Goal: Information Seeking & Learning: Learn about a topic

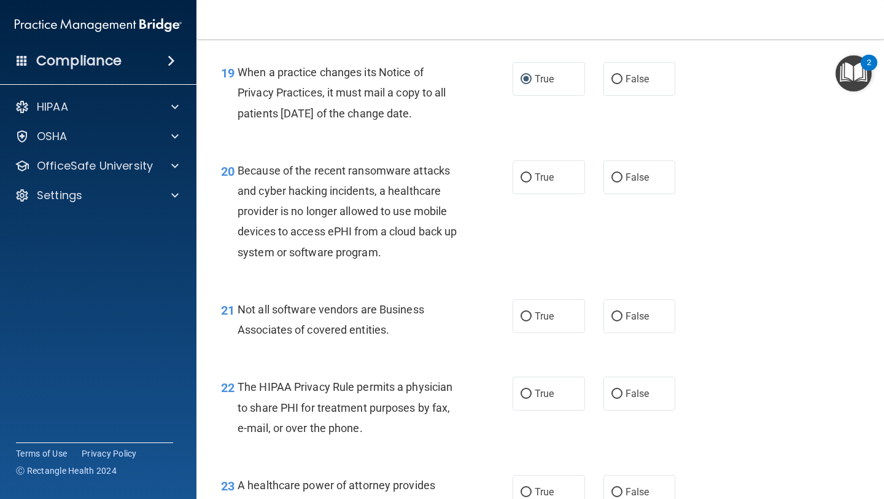
scroll to position [2168, 0]
click at [541, 168] on label "True" at bounding box center [549, 177] width 72 height 34
click at [532, 173] on input "True" at bounding box center [526, 177] width 11 height 9
radio input "true"
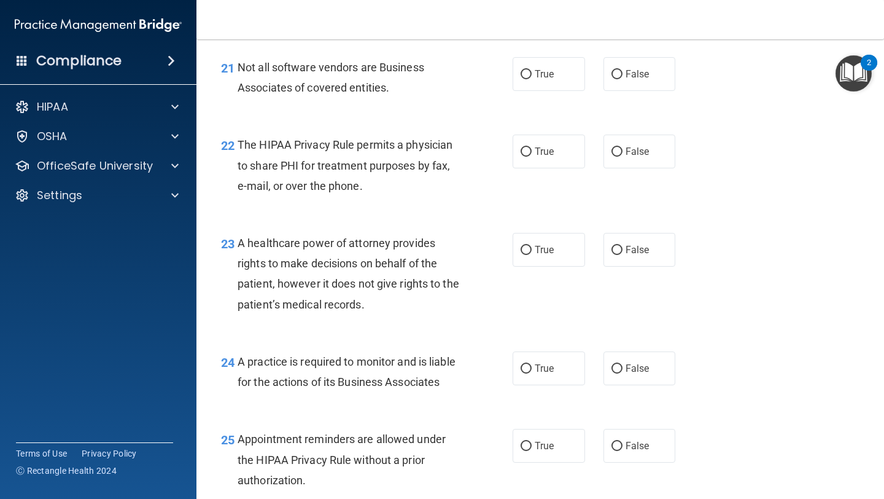
scroll to position [2411, 0]
click at [541, 80] on label "True" at bounding box center [549, 73] width 72 height 34
click at [532, 78] on input "True" at bounding box center [526, 73] width 11 height 9
radio input "true"
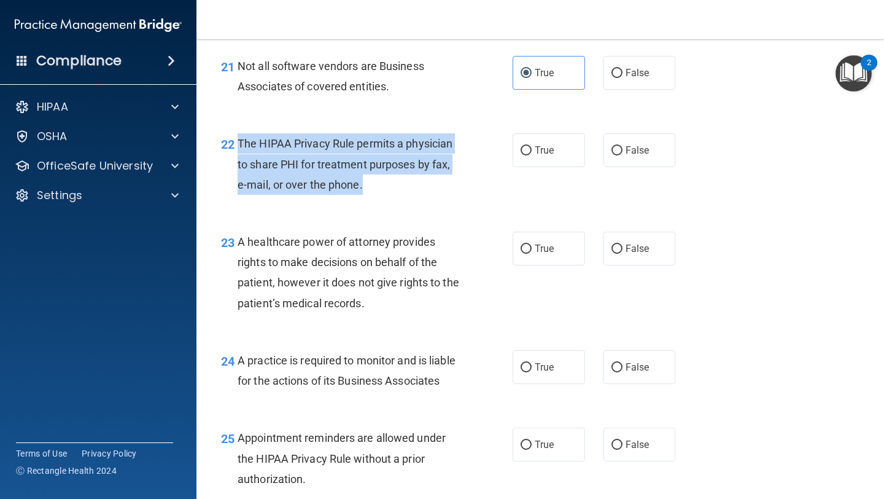
drag, startPoint x: 362, startPoint y: 189, endPoint x: 234, endPoint y: 147, distance: 134.4
click at [234, 147] on div "22 The HIPAA Privacy Rule permits a physician to share PHI for treatment purpos…" at bounding box center [367, 167] width 329 height 68
copy div "The HIPAA Privacy Rule permits a physician to share PHI for treatment purposes …"
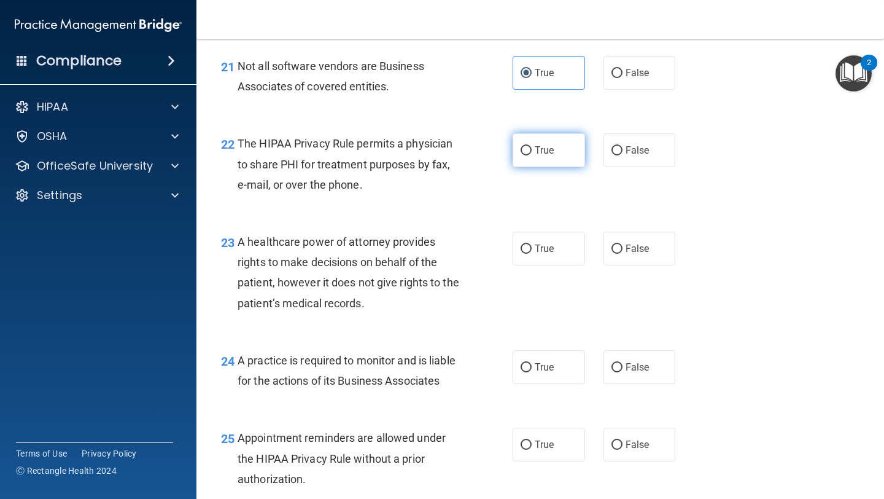
click at [544, 146] on span "True" at bounding box center [544, 150] width 19 height 12
click at [532, 146] on input "True" at bounding box center [526, 150] width 11 height 9
radio input "true"
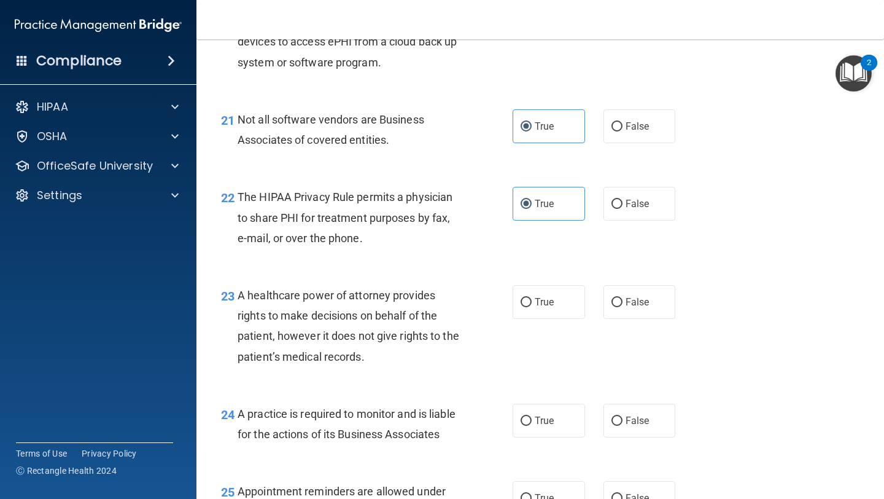
scroll to position [2355, 0]
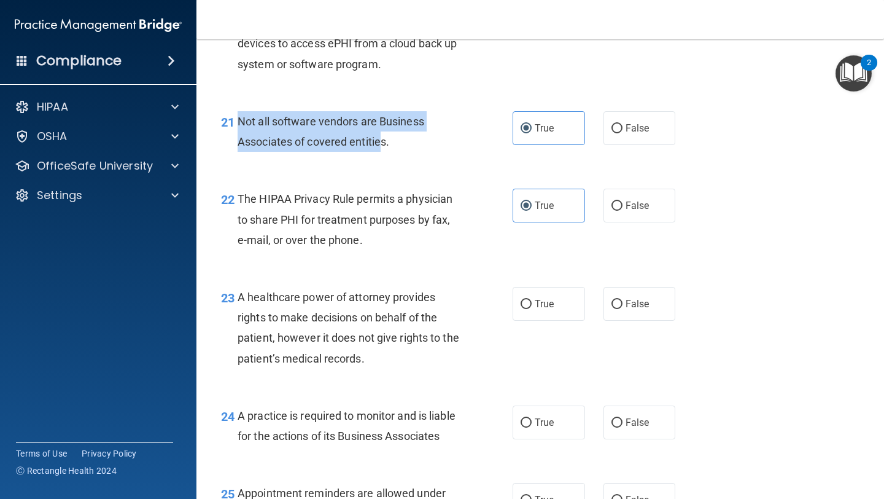
drag, startPoint x: 384, startPoint y: 144, endPoint x: 242, endPoint y: 125, distance: 143.1
click at [236, 126] on div "21 Not all software vendors are Business Associates of covered entities." at bounding box center [367, 134] width 329 height 47
click at [316, 141] on span "Not all software vendors are Business Associates of covered entities." at bounding box center [331, 131] width 187 height 33
drag, startPoint x: 389, startPoint y: 144, endPoint x: 238, endPoint y: 122, distance: 152.7
click at [236, 120] on div "21 Not all software vendors are Business Associates of covered entities." at bounding box center [367, 134] width 329 height 47
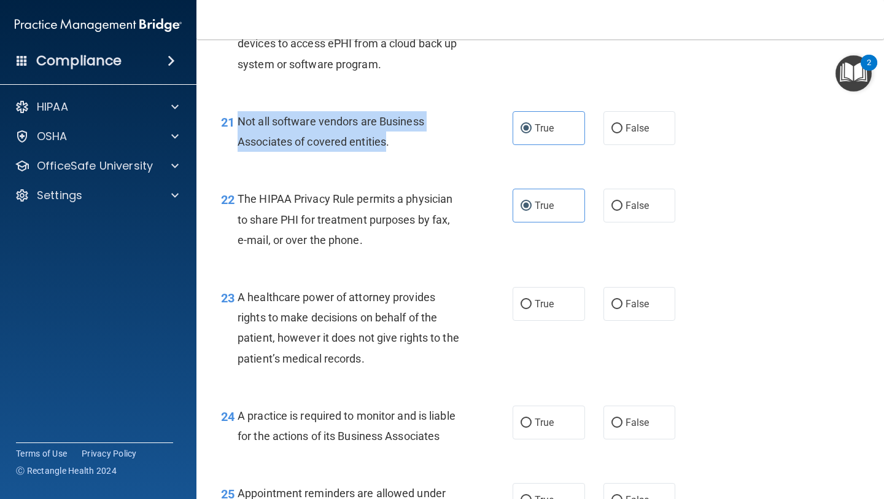
copy div "Not all software vendors are Business Associates of covered entities"
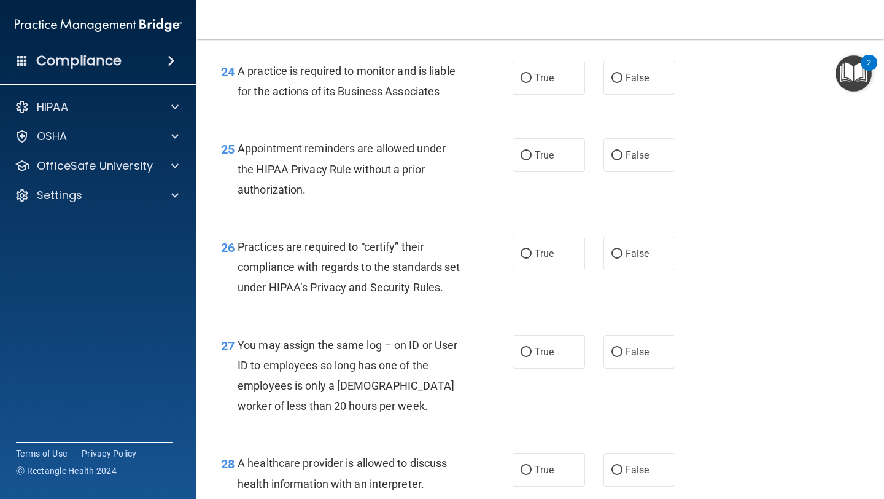
scroll to position [2700, 0]
click at [340, 117] on div "24 A practice is required to monitor and is liable for the actions of its Busin…" at bounding box center [540, 83] width 657 height 77
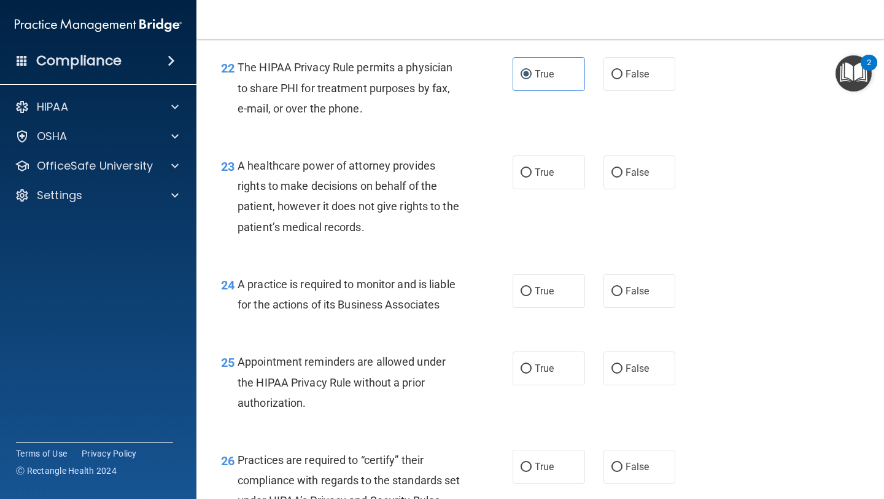
scroll to position [2486, 0]
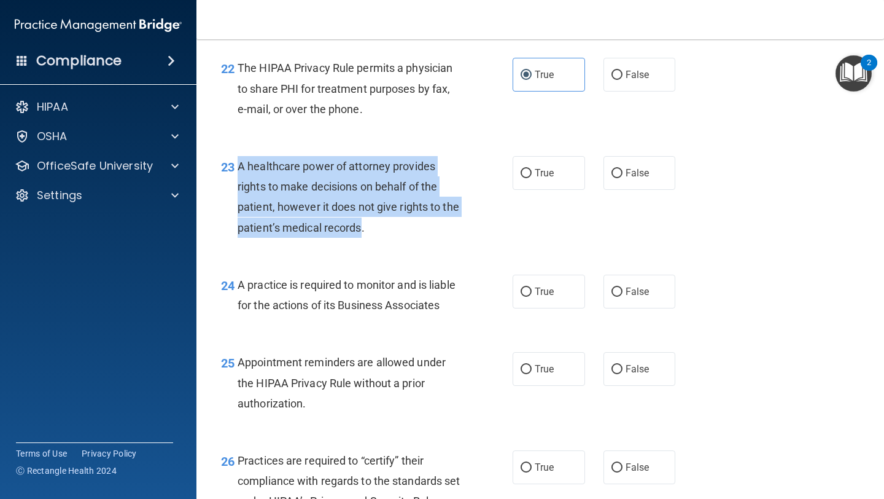
drag, startPoint x: 360, startPoint y: 229, endPoint x: 238, endPoint y: 171, distance: 135.2
click at [238, 171] on span "A healthcare power of attorney provides rights to make decisions on behalf of t…" at bounding box center [349, 197] width 222 height 74
copy span "A healthcare power of attorney provides rights to make decisions on behalf of t…"
click at [621, 173] on input "False" at bounding box center [617, 173] width 11 height 9
radio input "true"
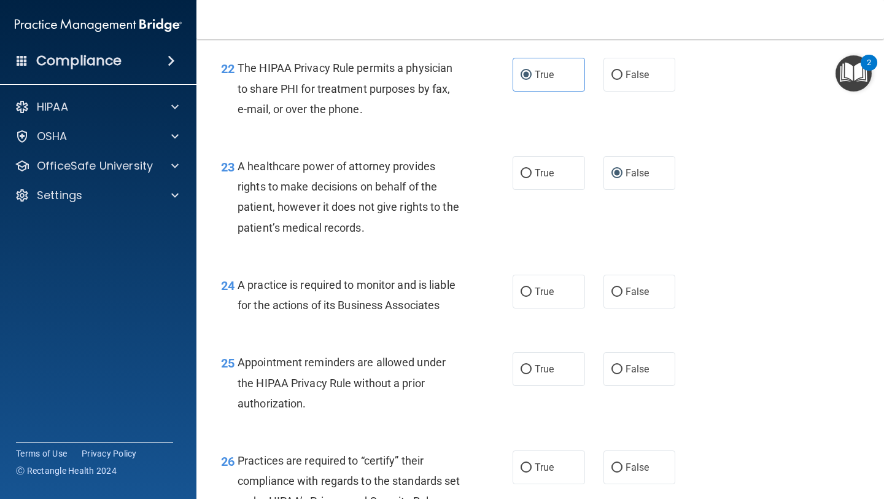
click at [559, 222] on div "23 A healthcare power of attorney provides rights to make decisions on behalf o…" at bounding box center [540, 200] width 657 height 119
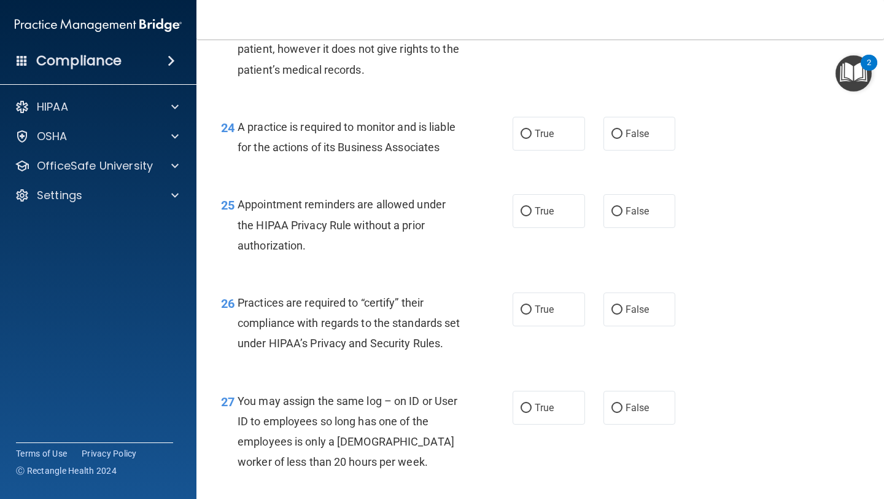
scroll to position [2645, 0]
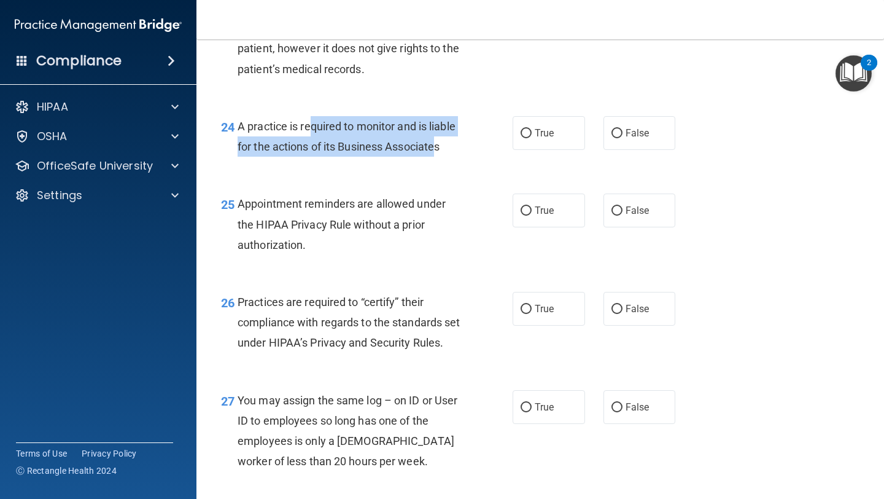
drag, startPoint x: 440, startPoint y: 150, endPoint x: 308, endPoint y: 122, distance: 134.4
click at [310, 123] on span "A practice is required to monitor and is liable for the actions of its Business…" at bounding box center [347, 136] width 218 height 33
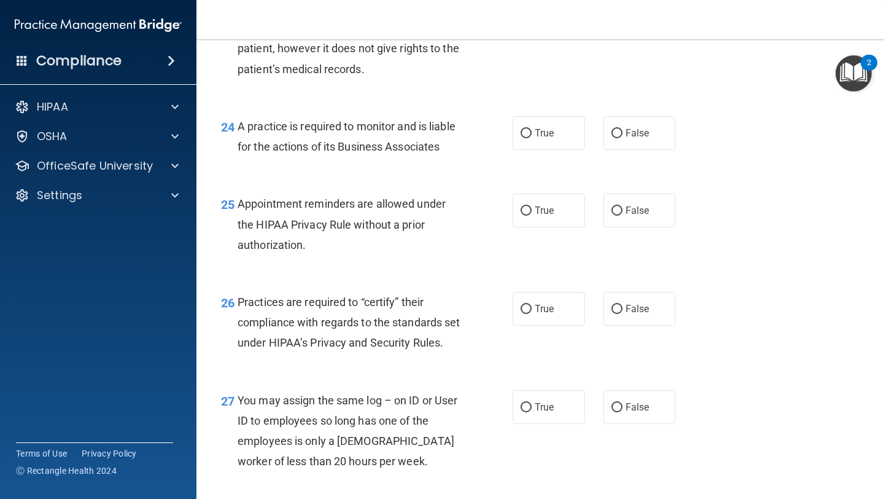
click at [338, 168] on div "24 A practice is required to monitor and is liable for the actions of its Busin…" at bounding box center [540, 139] width 657 height 77
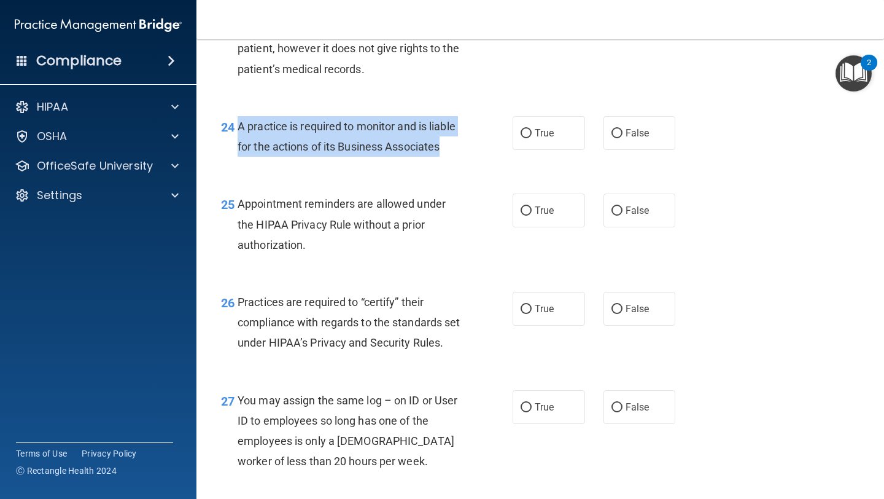
drag, startPoint x: 443, startPoint y: 149, endPoint x: 234, endPoint y: 123, distance: 210.9
click at [234, 123] on div "24 A practice is required to monitor and is liable for the actions of its Busin…" at bounding box center [367, 139] width 329 height 47
copy div "A practice is required to monitor and is liable for the actions of its Business…"
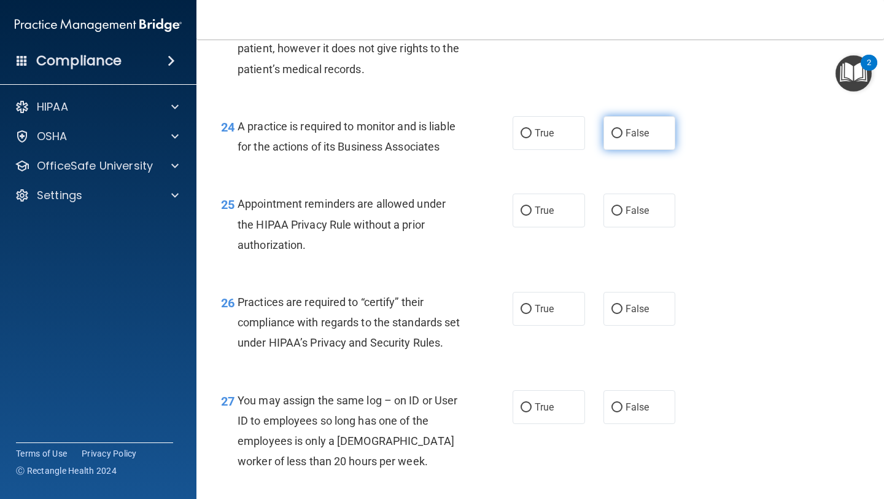
click at [626, 128] on span "False" at bounding box center [638, 133] width 24 height 12
click at [623, 129] on input "False" at bounding box center [617, 133] width 11 height 9
radio input "true"
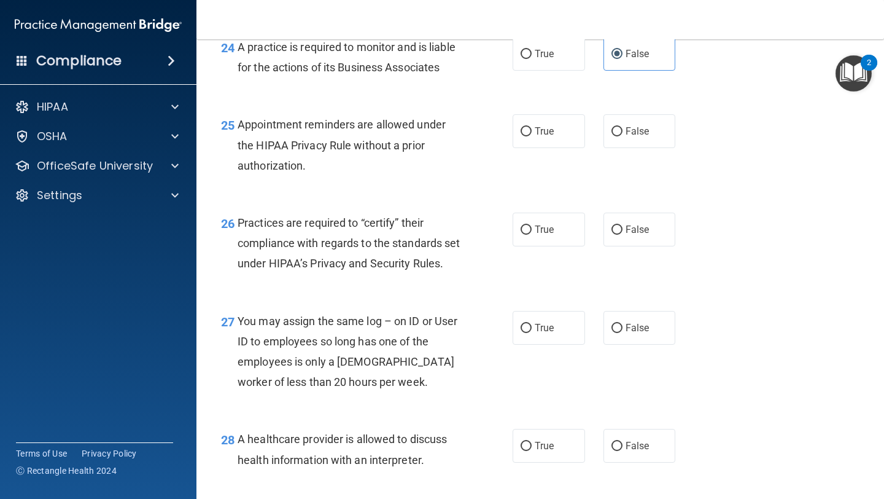
scroll to position [2730, 0]
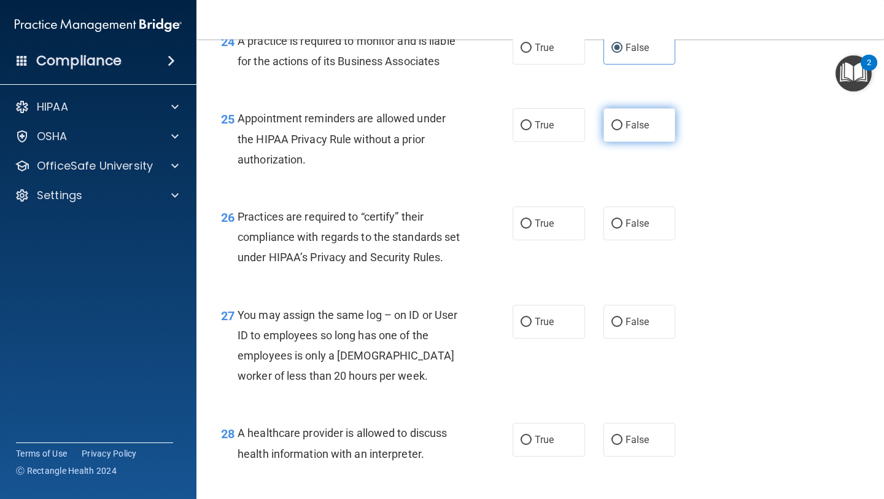
click at [644, 134] on label "False" at bounding box center [640, 125] width 72 height 34
click at [623, 130] on input "False" at bounding box center [617, 125] width 11 height 9
radio input "true"
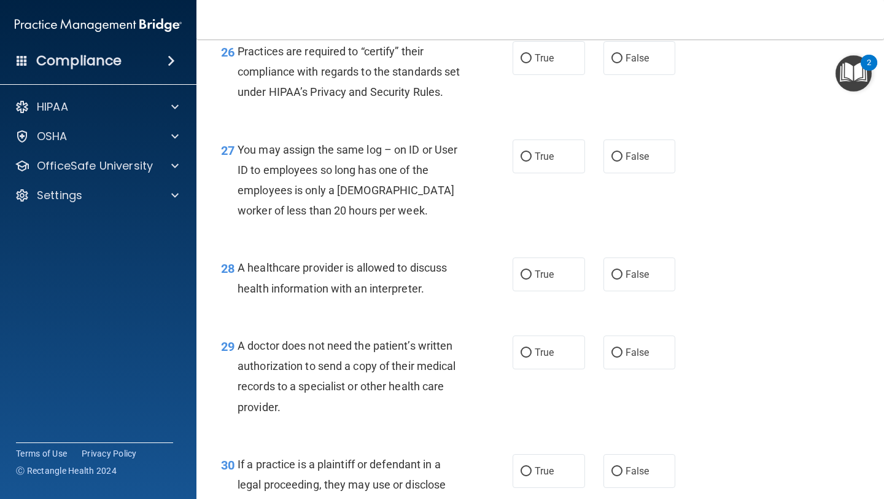
scroll to position [2892, 0]
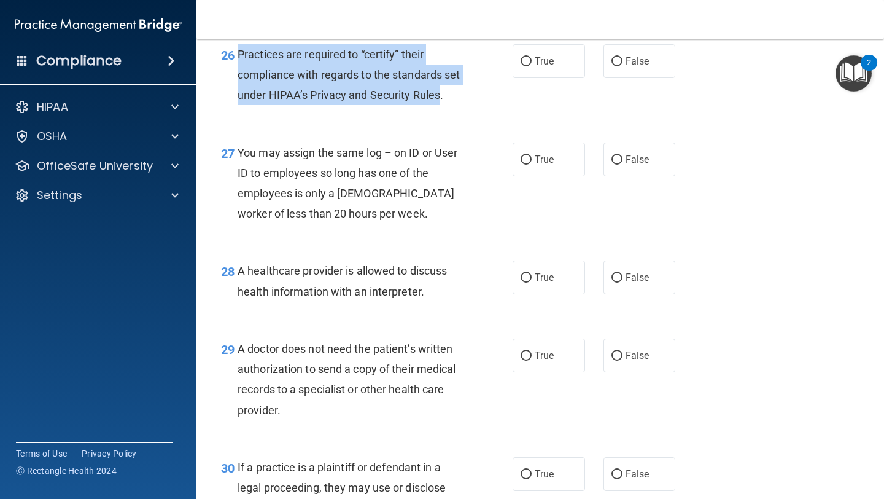
drag, startPoint x: 264, startPoint y: 119, endPoint x: 236, endPoint y: 63, distance: 62.3
click at [236, 63] on div "26 Practices are required to “certify” their compliance with regards to the sta…" at bounding box center [367, 78] width 329 height 68
copy div "Practices are required to “certify” their compliance with regards to the standa…"
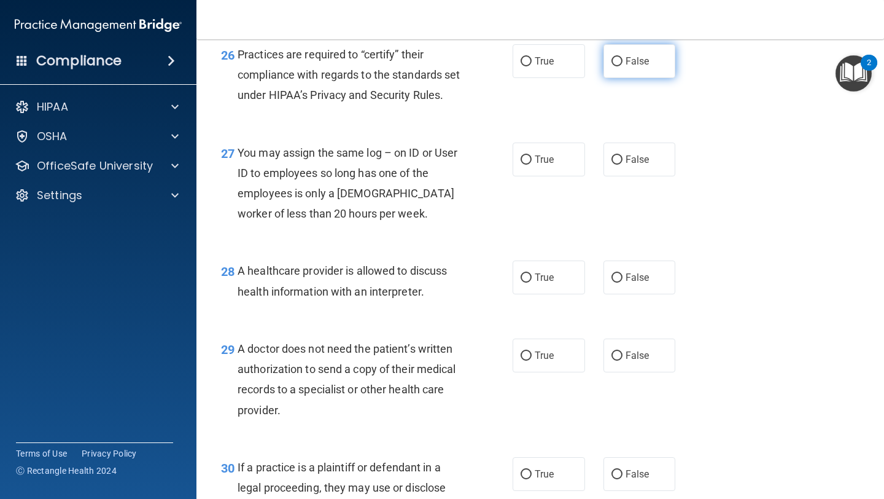
click at [627, 60] on span "False" at bounding box center [638, 61] width 24 height 12
click at [623, 60] on input "False" at bounding box center [617, 61] width 11 height 9
radio input "true"
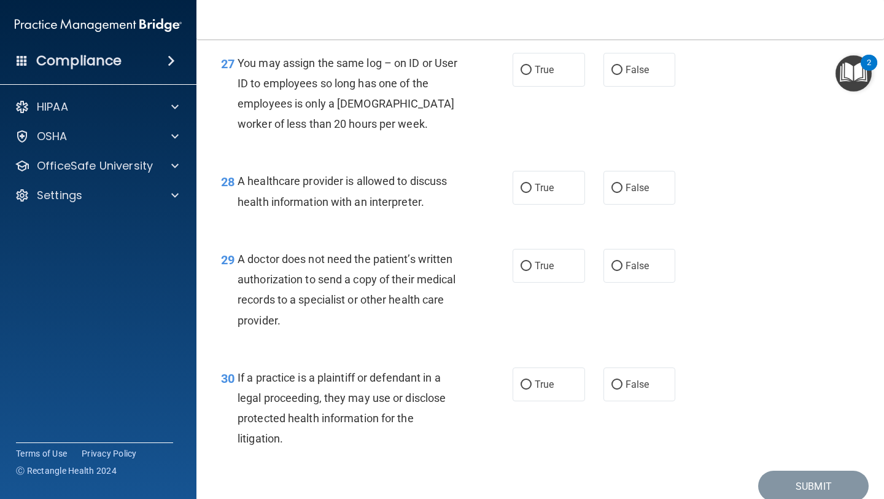
scroll to position [2987, 0]
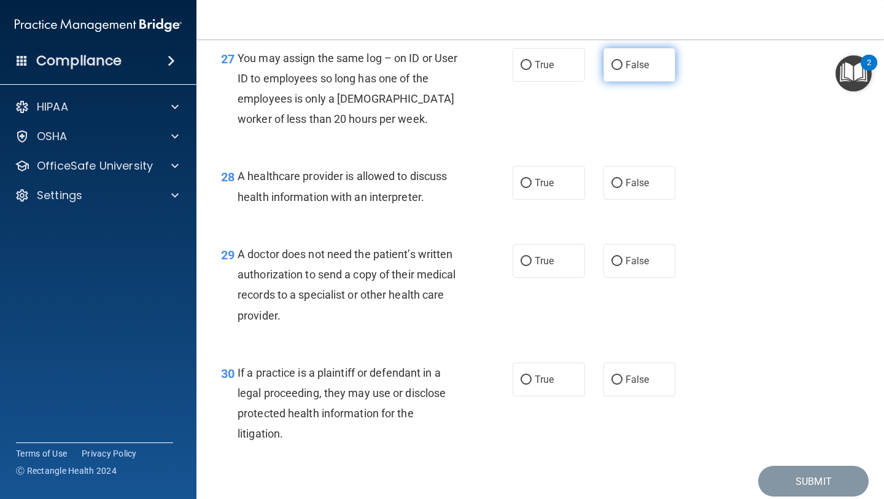
click at [639, 71] on span "False" at bounding box center [638, 65] width 24 height 12
click at [623, 70] on input "False" at bounding box center [617, 65] width 11 height 9
radio input "true"
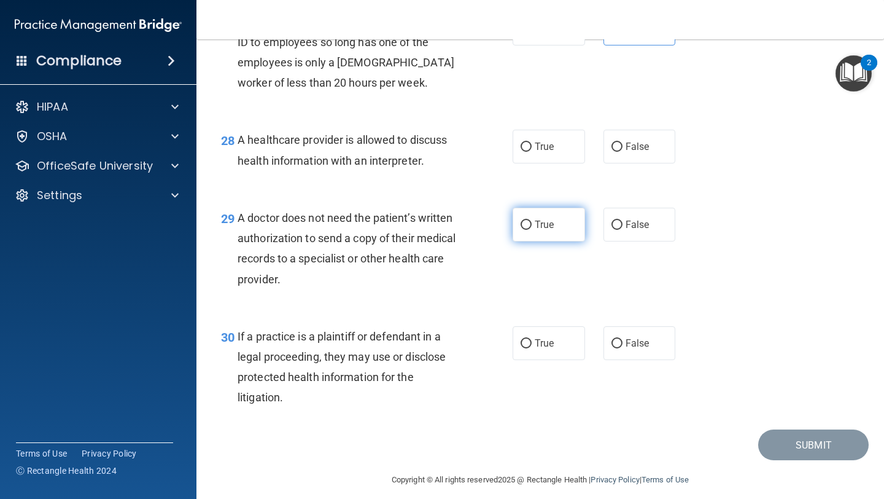
scroll to position [3054, 0]
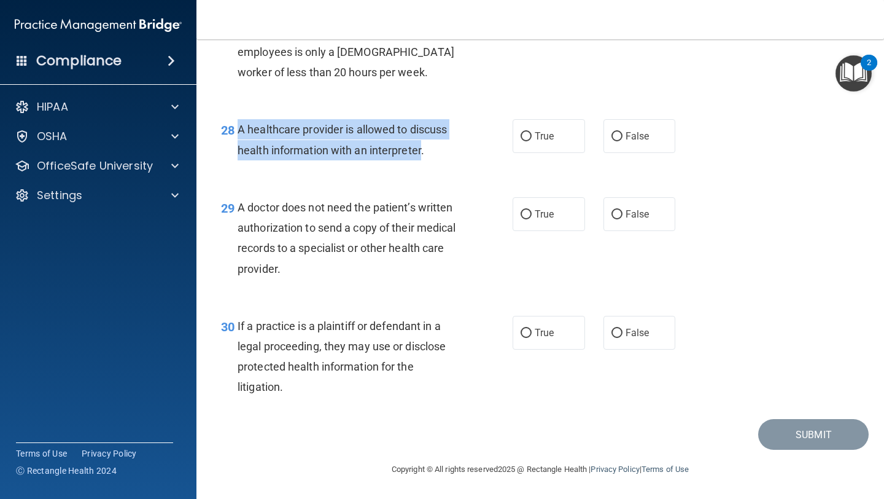
drag, startPoint x: 421, startPoint y: 154, endPoint x: 236, endPoint y: 128, distance: 186.7
click at [236, 128] on div "28 A healthcare provider is allowed to discuss health information with an inter…" at bounding box center [367, 142] width 329 height 47
copy div "A healthcare provider is allowed to discuss health information with an interpre…"
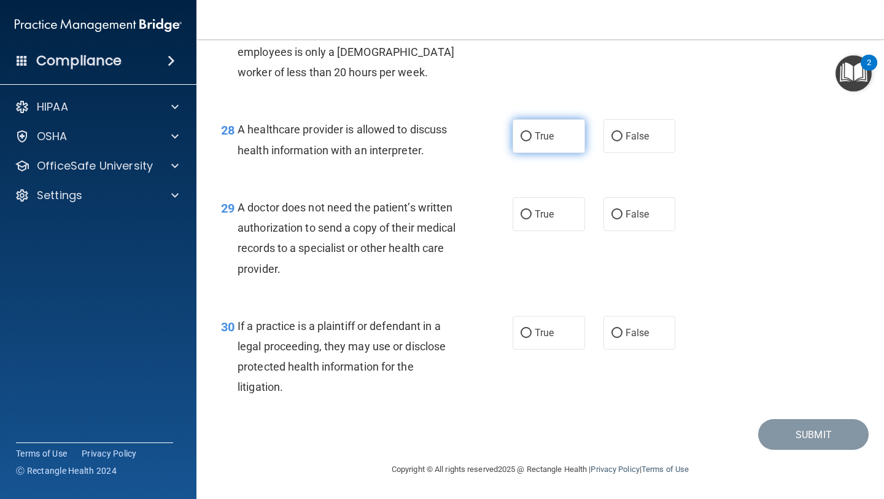
click at [542, 146] on label "True" at bounding box center [549, 136] width 72 height 34
click at [532, 141] on input "True" at bounding box center [526, 136] width 11 height 9
radio input "true"
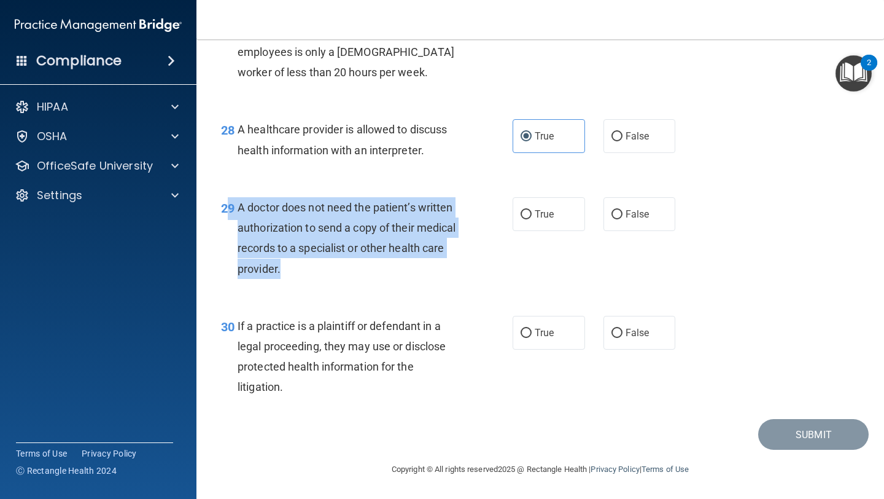
drag, startPoint x: 276, startPoint y: 271, endPoint x: 230, endPoint y: 217, distance: 71.4
click at [230, 217] on div "29 A doctor does not need the patient’s written authorization to send a copy of…" at bounding box center [367, 241] width 329 height 88
click at [238, 224] on span "A doctor does not need the patient’s written authorization to send a copy of th…" at bounding box center [347, 238] width 219 height 74
drag, startPoint x: 278, startPoint y: 268, endPoint x: 240, endPoint y: 210, distance: 69.2
click at [240, 210] on span "A doctor does not need the patient’s written authorization to send a copy of th…" at bounding box center [347, 238] width 219 height 74
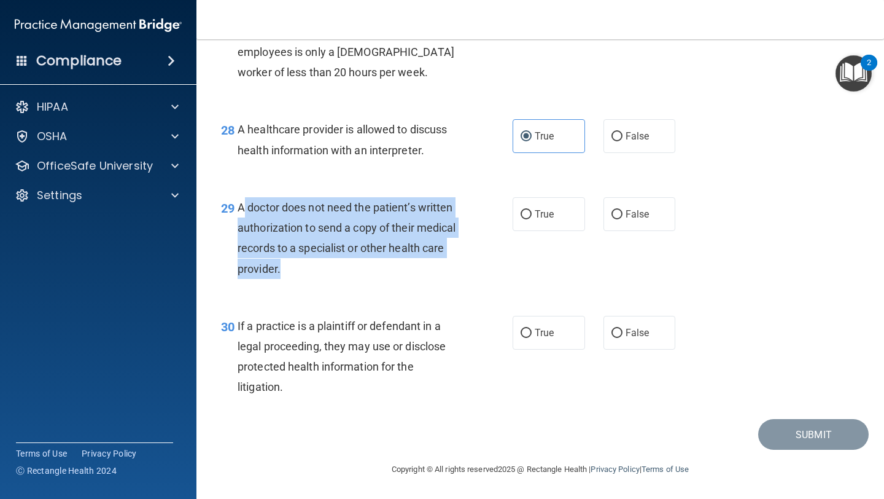
copy span "A doctor does not need the patient’s written authorization to send a copy of th…"
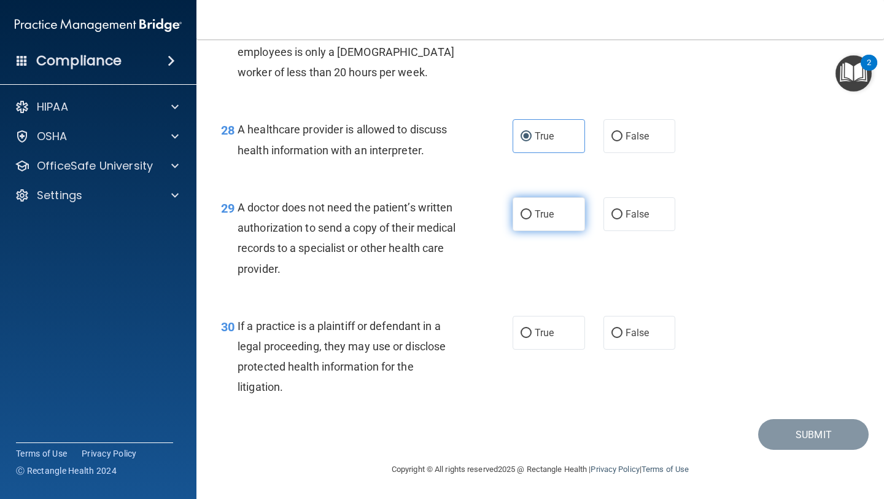
click at [536, 212] on span "True" at bounding box center [544, 214] width 19 height 12
click at [532, 212] on input "True" at bounding box center [526, 214] width 11 height 9
radio input "true"
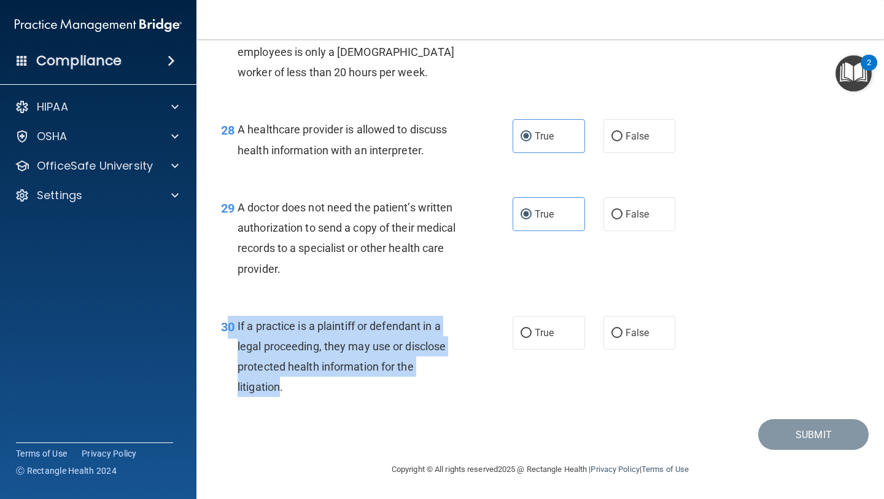
drag, startPoint x: 281, startPoint y: 389, endPoint x: 230, endPoint y: 332, distance: 76.6
click at [230, 332] on div "30 If a practice is a plaintiff or defendant in a legal proceeding, they may us…" at bounding box center [367, 360] width 329 height 88
click at [257, 338] on div "If a practice is a plaintiff or defendant in a legal proceeding, they may use o…" at bounding box center [354, 357] width 233 height 82
drag, startPoint x: 281, startPoint y: 388, endPoint x: 240, endPoint y: 326, distance: 74.6
click at [240, 326] on span "If a practice is a plaintiff or defendant in a legal proceeding, they may use o…" at bounding box center [342, 356] width 208 height 74
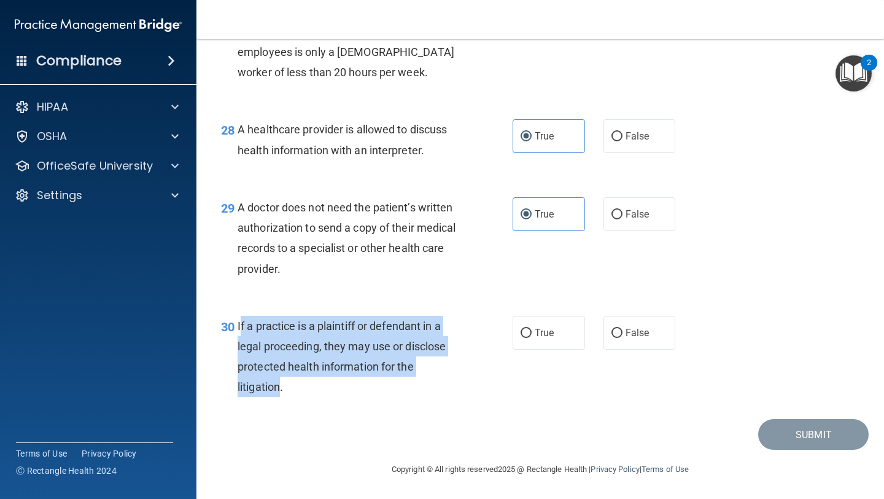
click at [240, 326] on span "If a practice is a plaintiff or defendant in a legal proceeding, they may use o…" at bounding box center [342, 356] width 208 height 74
drag, startPoint x: 281, startPoint y: 388, endPoint x: 236, endPoint y: 327, distance: 75.7
click at [236, 327] on div "30 If a practice is a plaintiff or defendant in a legal proceeding, they may us…" at bounding box center [367, 360] width 329 height 88
copy div "If a practice is a plaintiff or defendant in a legal proceeding, they may use o…"
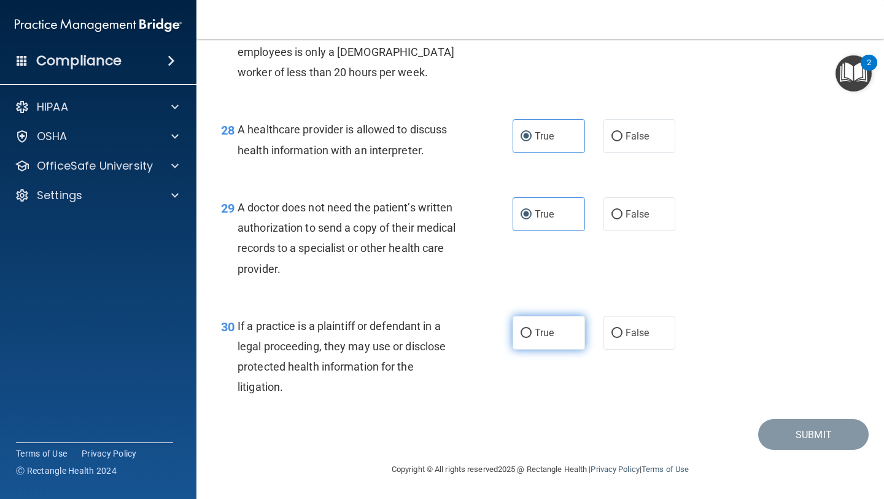
click at [544, 332] on span "True" at bounding box center [544, 333] width 19 height 12
click at [532, 332] on input "True" at bounding box center [526, 333] width 11 height 9
radio input "true"
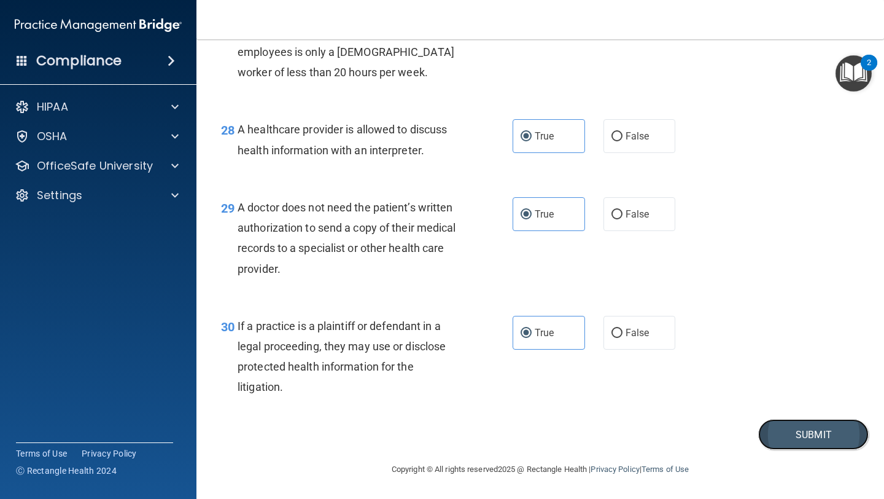
click at [827, 435] on button "Submit" at bounding box center [813, 434] width 111 height 31
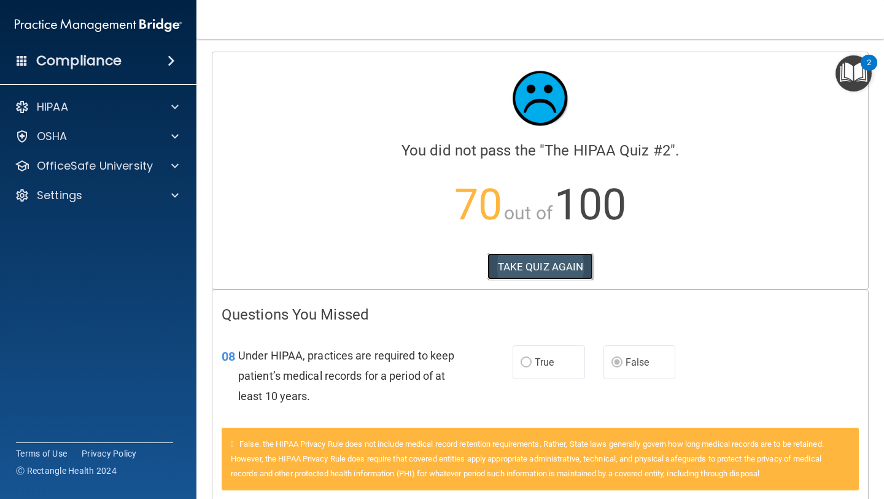
click at [571, 271] on button "TAKE QUIZ AGAIN" at bounding box center [541, 266] width 106 height 27
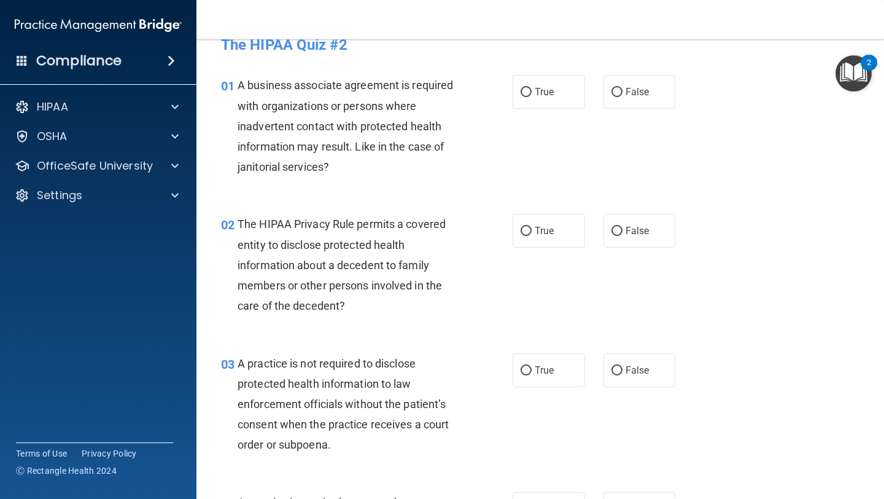
scroll to position [23, 0]
click at [558, 95] on label "True" at bounding box center [549, 91] width 72 height 34
click at [532, 95] on input "True" at bounding box center [526, 91] width 11 height 9
radio input "true"
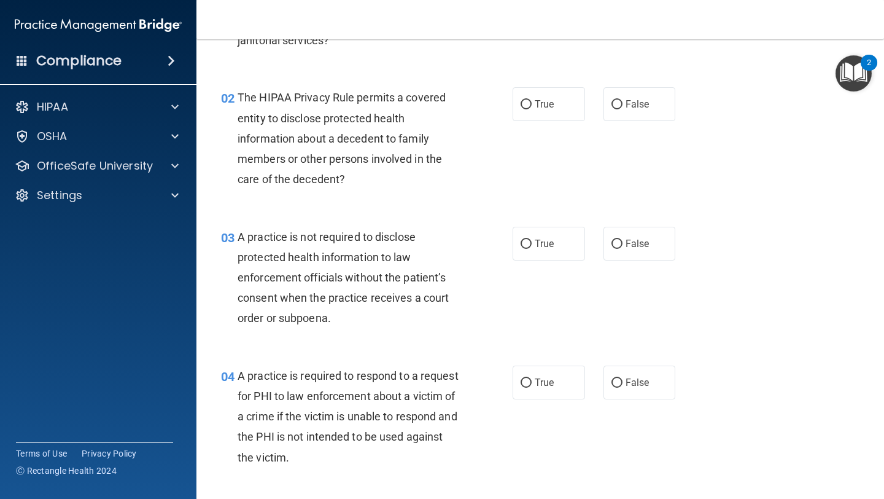
scroll to position [149, 0]
click at [540, 101] on span "True" at bounding box center [544, 104] width 19 height 12
click at [532, 101] on input "True" at bounding box center [526, 103] width 11 height 9
radio input "true"
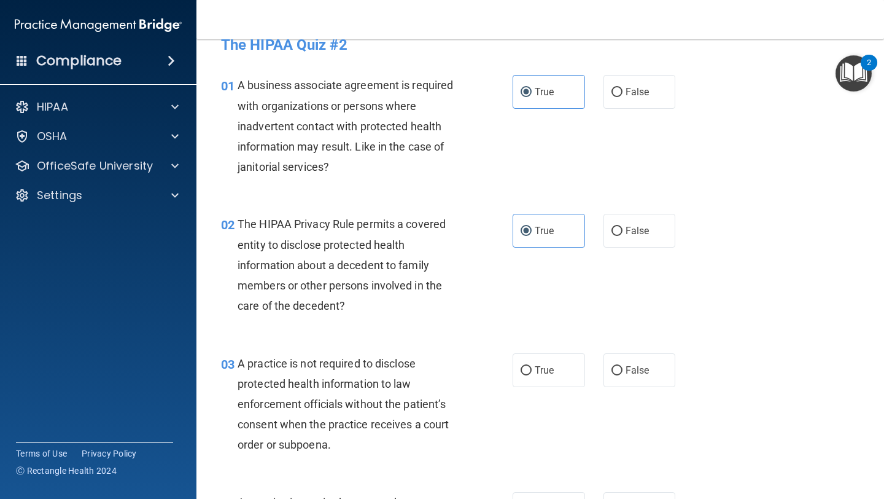
scroll to position [0, 0]
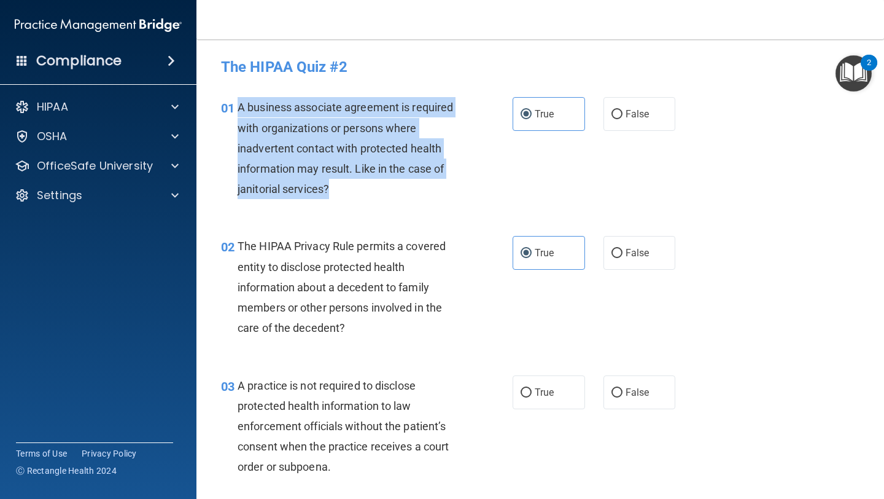
drag, startPoint x: 330, startPoint y: 190, endPoint x: 241, endPoint y: 112, distance: 118.4
click at [240, 112] on div "A business associate agreement is required with organizations or persons where …" at bounding box center [354, 148] width 233 height 102
copy span "A business associate agreement is required with organizations or persons where …"
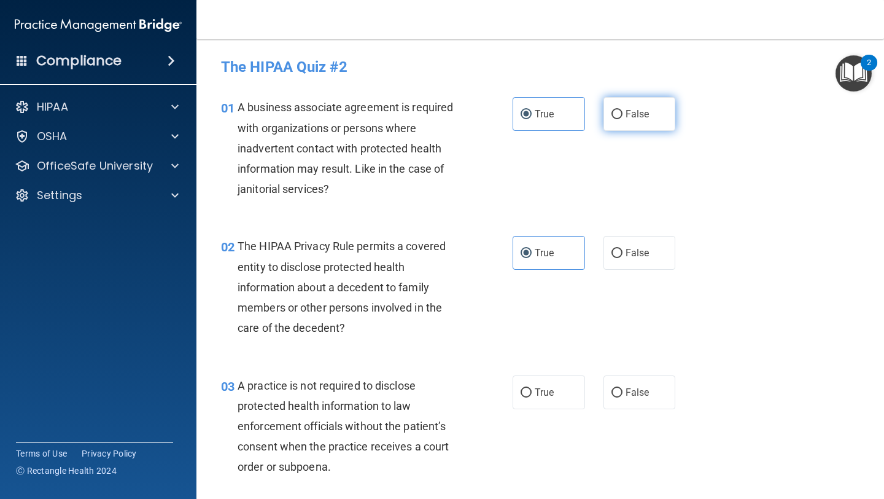
click at [625, 123] on label "False" at bounding box center [640, 114] width 72 height 34
click at [623, 119] on input "False" at bounding box center [617, 114] width 11 height 9
radio input "true"
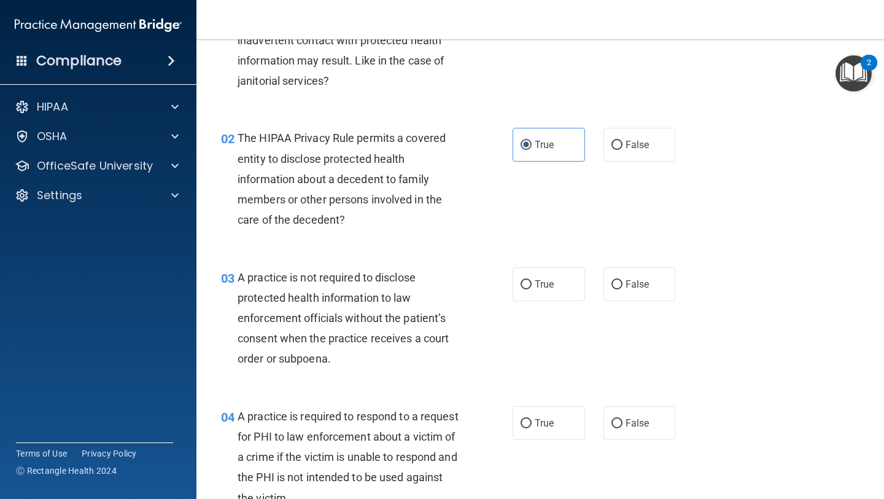
scroll to position [111, 0]
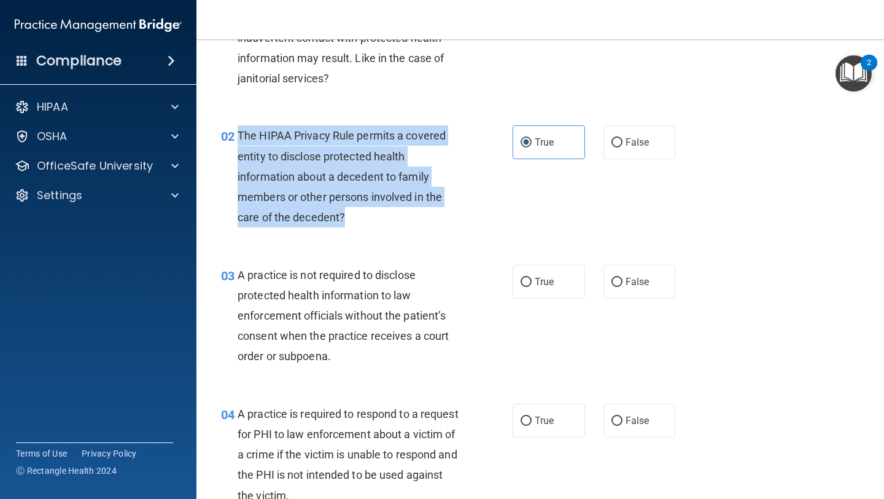
drag, startPoint x: 362, startPoint y: 219, endPoint x: 237, endPoint y: 137, distance: 149.6
click at [236, 136] on div "02 The HIPAA Privacy Rule permits a covered entity to disclose protected health…" at bounding box center [367, 179] width 329 height 108
copy div "The HIPAA Privacy Rule permits a covered entity to disclose protected health in…"
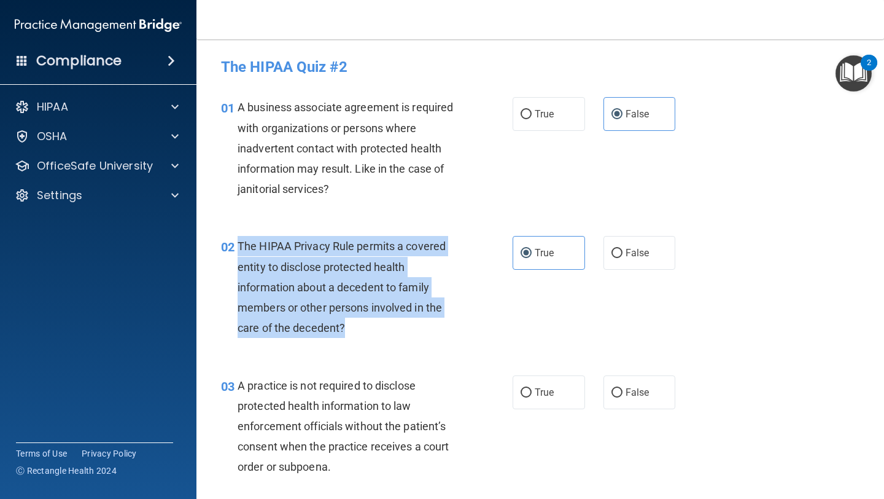
scroll to position [1, 0]
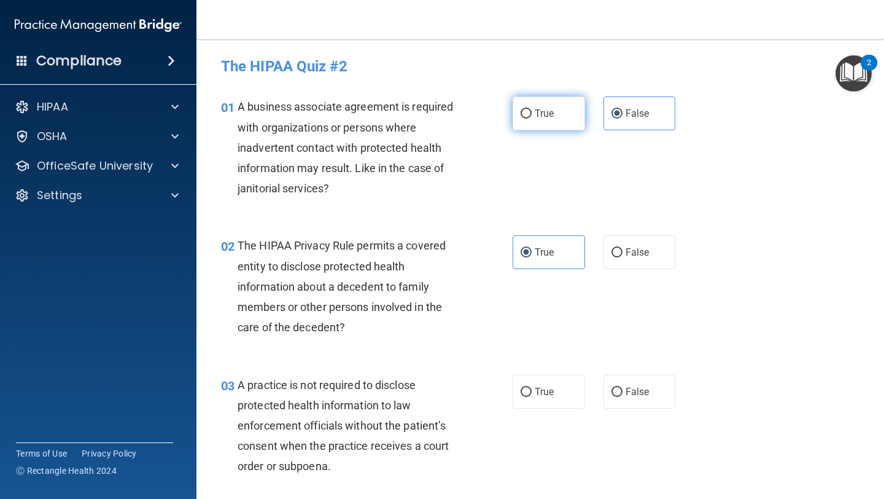
click at [548, 107] on span "True" at bounding box center [544, 113] width 19 height 12
click at [532, 109] on input "True" at bounding box center [526, 113] width 11 height 9
radio input "true"
radio input "false"
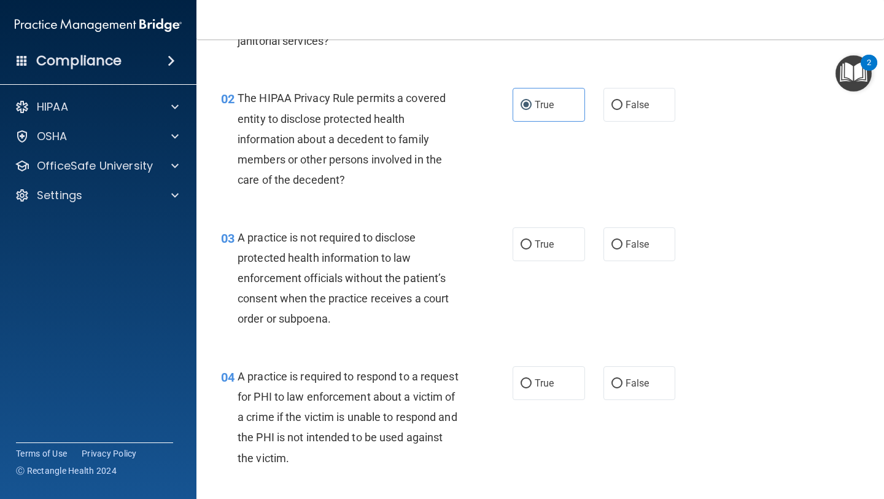
scroll to position [147, 0]
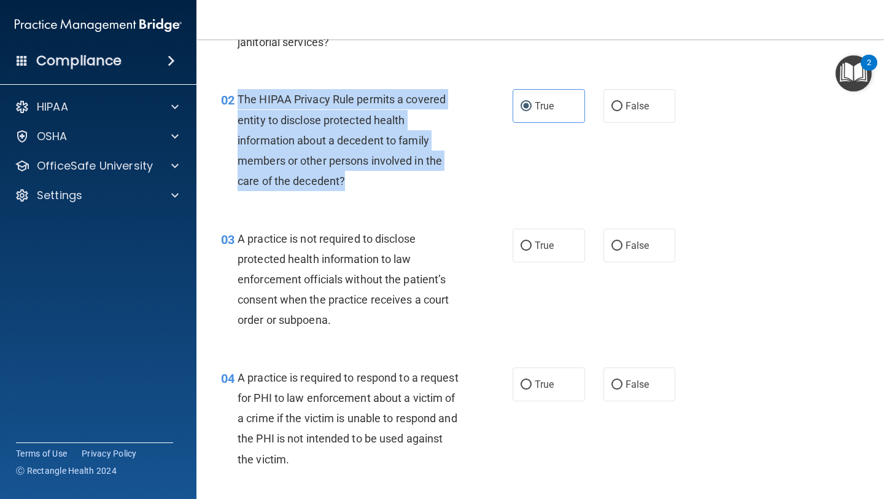
drag, startPoint x: 344, startPoint y: 181, endPoint x: 238, endPoint y: 98, distance: 134.4
click at [238, 98] on span "The HIPAA Privacy Rule permits a covered entity to disclose protected health in…" at bounding box center [342, 140] width 208 height 95
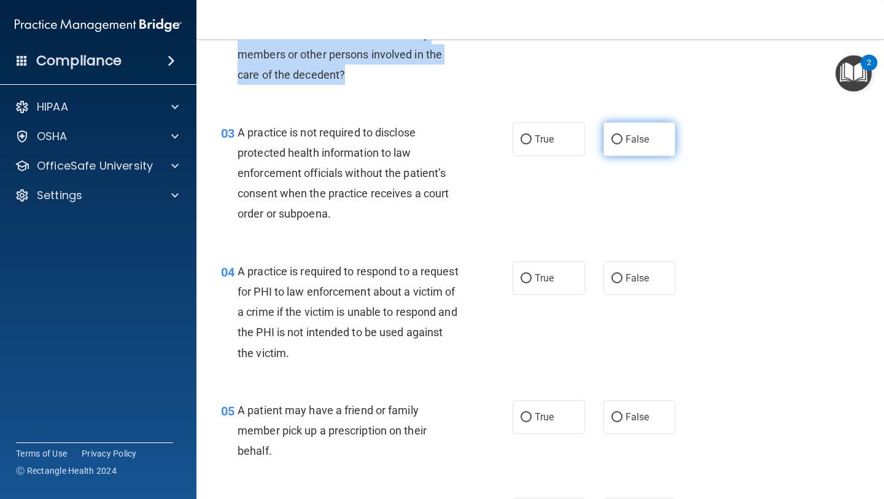
scroll to position [272, 0]
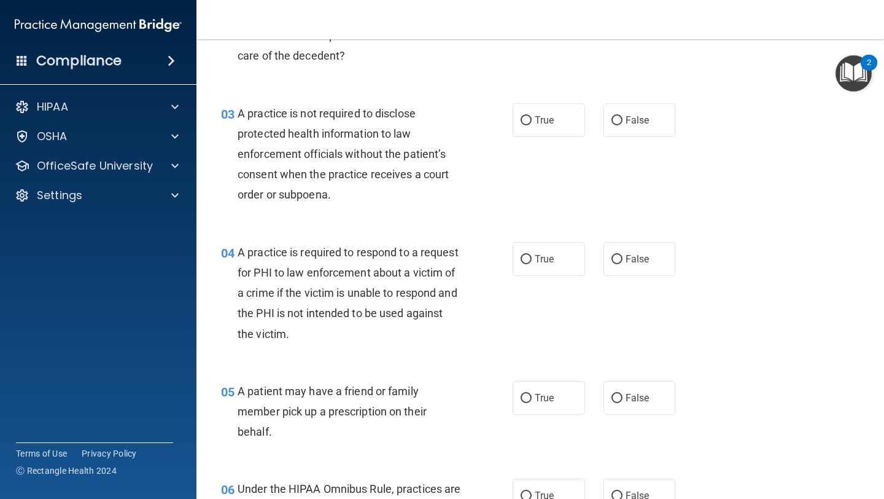
click at [353, 185] on div "A practice is not required to disclose protected health information to law enfo…" at bounding box center [354, 154] width 233 height 102
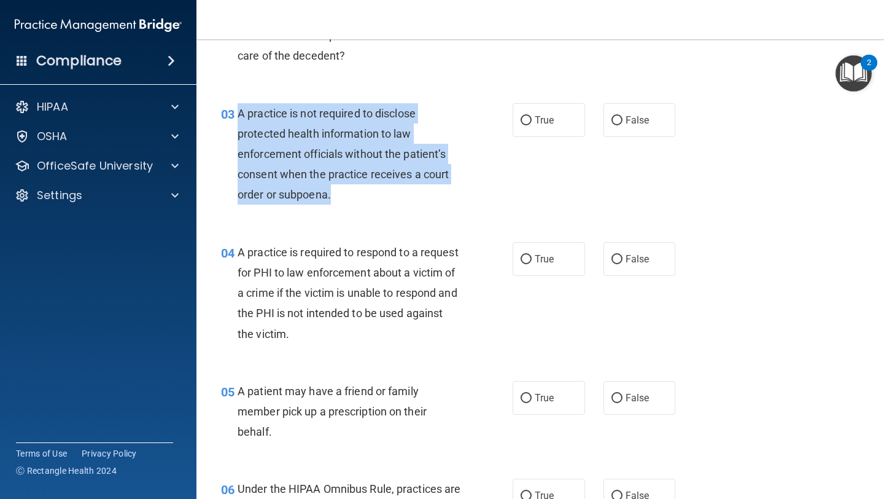
drag, startPoint x: 330, startPoint y: 198, endPoint x: 241, endPoint y: 115, distance: 121.7
click at [240, 115] on span "A practice is not required to disclose protected health information to law enfo…" at bounding box center [343, 154] width 211 height 95
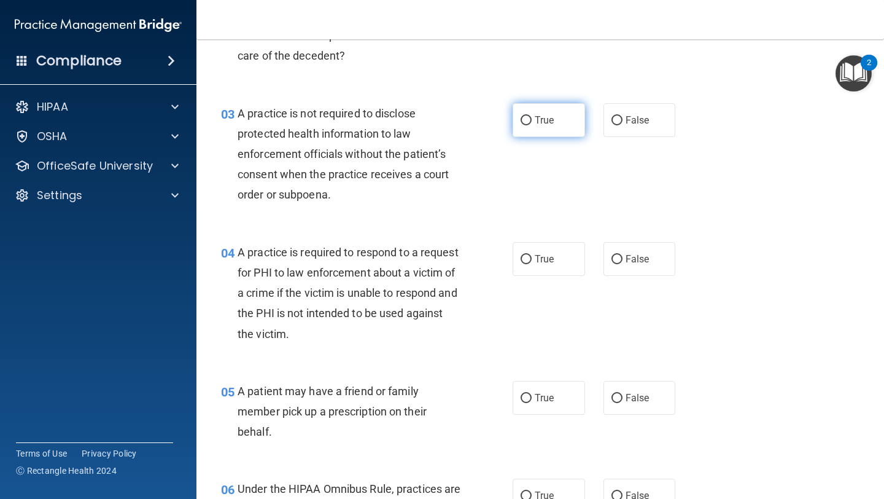
click at [531, 133] on label "True" at bounding box center [549, 120] width 72 height 34
click at [531, 125] on input "True" at bounding box center [526, 120] width 11 height 9
radio input "true"
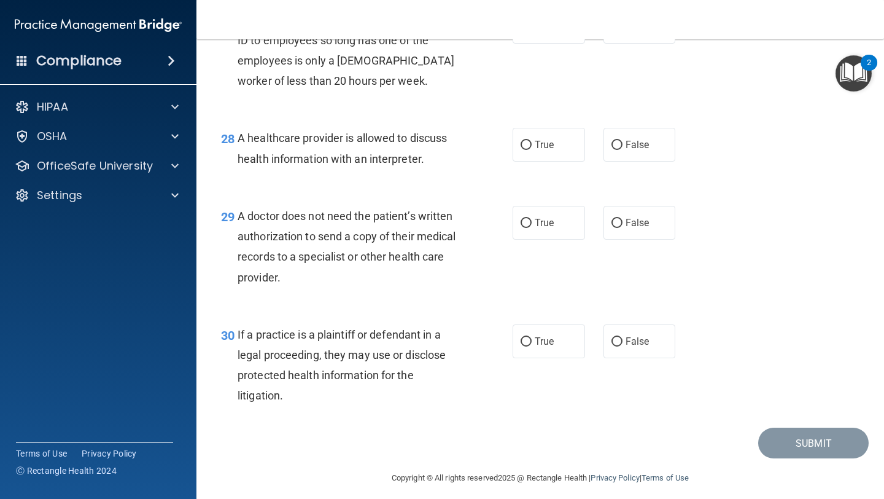
scroll to position [3054, 0]
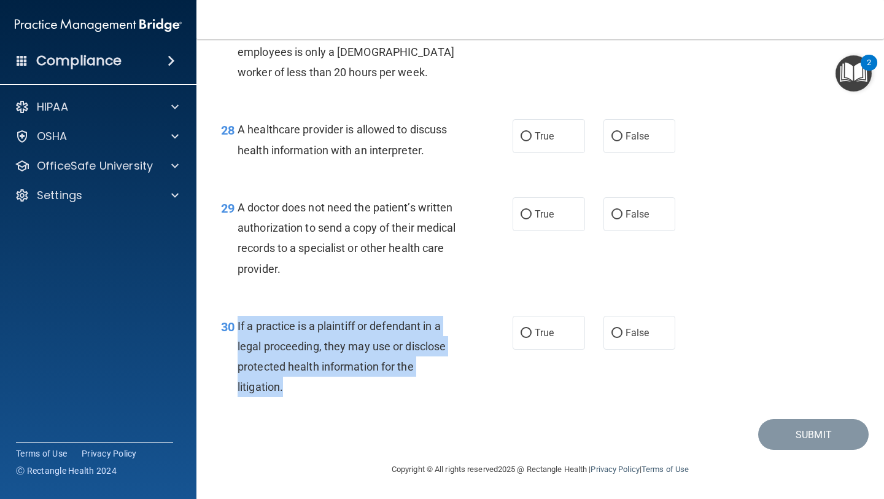
drag, startPoint x: 283, startPoint y: 386, endPoint x: 235, endPoint y: 329, distance: 74.2
click at [235, 329] on div "30 If a practice is a plaintiff or defendant in a legal proceeding, they may us…" at bounding box center [367, 360] width 329 height 88
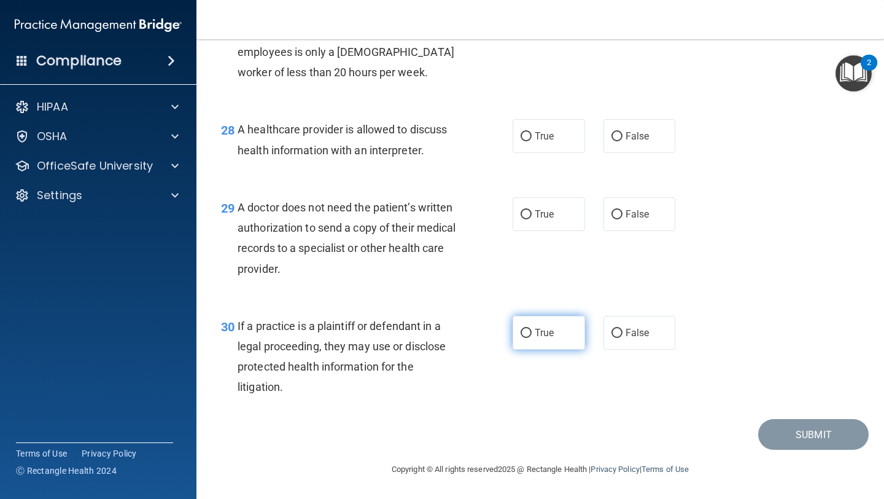
click at [515, 327] on label "True" at bounding box center [549, 333] width 72 height 34
click at [521, 329] on input "True" at bounding box center [526, 333] width 11 height 9
radio input "true"
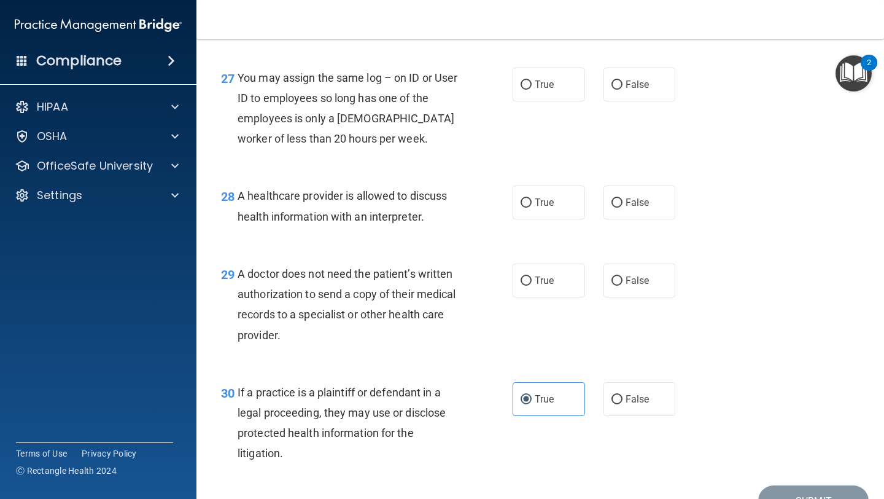
scroll to position [2958, 0]
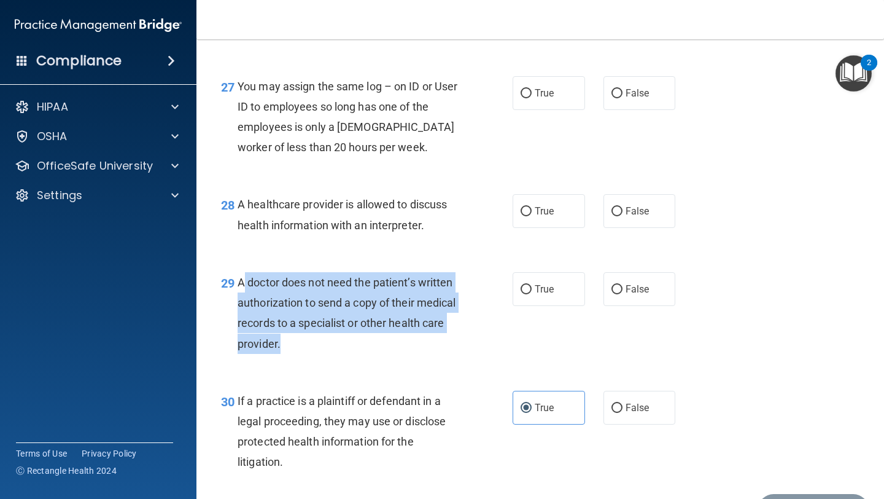
drag, startPoint x: 279, startPoint y: 366, endPoint x: 238, endPoint y: 307, distance: 71.9
click at [238, 306] on span "A doctor does not need the patient’s written authorization to send a copy of th…" at bounding box center [347, 313] width 219 height 74
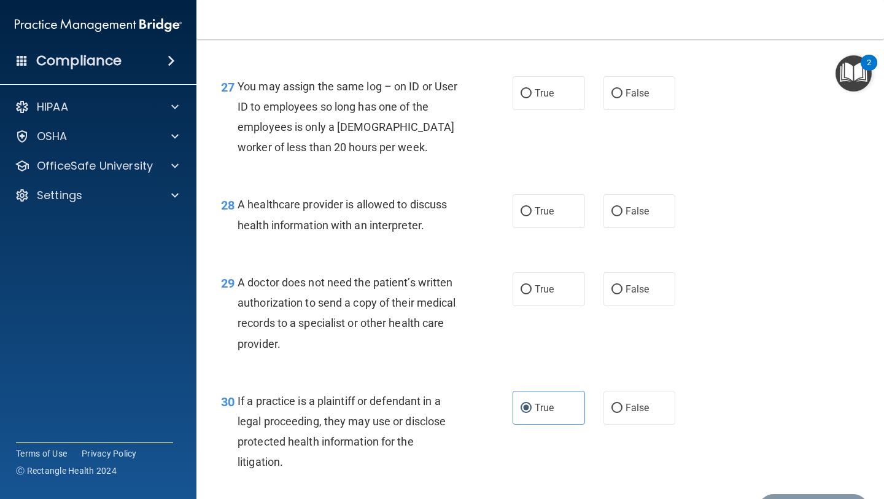
click at [297, 88] on div "27 You may assign the same log – on ID or User ID to employees so long has one …" at bounding box center [540, 120] width 657 height 119
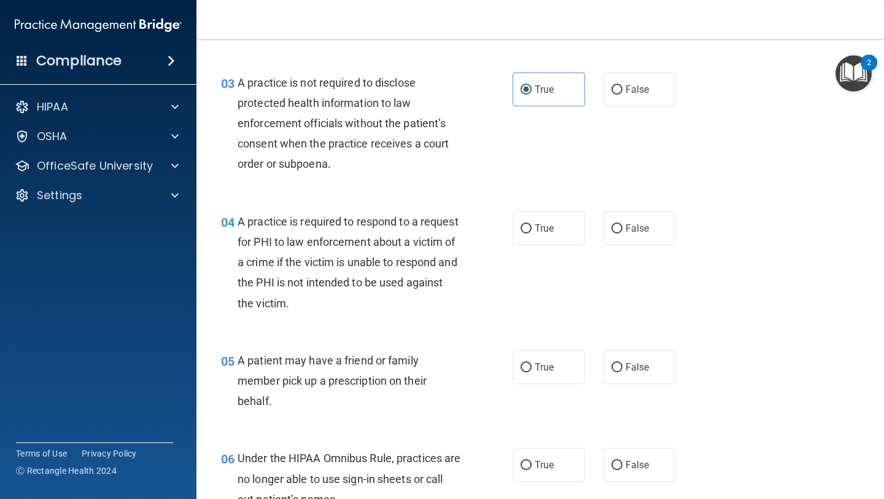
scroll to position [301, 0]
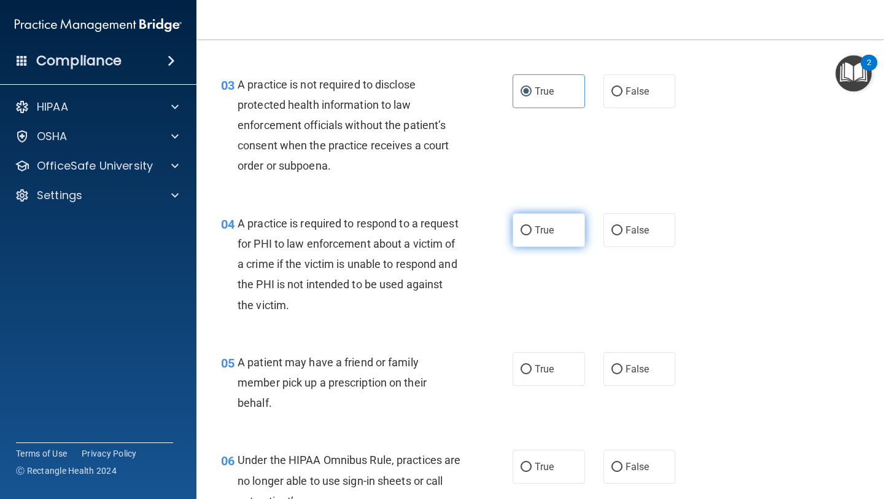
click at [517, 229] on label "True" at bounding box center [549, 230] width 72 height 34
click at [521, 229] on input "True" at bounding box center [526, 230] width 11 height 9
radio input "true"
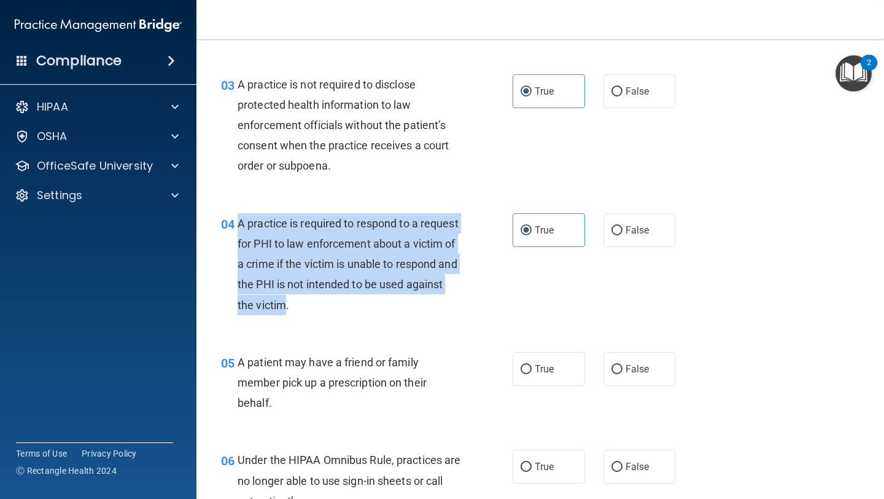
drag, startPoint x: 287, startPoint y: 307, endPoint x: 238, endPoint y: 227, distance: 93.7
click at [236, 227] on div "04 A practice is required to respond to a request for PHI to law enforcement ab…" at bounding box center [367, 267] width 329 height 108
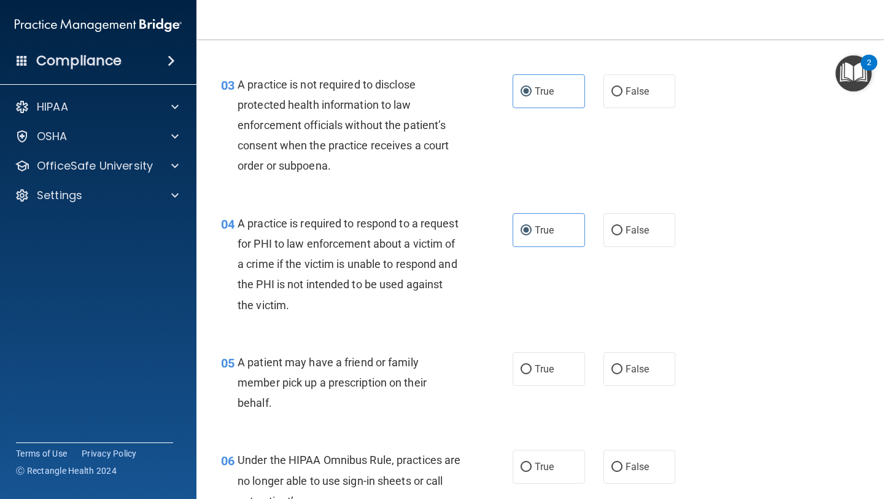
click at [347, 310] on div "A practice is required to respond to a request for PHI to law enforcement about…" at bounding box center [354, 264] width 233 height 102
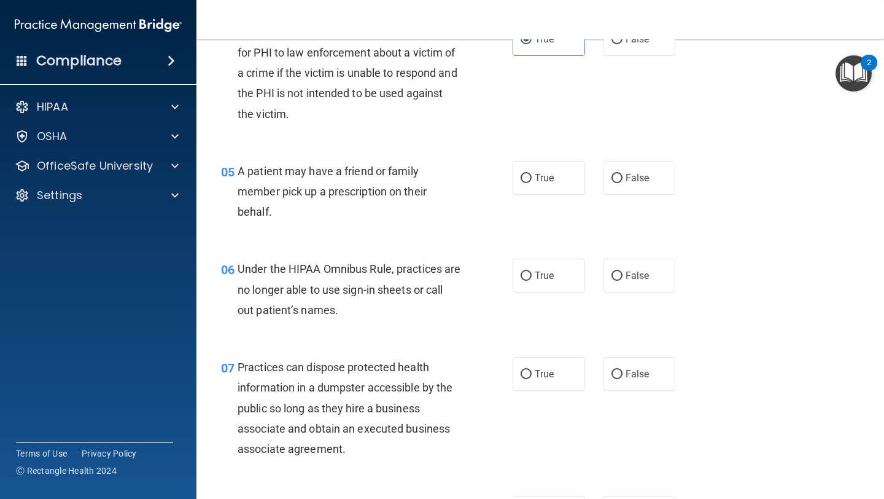
scroll to position [530, 0]
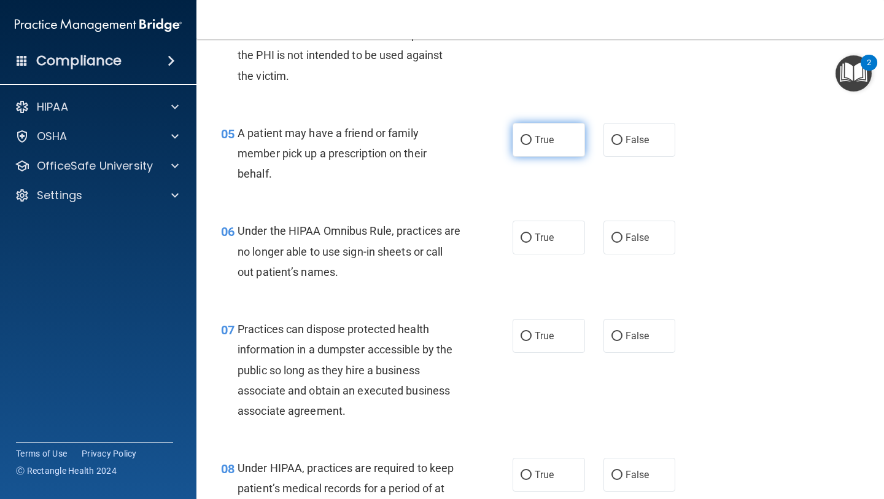
click at [534, 145] on label "True" at bounding box center [549, 140] width 72 height 34
click at [532, 145] on input "True" at bounding box center [526, 140] width 11 height 9
radio input "true"
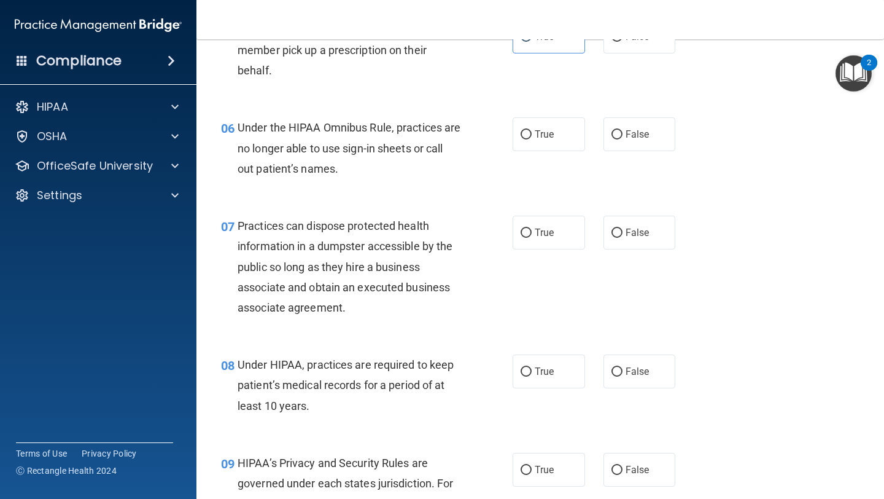
scroll to position [641, 0]
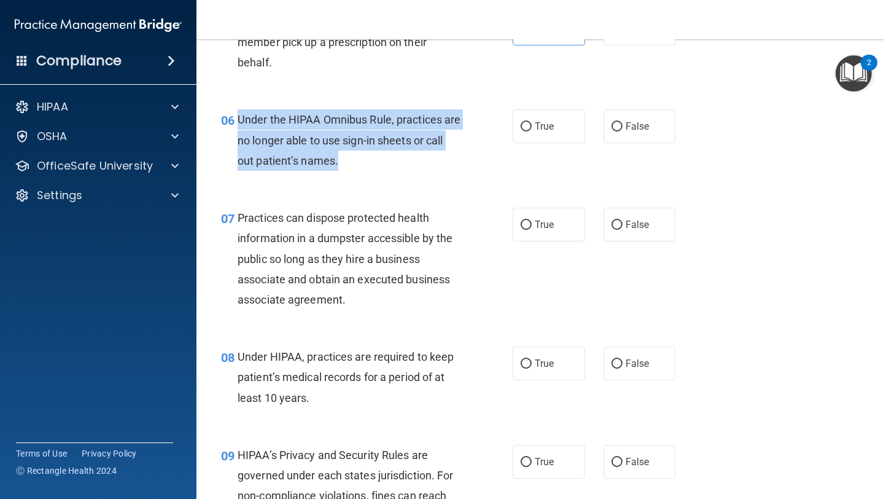
drag, startPoint x: 357, startPoint y: 163, endPoint x: 236, endPoint y: 123, distance: 126.8
click at [235, 122] on div "06 Under the HIPAA Omnibus Rule, practices are no longer able to use sign-in sh…" at bounding box center [367, 143] width 329 height 68
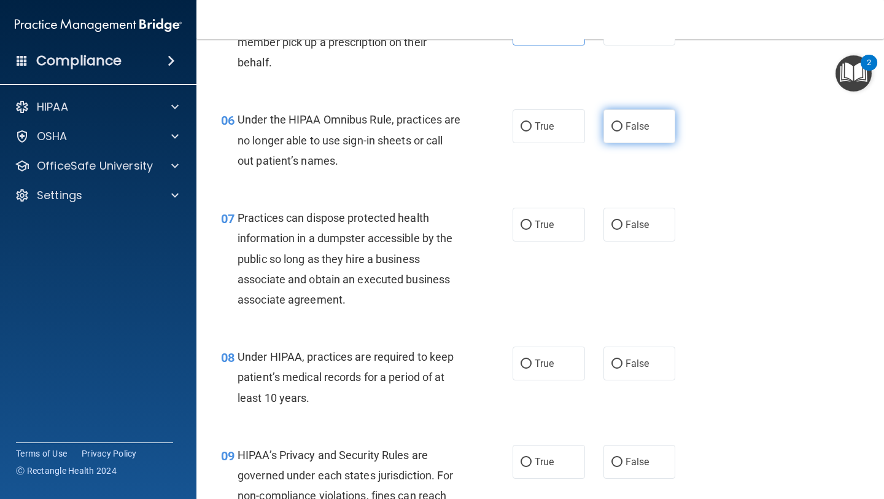
click at [650, 122] on label "False" at bounding box center [640, 126] width 72 height 34
click at [623, 122] on input "False" at bounding box center [617, 126] width 11 height 9
radio input "true"
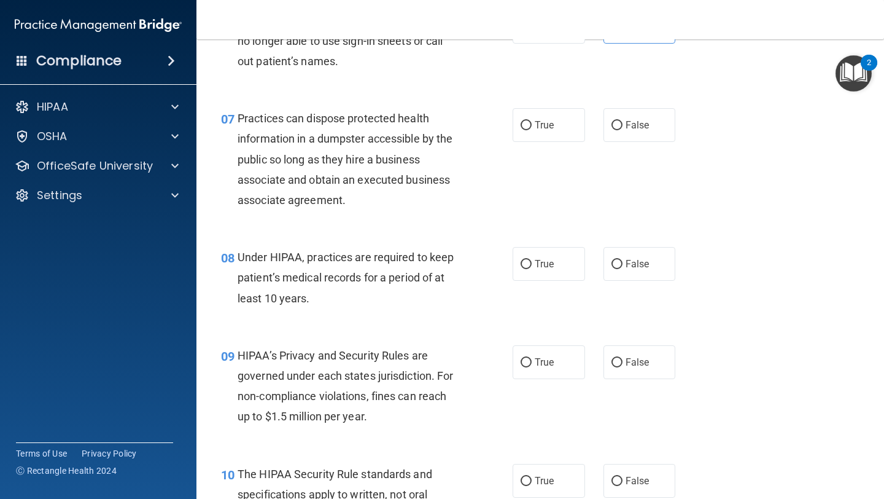
scroll to position [748, 0]
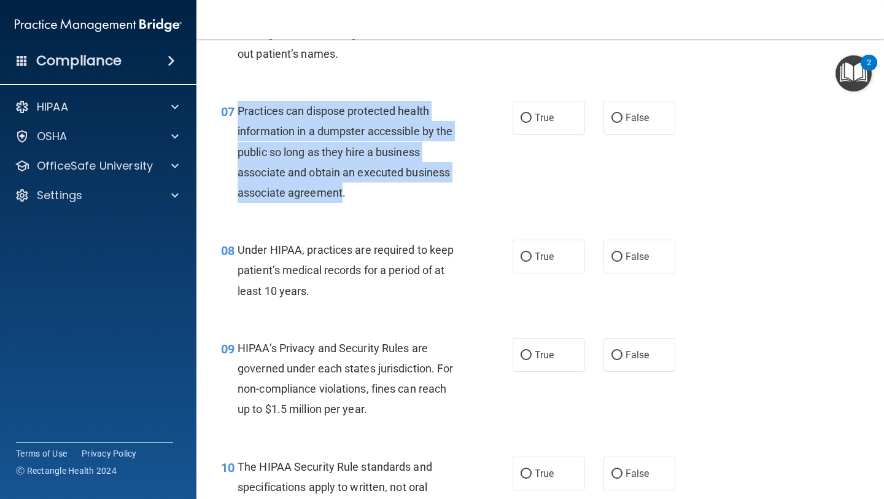
drag, startPoint x: 342, startPoint y: 193, endPoint x: 244, endPoint y: 119, distance: 122.7
click at [241, 117] on span "Practices can dispose protected health information in a dumpster accessible by …" at bounding box center [345, 151] width 215 height 95
click at [255, 133] on span "Practices can dispose protected health information in a dumpster accessible by …" at bounding box center [345, 151] width 215 height 95
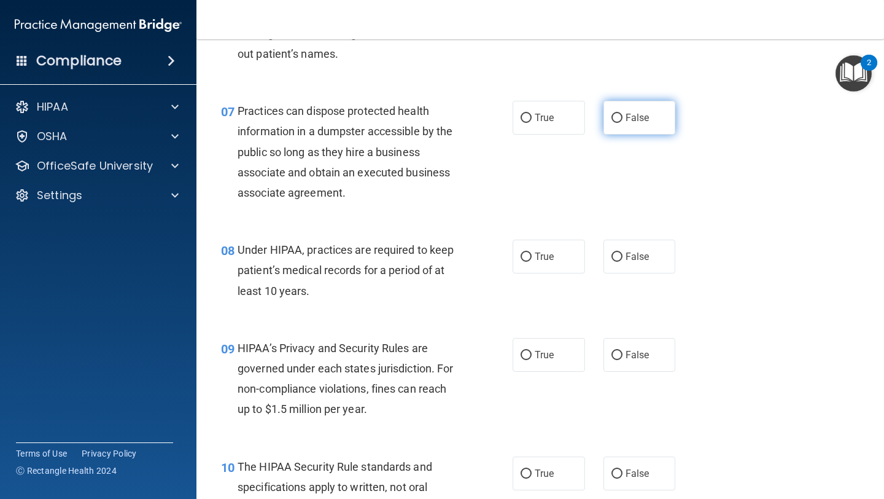
click at [642, 115] on span "False" at bounding box center [638, 118] width 24 height 12
click at [623, 115] on input "False" at bounding box center [617, 118] width 11 height 9
radio input "true"
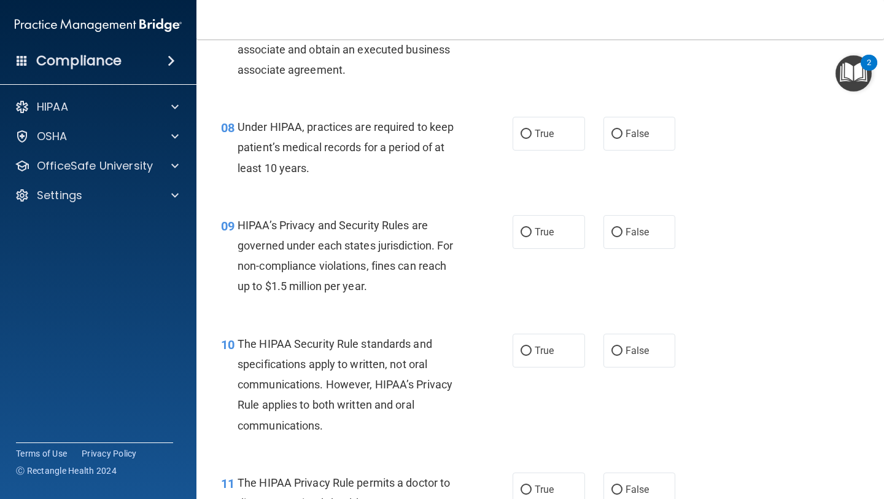
scroll to position [880, 0]
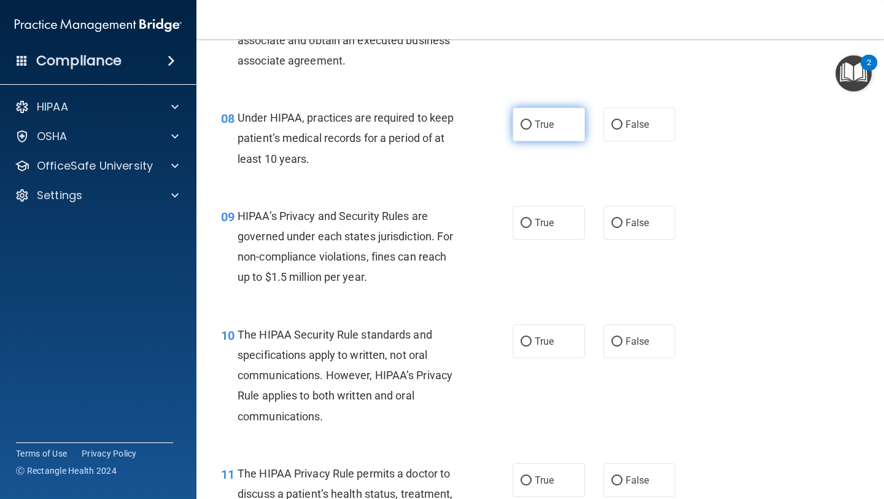
click at [539, 133] on label "True" at bounding box center [549, 124] width 72 height 34
click at [532, 130] on input "True" at bounding box center [526, 124] width 11 height 9
radio input "true"
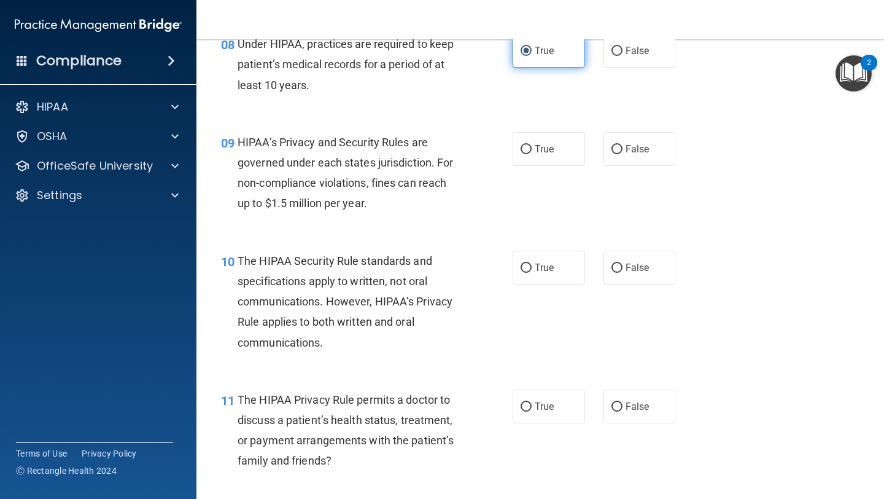
scroll to position [1012, 0]
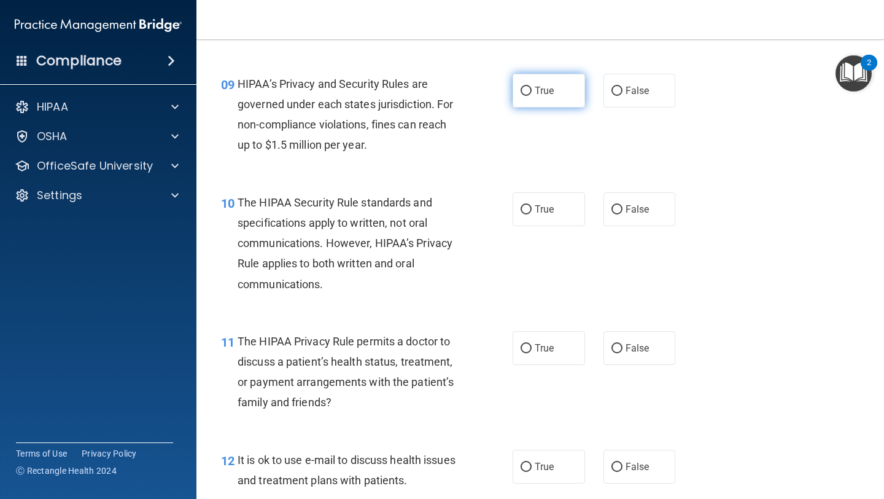
click at [544, 82] on label "True" at bounding box center [549, 91] width 72 height 34
click at [532, 87] on input "True" at bounding box center [526, 91] width 11 height 9
radio input "true"
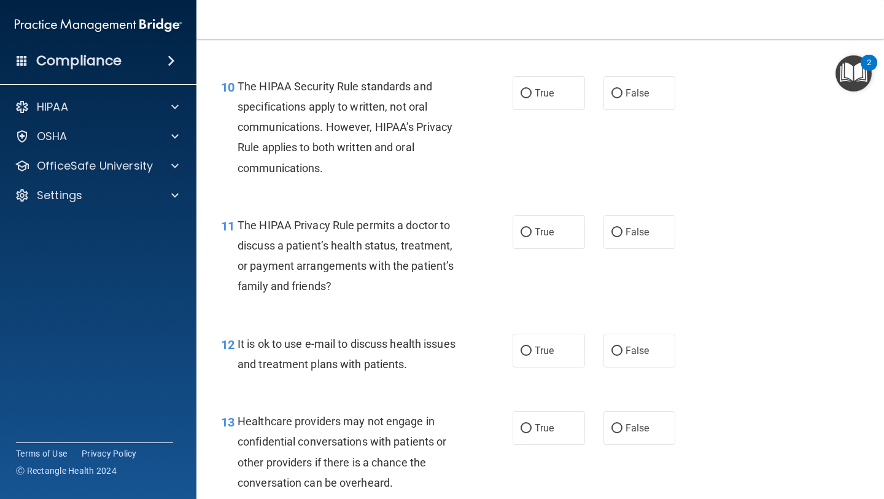
scroll to position [1137, 0]
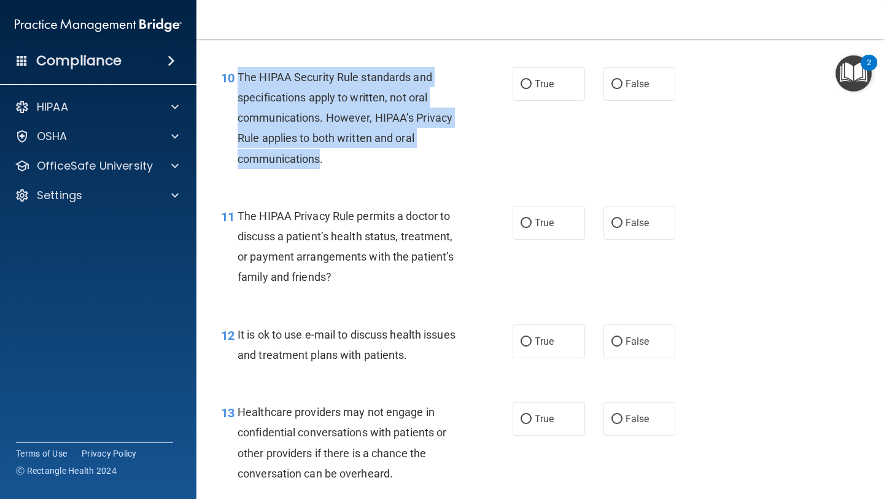
drag, startPoint x: 322, startPoint y: 159, endPoint x: 240, endPoint y: 79, distance: 115.1
click at [239, 77] on span "The HIPAA Security Rule standards and specifications apply to written, not oral…" at bounding box center [345, 118] width 215 height 95
click at [275, 98] on span "The HIPAA Security Rule standards and specifications apply to written, not oral…" at bounding box center [345, 118] width 215 height 95
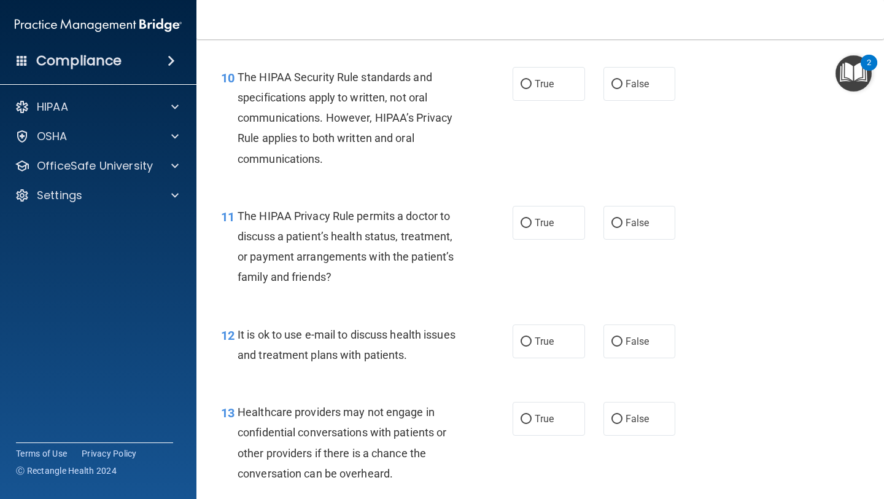
click at [270, 124] on span "The HIPAA Security Rule standards and specifications apply to written, not oral…" at bounding box center [345, 118] width 215 height 95
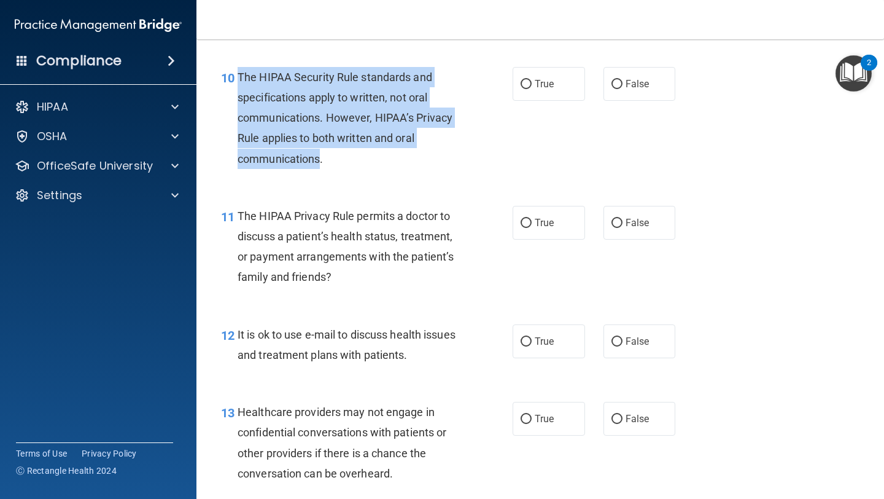
drag, startPoint x: 322, startPoint y: 160, endPoint x: 236, endPoint y: 79, distance: 118.6
click at [235, 78] on div "10 The HIPAA Security Rule standards and specifications apply to written, not o…" at bounding box center [367, 121] width 329 height 108
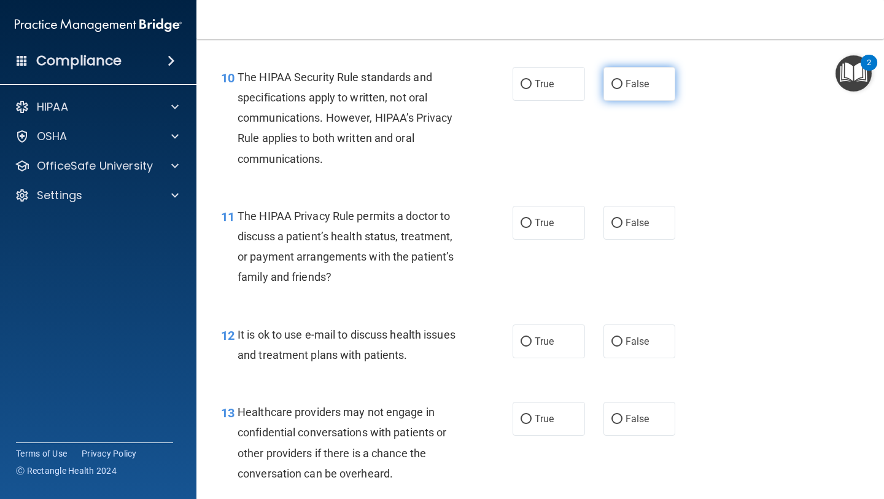
click at [626, 79] on span "False" at bounding box center [638, 84] width 24 height 12
click at [623, 80] on input "False" at bounding box center [617, 84] width 11 height 9
radio input "true"
click at [489, 156] on div "10 The HIPAA Security Rule standards and specifications apply to written, not o…" at bounding box center [367, 121] width 329 height 108
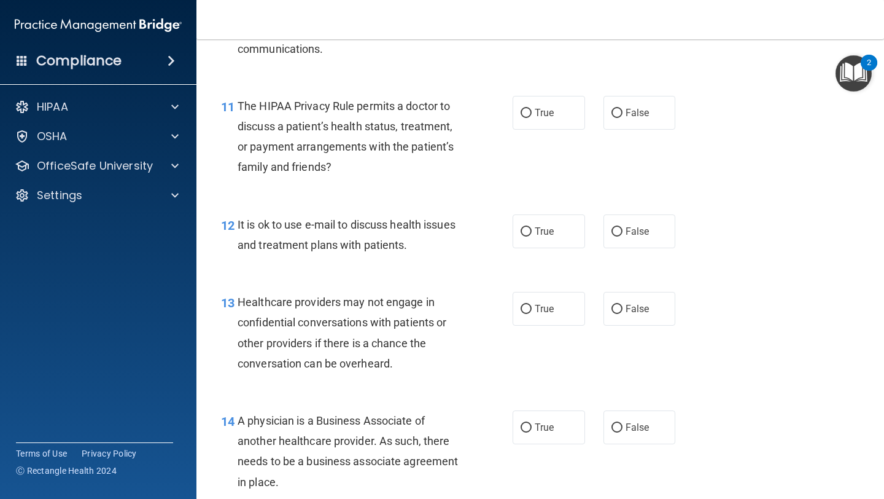
scroll to position [1250, 0]
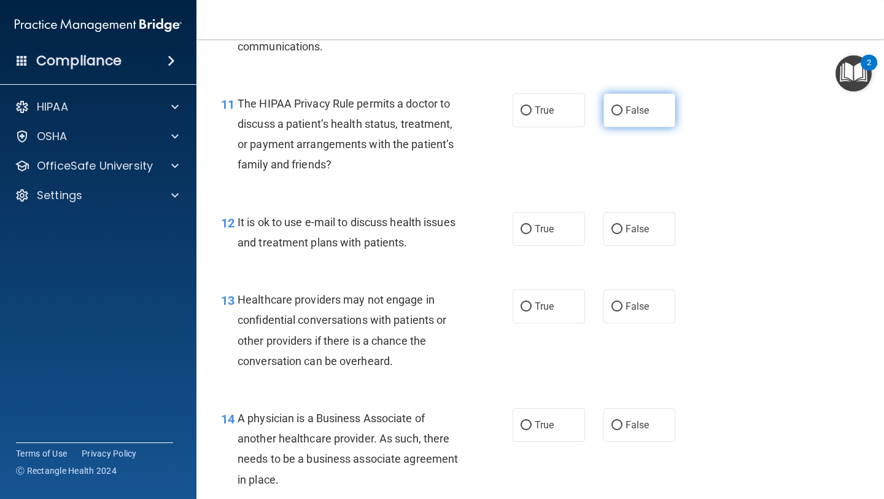
click at [648, 117] on label "False" at bounding box center [640, 110] width 72 height 34
click at [623, 115] on input "False" at bounding box center [617, 110] width 11 height 9
radio input "true"
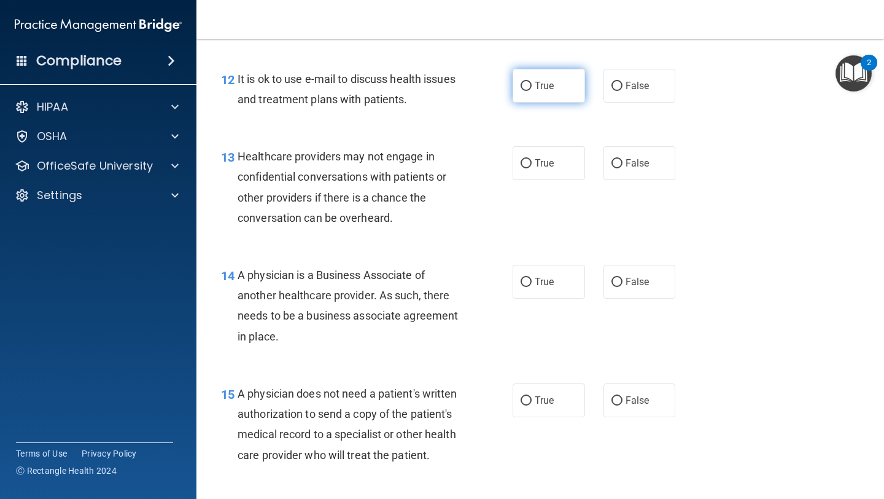
scroll to position [1395, 0]
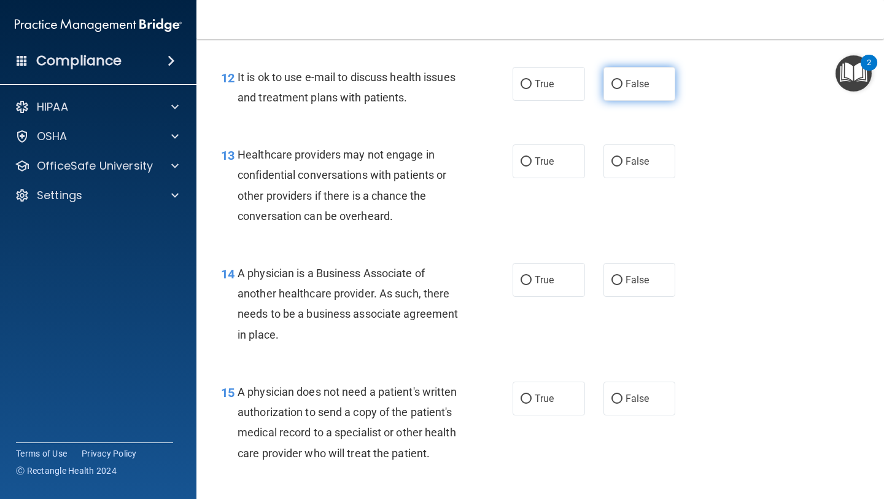
click at [633, 84] on span "False" at bounding box center [638, 84] width 24 height 12
click at [623, 84] on input "False" at bounding box center [617, 84] width 11 height 9
radio input "true"
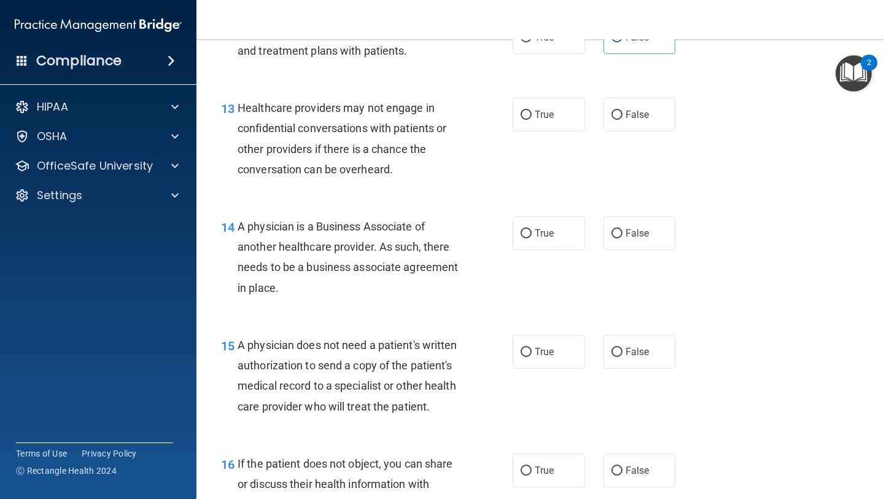
scroll to position [1480, 0]
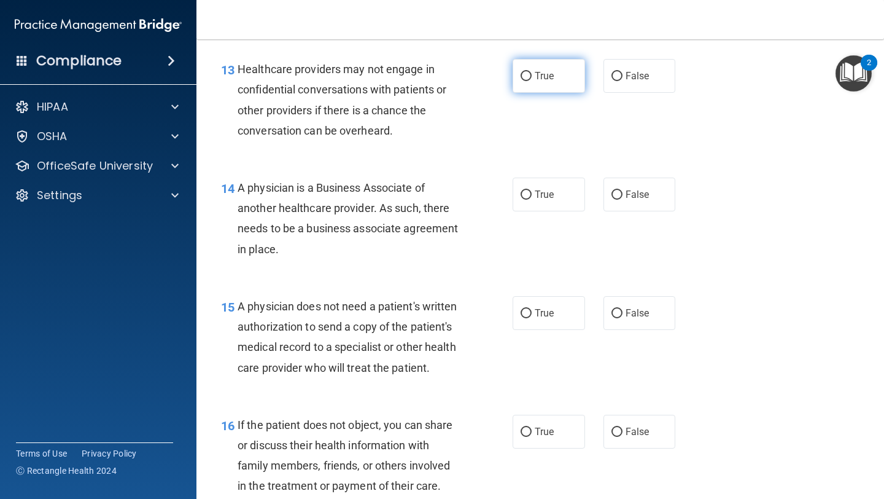
click at [529, 91] on label "True" at bounding box center [549, 76] width 72 height 34
click at [529, 81] on input "True" at bounding box center [526, 76] width 11 height 9
radio input "true"
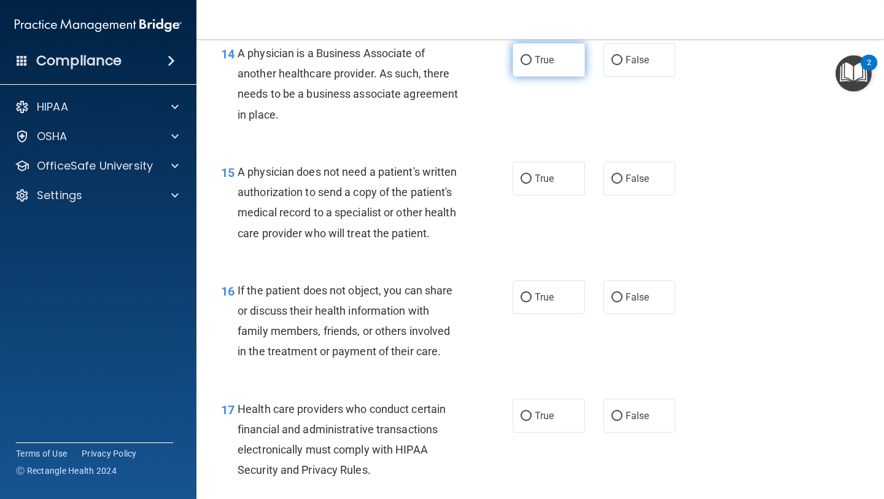
scroll to position [1614, 0]
click at [550, 60] on span "True" at bounding box center [544, 61] width 19 height 12
click at [532, 60] on input "True" at bounding box center [526, 61] width 11 height 9
radio input "true"
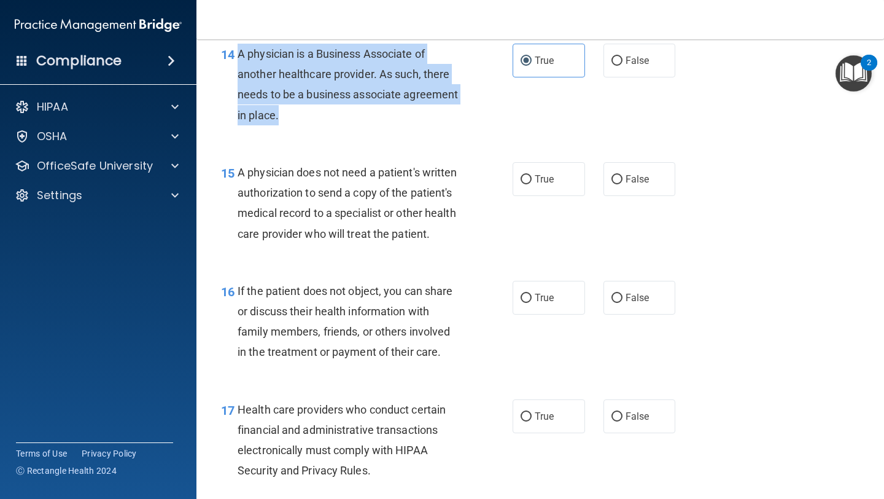
drag, startPoint x: 277, startPoint y: 117, endPoint x: 235, endPoint y: 59, distance: 72.1
click at [235, 59] on div "14 A physician is a Business Associate of another healthcare provider. As such,…" at bounding box center [367, 88] width 329 height 88
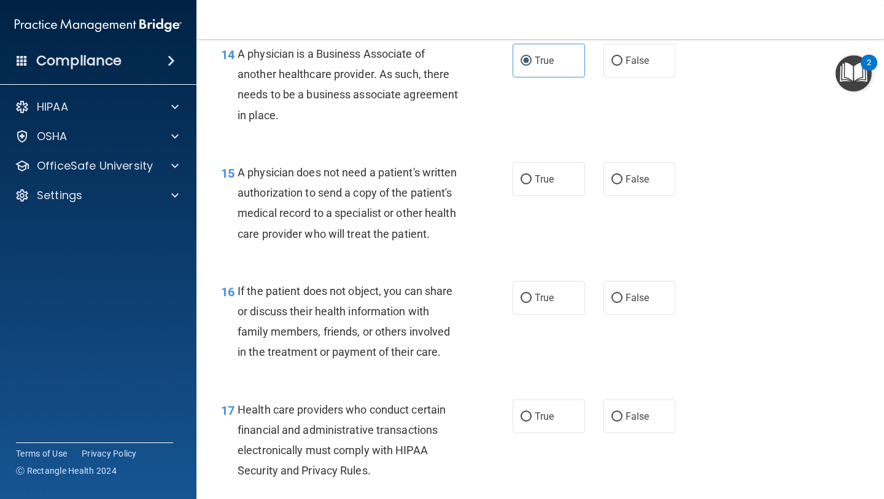
click at [328, 148] on div "15 A physician does not need a patient's written authorization to send a copy o…" at bounding box center [540, 206] width 657 height 119
click at [627, 184] on span "False" at bounding box center [638, 179] width 24 height 12
click at [623, 184] on input "False" at bounding box center [617, 179] width 11 height 9
radio input "true"
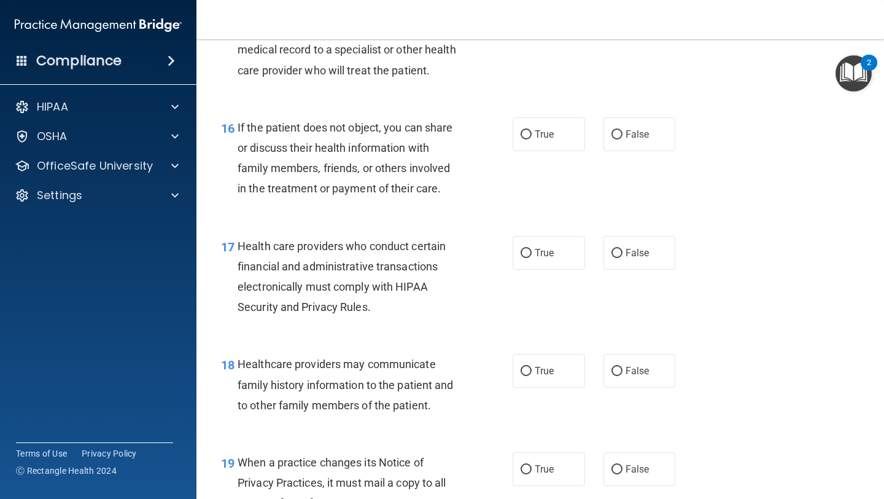
scroll to position [1786, 0]
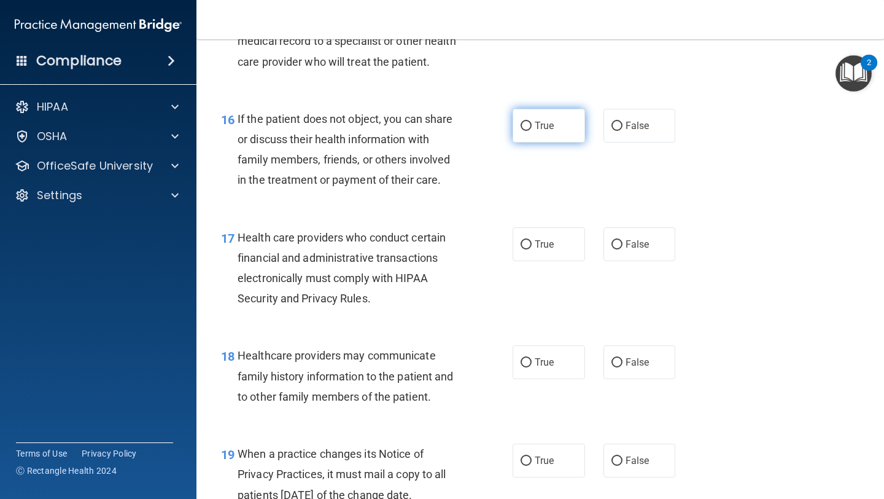
click at [529, 122] on input "True" at bounding box center [526, 126] width 11 height 9
radio input "true"
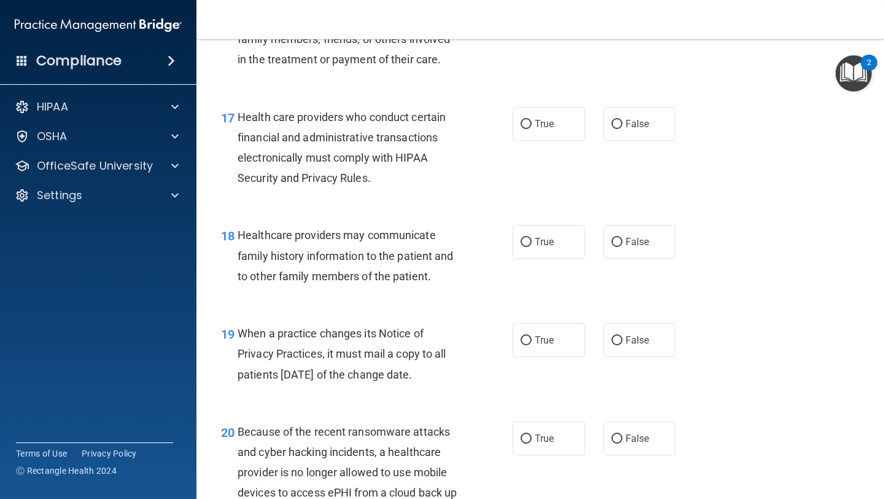
scroll to position [1909, 0]
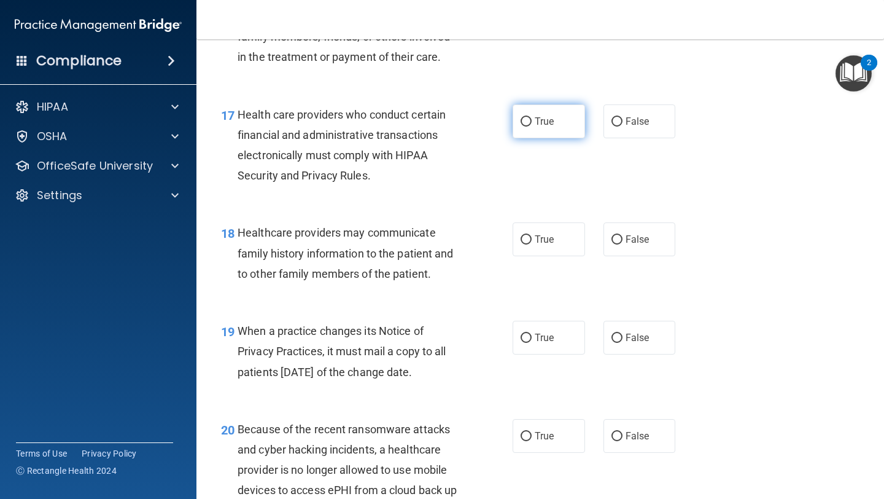
click at [548, 116] on span "True" at bounding box center [544, 121] width 19 height 12
click at [532, 117] on input "True" at bounding box center [526, 121] width 11 height 9
radio input "true"
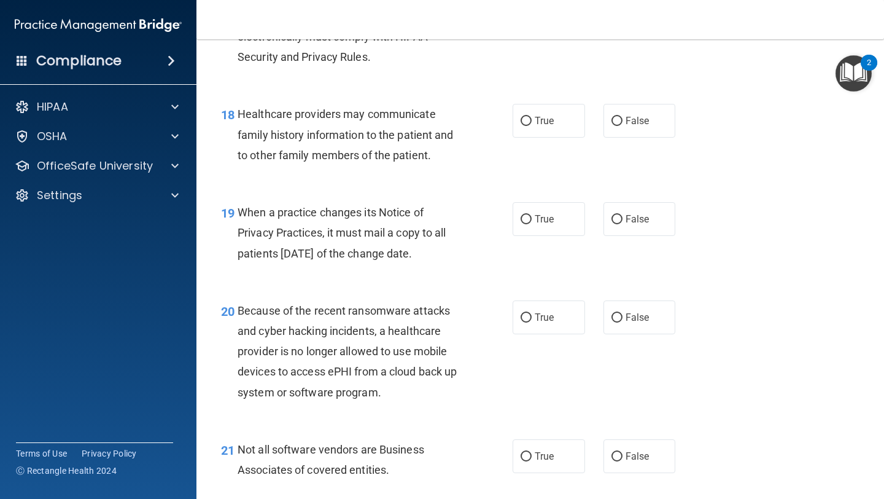
scroll to position [2036, 0]
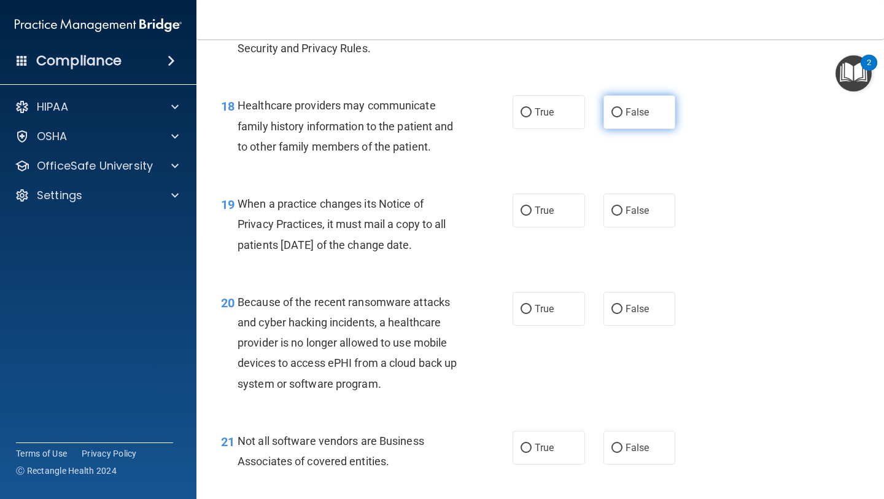
click at [628, 115] on span "False" at bounding box center [638, 112] width 24 height 12
click at [623, 115] on input "False" at bounding box center [617, 112] width 11 height 9
radio input "true"
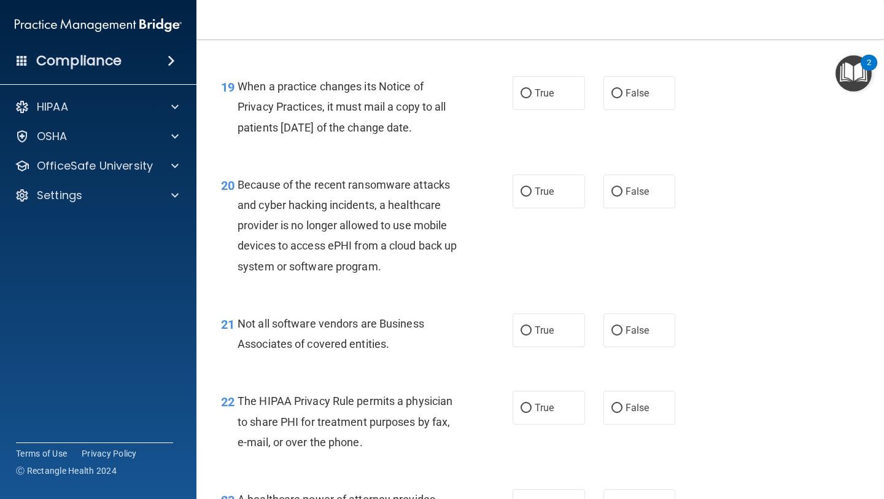
scroll to position [2154, 0]
click at [631, 95] on span "False" at bounding box center [638, 93] width 24 height 12
click at [623, 95] on input "False" at bounding box center [617, 92] width 11 height 9
radio input "true"
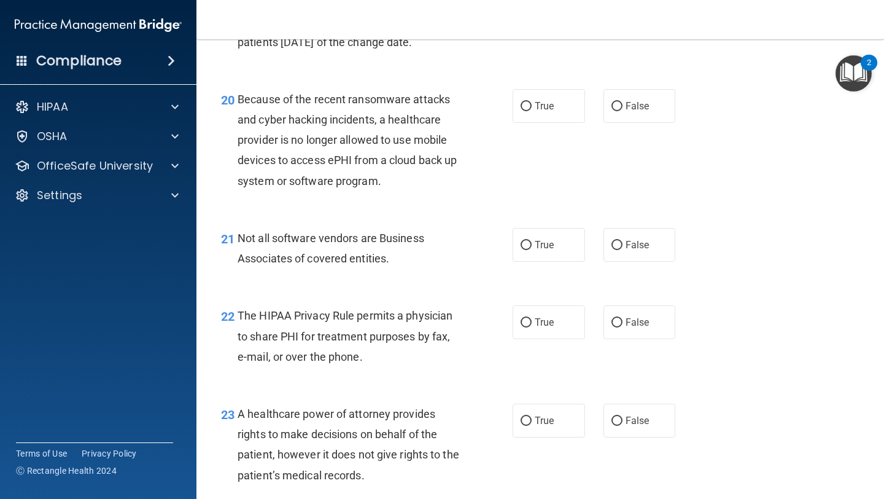
scroll to position [2251, 0]
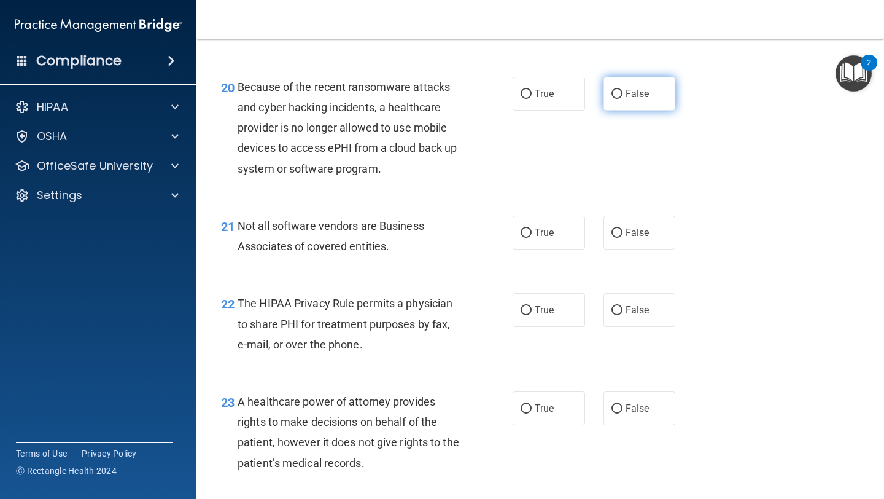
click at [662, 98] on label "False" at bounding box center [640, 94] width 72 height 34
click at [623, 98] on input "False" at bounding box center [617, 94] width 11 height 9
radio input "true"
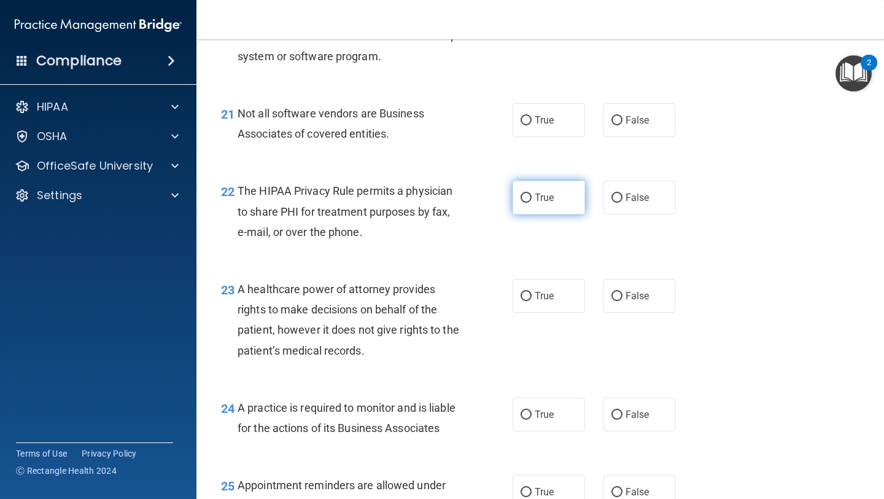
scroll to position [2386, 0]
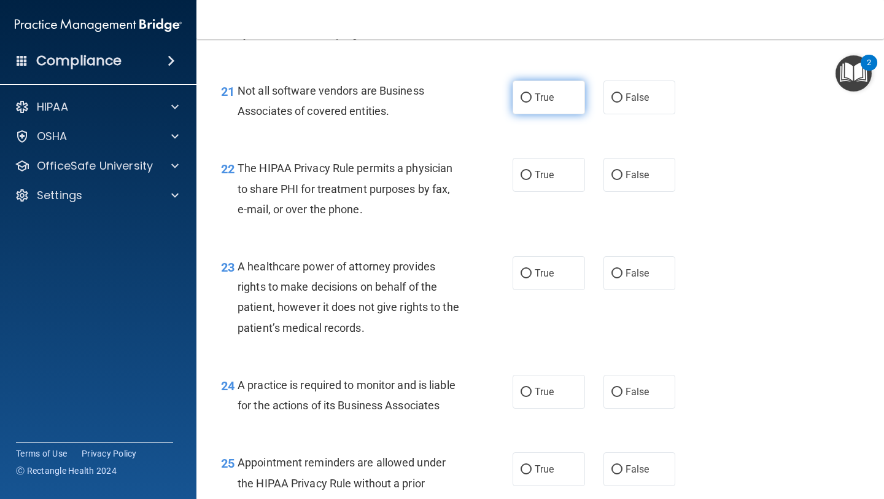
click at [562, 110] on label "True" at bounding box center [549, 97] width 72 height 34
click at [532, 103] on input "True" at bounding box center [526, 97] width 11 height 9
radio input "true"
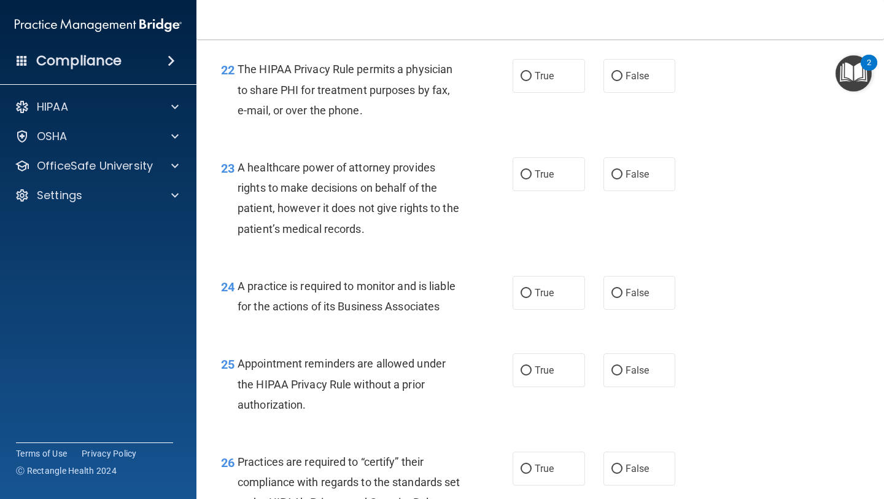
scroll to position [2486, 0]
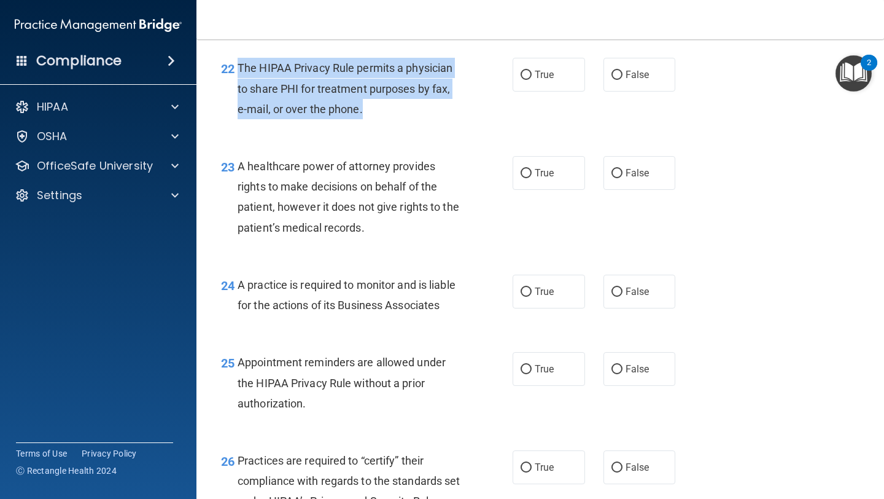
drag, startPoint x: 361, startPoint y: 112, endPoint x: 234, endPoint y: 66, distance: 135.4
click at [233, 66] on div "22 The HIPAA Privacy Rule permits a physician to share PHI for treatment purpos…" at bounding box center [367, 92] width 329 height 68
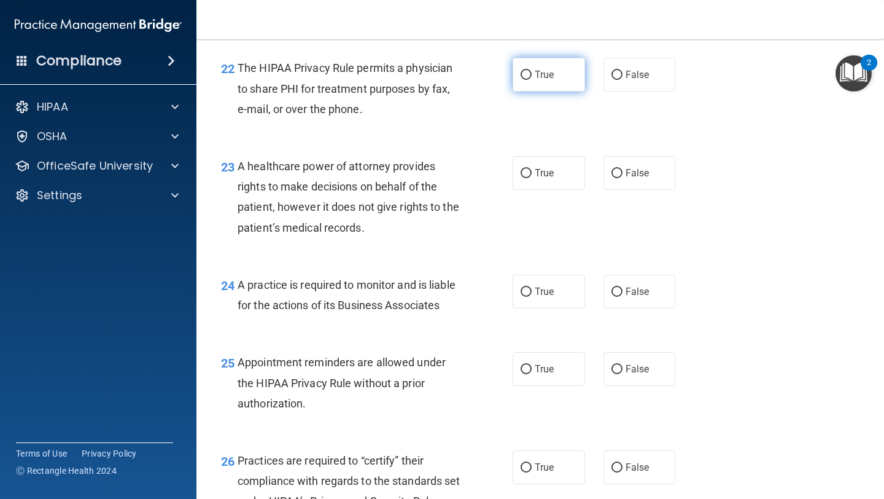
click at [577, 79] on label "True" at bounding box center [549, 75] width 72 height 34
click at [532, 79] on input "True" at bounding box center [526, 75] width 11 height 9
radio input "true"
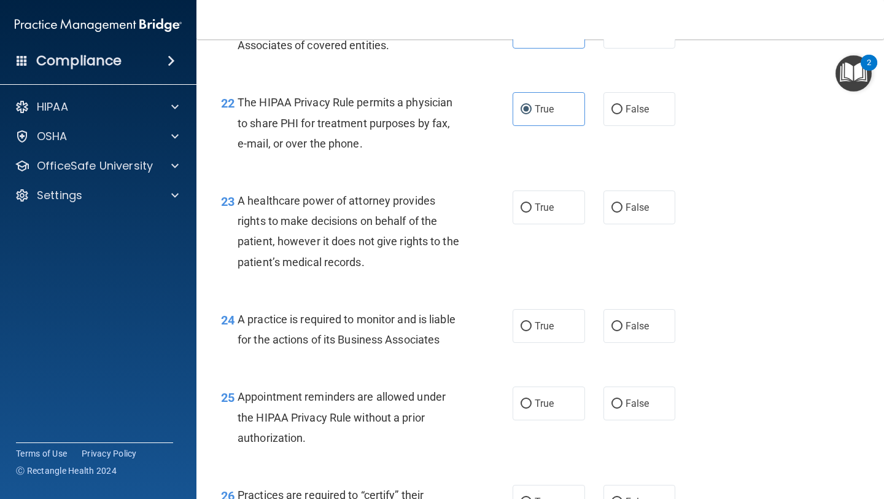
scroll to position [2455, 0]
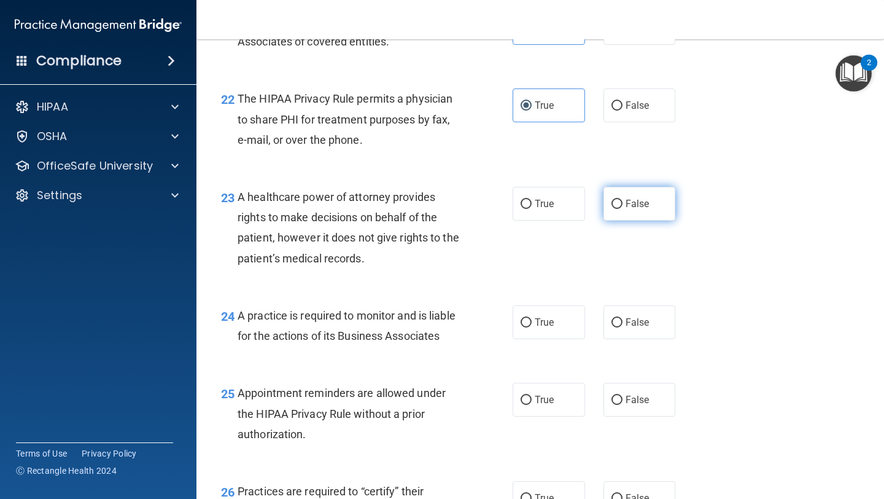
click at [622, 204] on input "False" at bounding box center [617, 204] width 11 height 9
radio input "true"
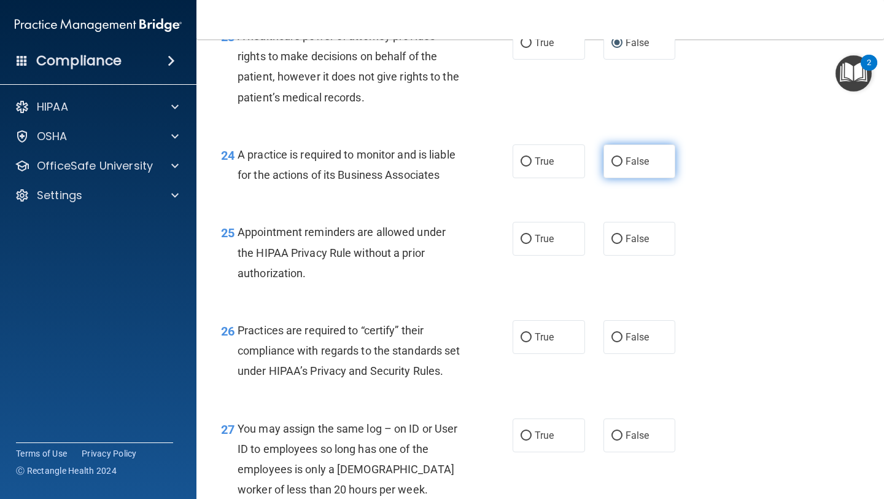
scroll to position [2617, 0]
click at [630, 165] on span "False" at bounding box center [638, 161] width 24 height 12
click at [623, 165] on input "False" at bounding box center [617, 161] width 11 height 9
radio input "true"
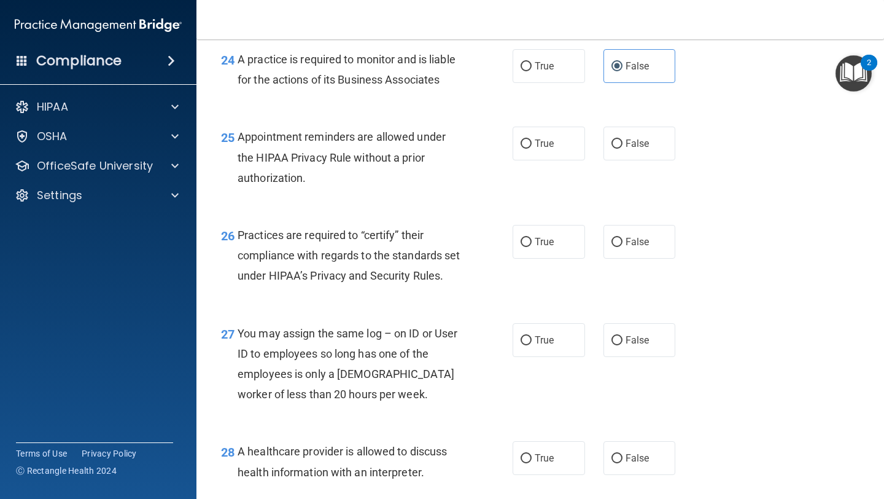
scroll to position [2718, 0]
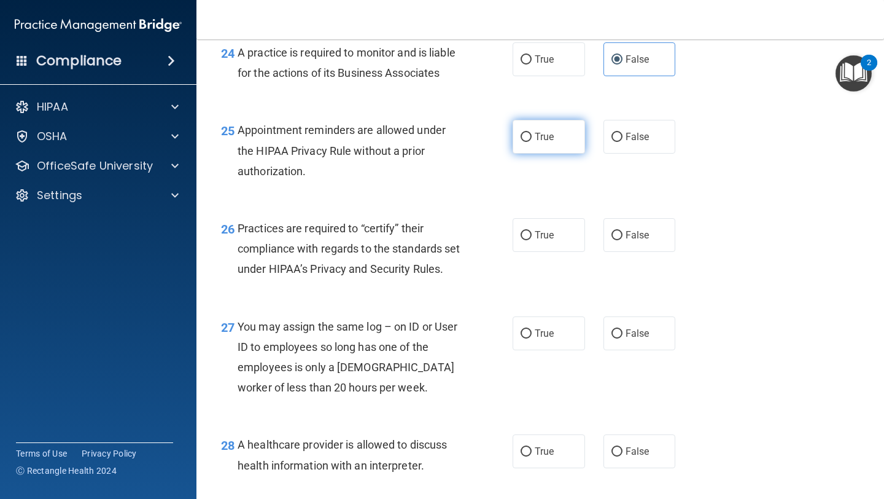
click at [540, 141] on span "True" at bounding box center [544, 137] width 19 height 12
click at [532, 141] on input "True" at bounding box center [526, 137] width 11 height 9
radio input "true"
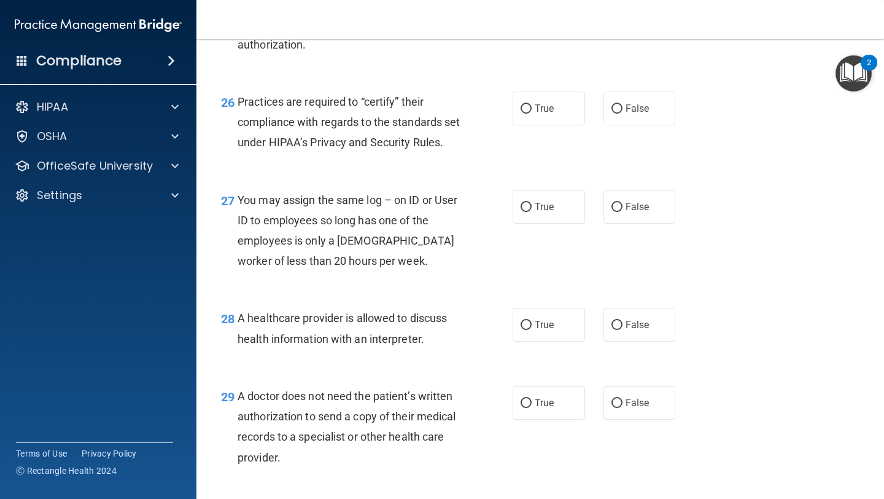
scroll to position [2845, 0]
click at [545, 112] on span "True" at bounding box center [544, 108] width 19 height 12
click at [532, 112] on input "True" at bounding box center [526, 108] width 11 height 9
radio input "true"
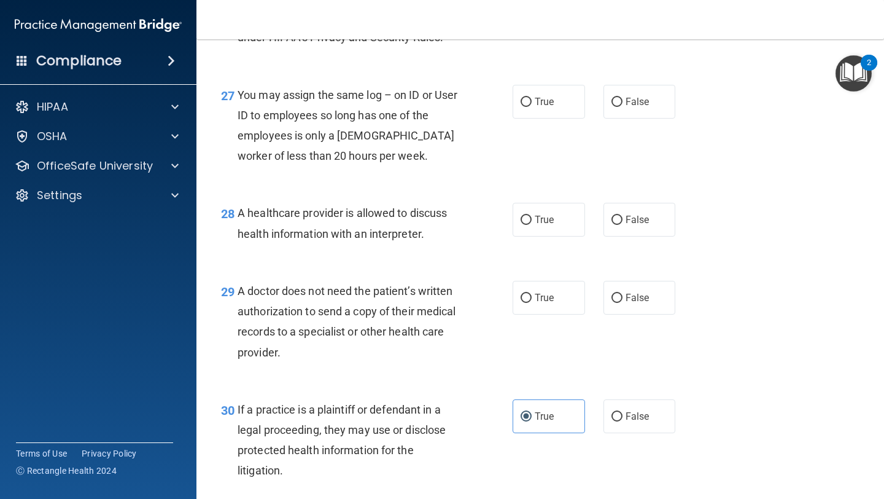
scroll to position [2951, 0]
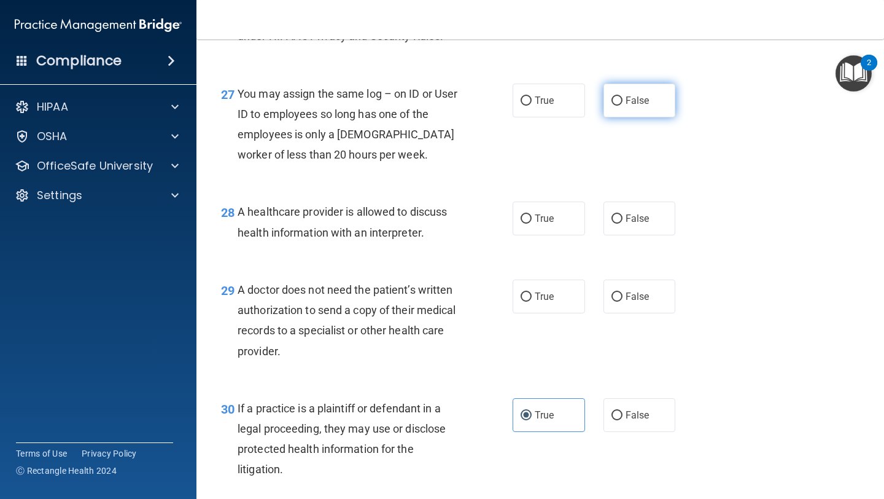
click at [650, 115] on label "False" at bounding box center [640, 101] width 72 height 34
click at [623, 106] on input "False" at bounding box center [617, 100] width 11 height 9
radio input "true"
click at [548, 224] on span "True" at bounding box center [544, 218] width 19 height 12
click at [532, 224] on input "True" at bounding box center [526, 218] width 11 height 9
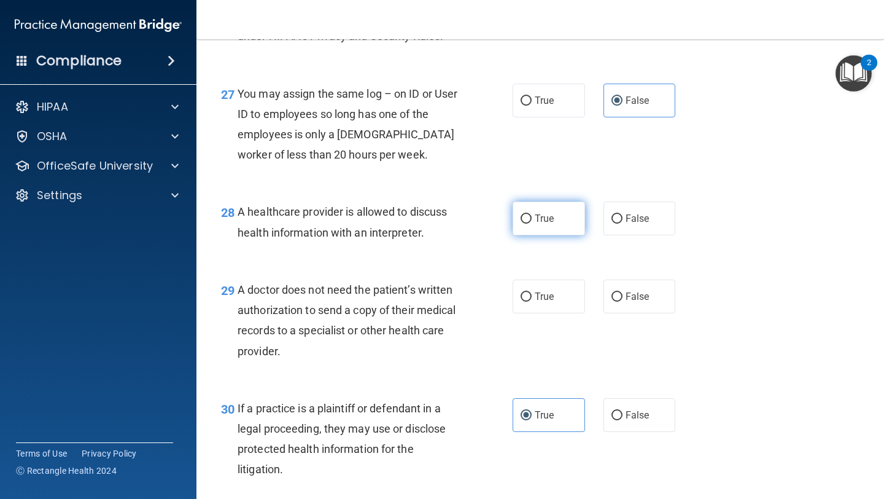
radio input "true"
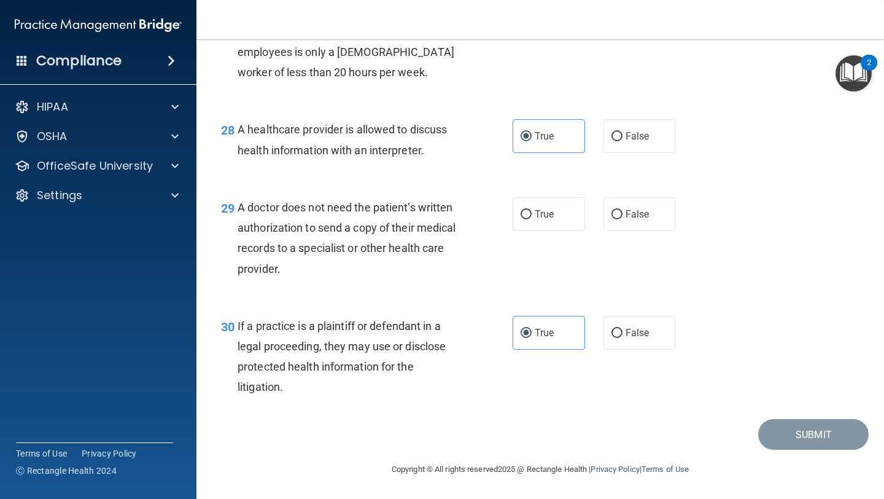
scroll to position [3048, 0]
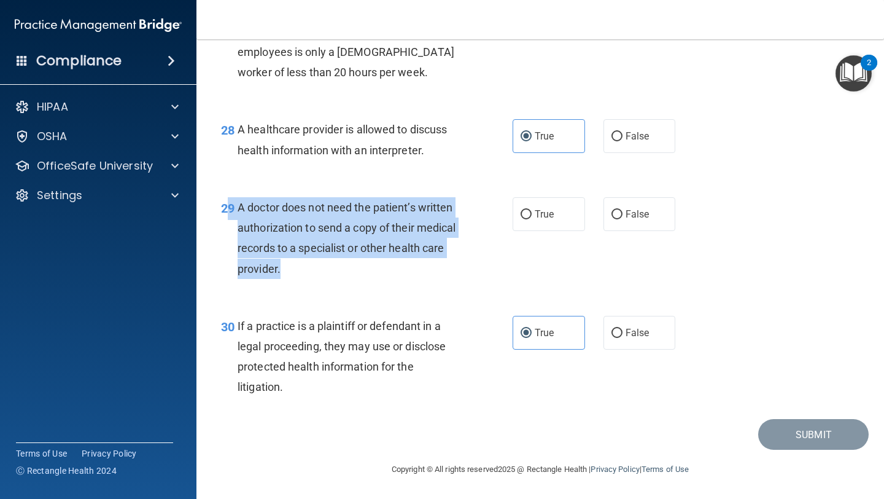
drag, startPoint x: 276, startPoint y: 278, endPoint x: 230, endPoint y: 225, distance: 70.0
click at [230, 225] on div "29 A doctor does not need the patient’s written authorization to send a copy of…" at bounding box center [367, 241] width 329 height 88
click at [268, 228] on span "A doctor does not need the patient’s written authorization to send a copy of th…" at bounding box center [347, 238] width 219 height 74
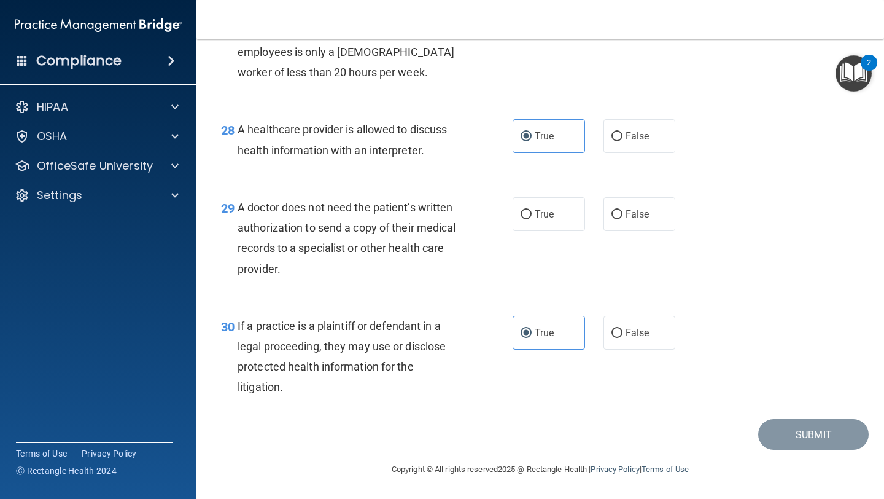
drag, startPoint x: 279, startPoint y: 276, endPoint x: 240, endPoint y: 214, distance: 73.8
click at [240, 214] on span "A doctor does not need the patient’s written authorization to send a copy of th…" at bounding box center [347, 238] width 219 height 74
click at [546, 220] on span "True" at bounding box center [544, 214] width 19 height 12
click at [532, 219] on input "True" at bounding box center [526, 214] width 11 height 9
radio input "true"
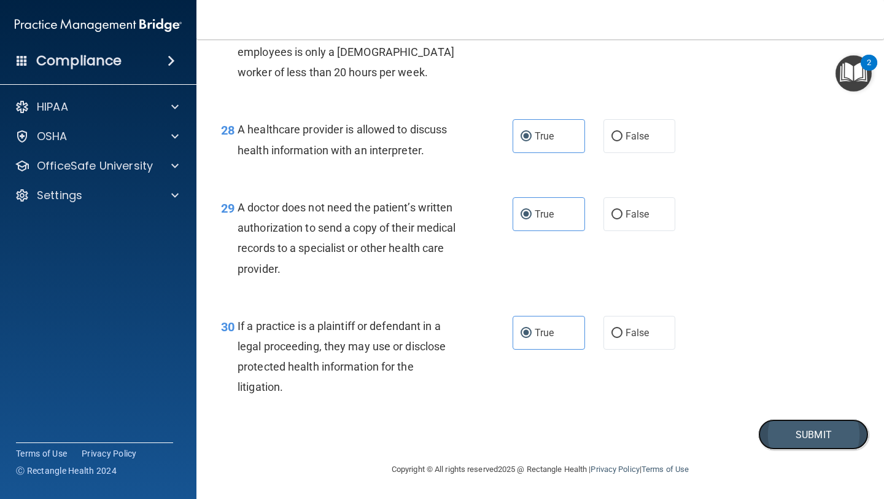
click at [816, 440] on button "Submit" at bounding box center [813, 434] width 111 height 31
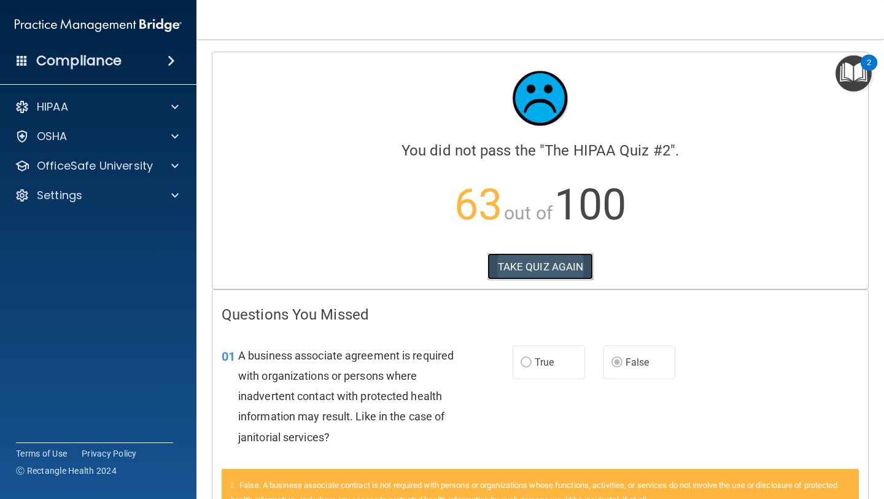
click at [537, 270] on button "TAKE QUIZ AGAIN" at bounding box center [541, 266] width 106 height 27
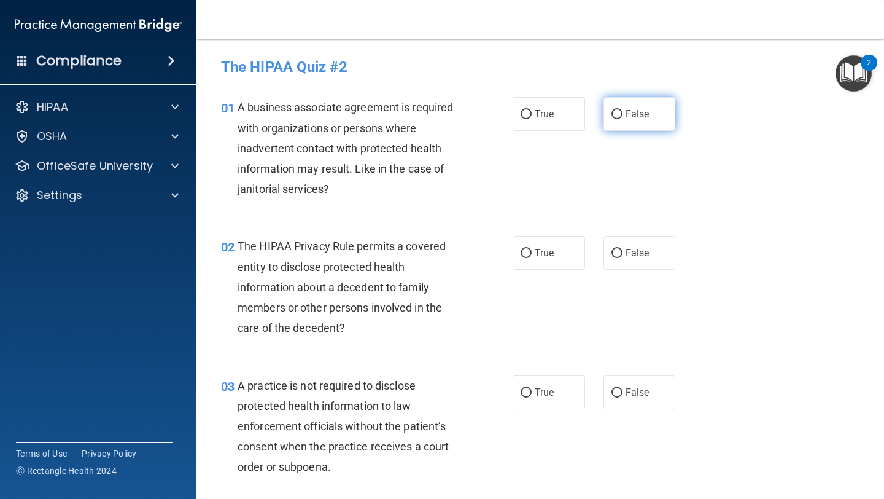
click at [656, 114] on label "False" at bounding box center [640, 114] width 72 height 34
click at [623, 114] on input "False" at bounding box center [617, 114] width 11 height 9
radio input "true"
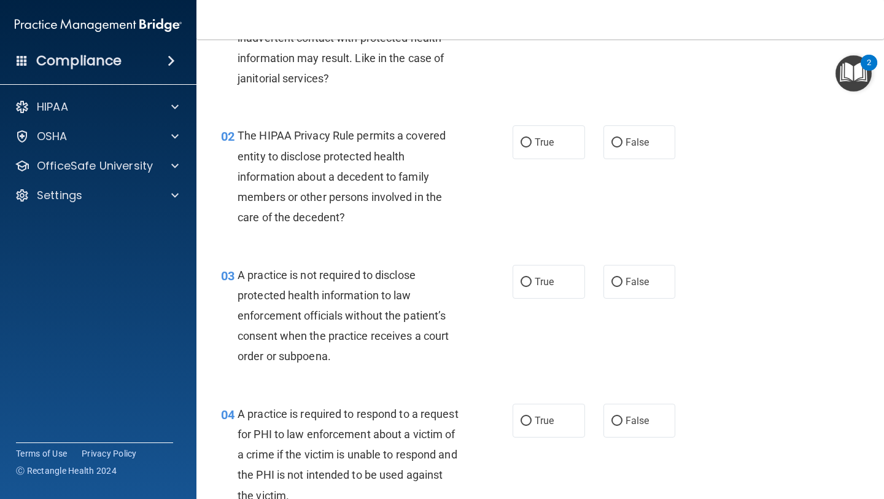
scroll to position [112, 0]
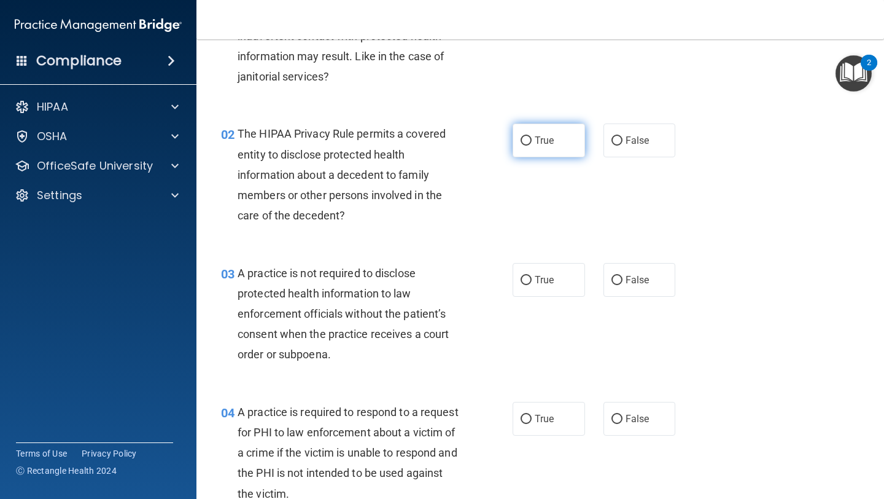
click at [539, 142] on span "True" at bounding box center [544, 140] width 19 height 12
click at [532, 142] on input "True" at bounding box center [526, 140] width 11 height 9
radio input "true"
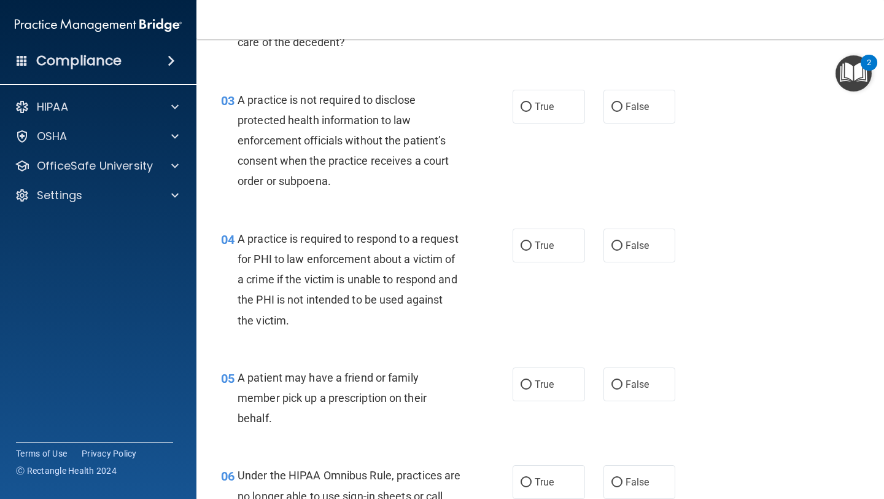
scroll to position [282, 0]
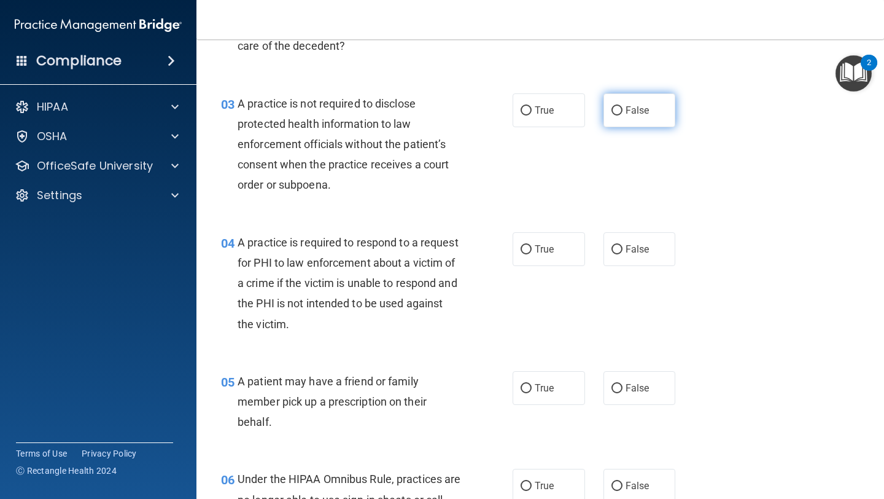
click at [626, 120] on label "False" at bounding box center [640, 110] width 72 height 34
click at [623, 115] on input "False" at bounding box center [617, 110] width 11 height 9
radio input "true"
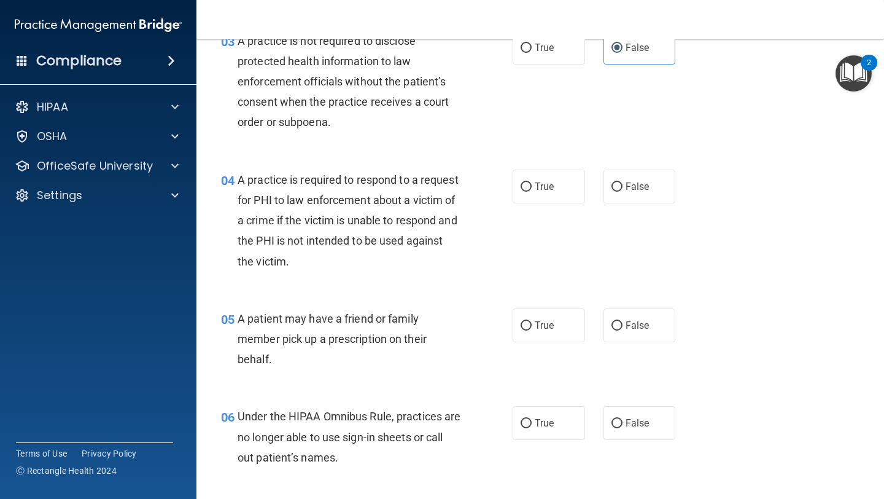
scroll to position [346, 0]
click at [542, 178] on label "True" at bounding box center [549, 185] width 72 height 34
click at [532, 181] on input "True" at bounding box center [526, 185] width 11 height 9
radio input "true"
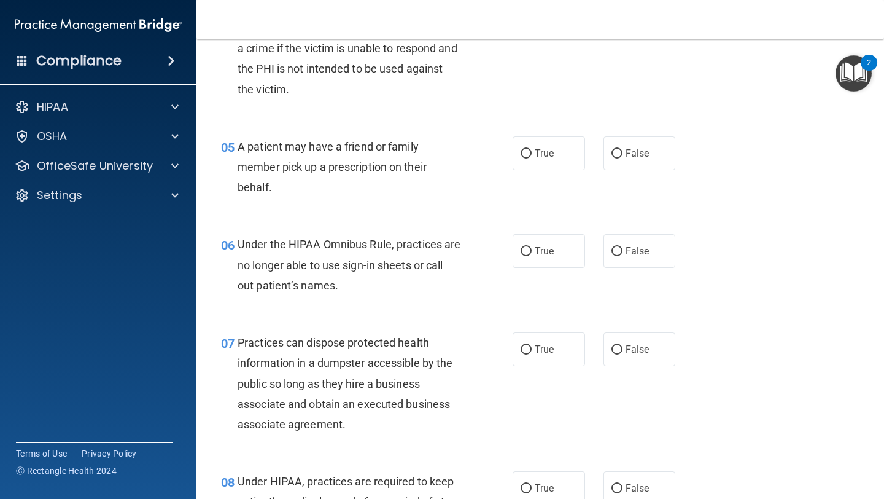
scroll to position [520, 0]
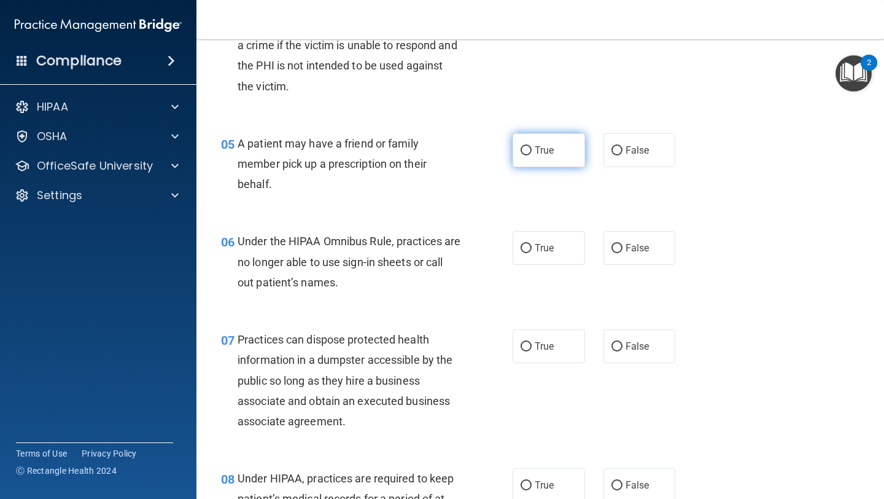
click at [550, 157] on label "True" at bounding box center [549, 150] width 72 height 34
click at [532, 155] on input "True" at bounding box center [526, 150] width 11 height 9
radio input "true"
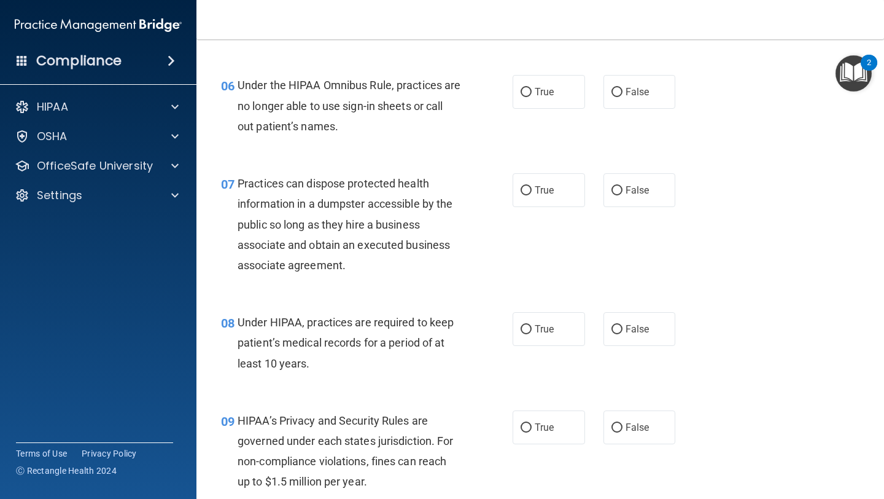
scroll to position [681, 0]
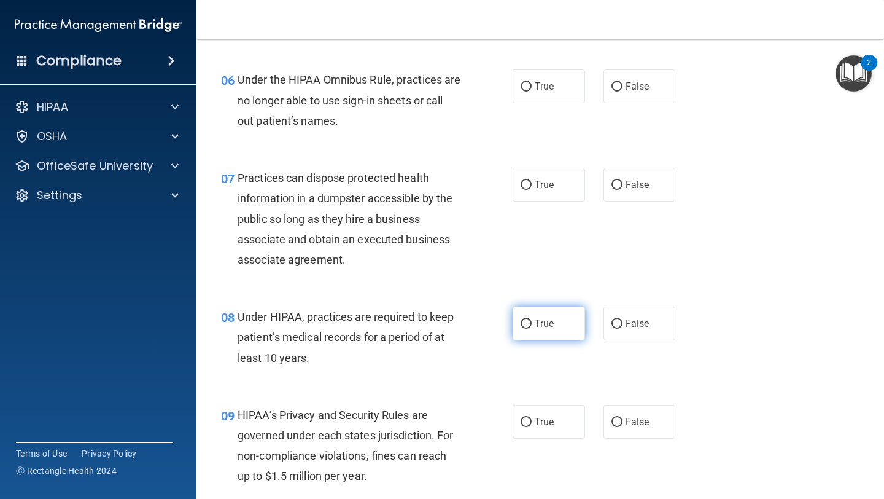
click at [561, 333] on label "True" at bounding box center [549, 323] width 72 height 34
click at [532, 329] on input "True" at bounding box center [526, 323] width 11 height 9
radio input "true"
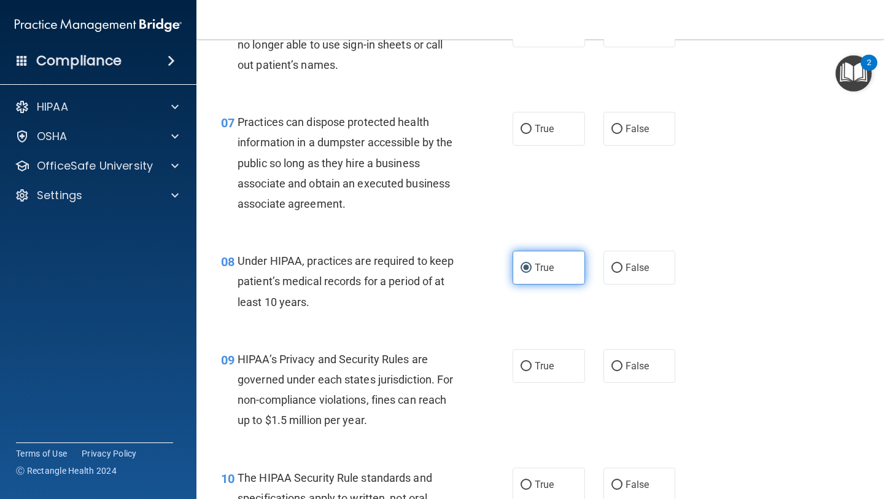
scroll to position [739, 0]
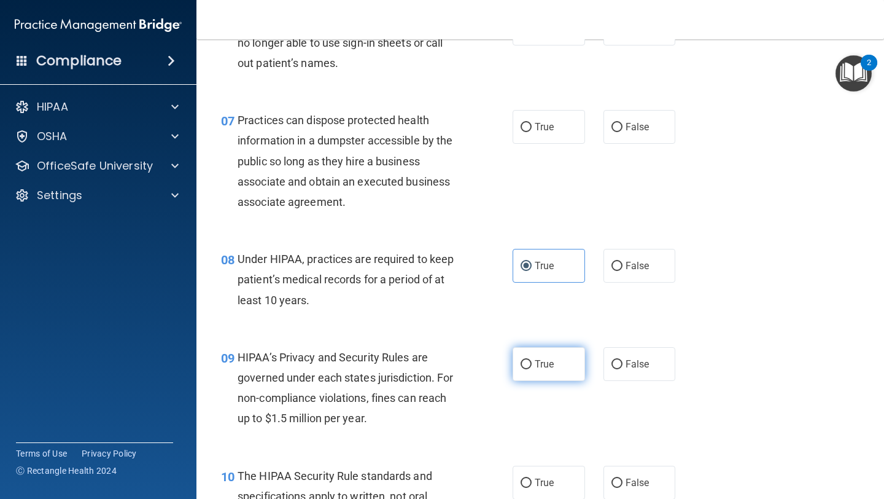
click at [552, 354] on label "True" at bounding box center [549, 364] width 72 height 34
click at [532, 360] on input "True" at bounding box center [526, 364] width 11 height 9
radio input "true"
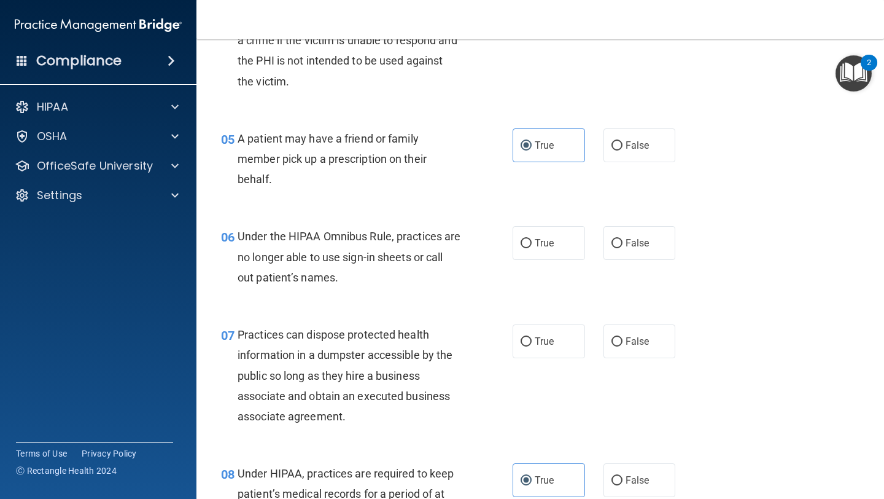
scroll to position [526, 0]
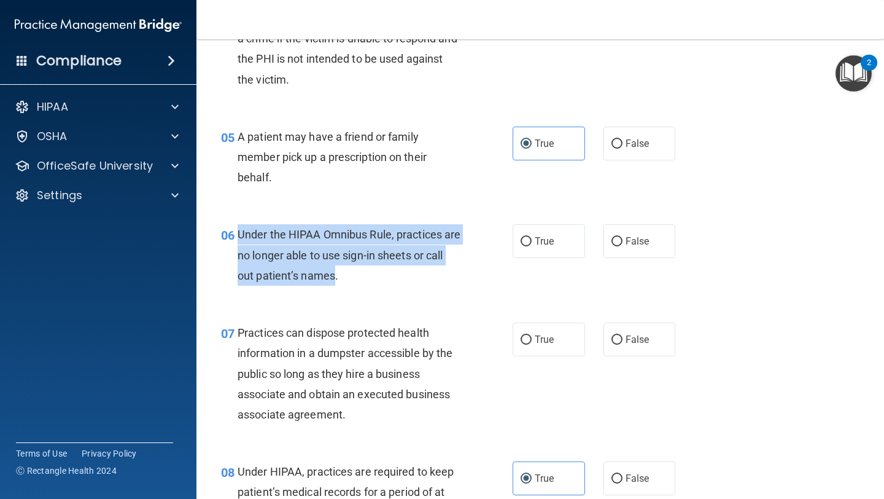
drag, startPoint x: 355, startPoint y: 278, endPoint x: 241, endPoint y: 234, distance: 121.7
click at [240, 234] on span "Under the HIPAA Omnibus Rule, practices are no longer able to use sign-in sheet…" at bounding box center [349, 254] width 223 height 53
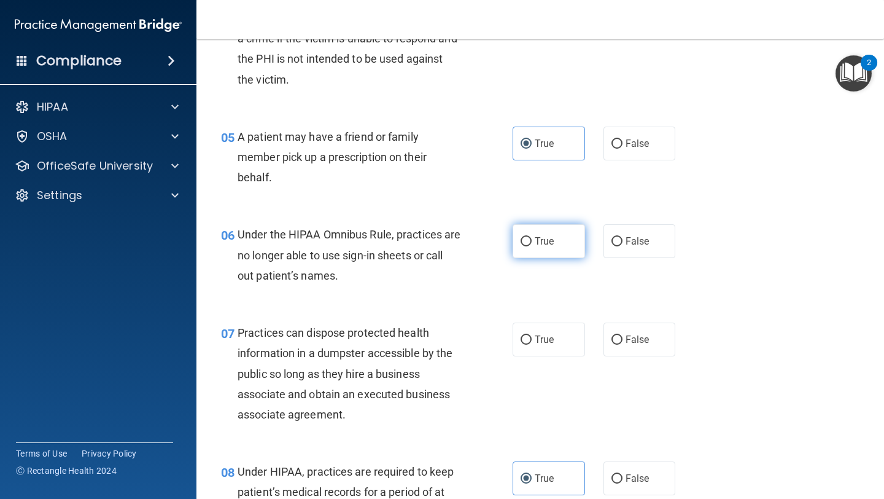
click at [547, 240] on span "True" at bounding box center [544, 241] width 19 height 12
click at [532, 240] on input "True" at bounding box center [526, 241] width 11 height 9
radio input "true"
click at [415, 299] on div "06 Under the HIPAA Omnibus Rule, practices are no longer able to use sign-in sh…" at bounding box center [540, 258] width 657 height 98
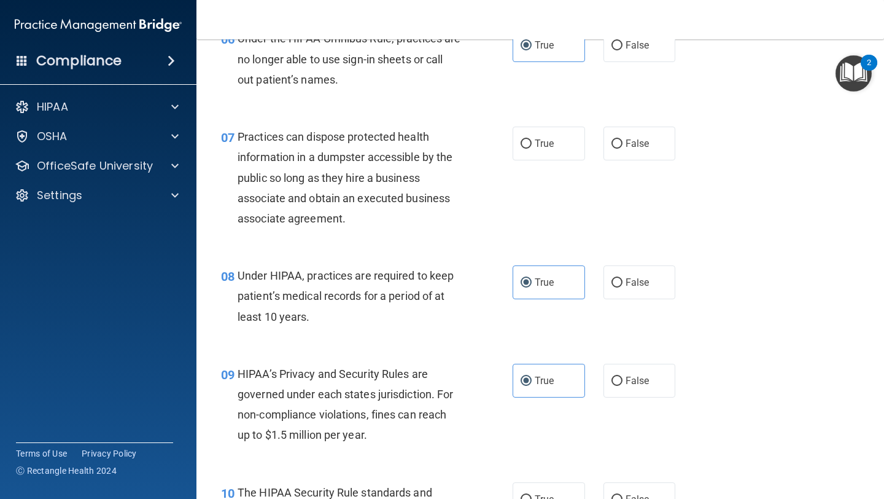
scroll to position [724, 0]
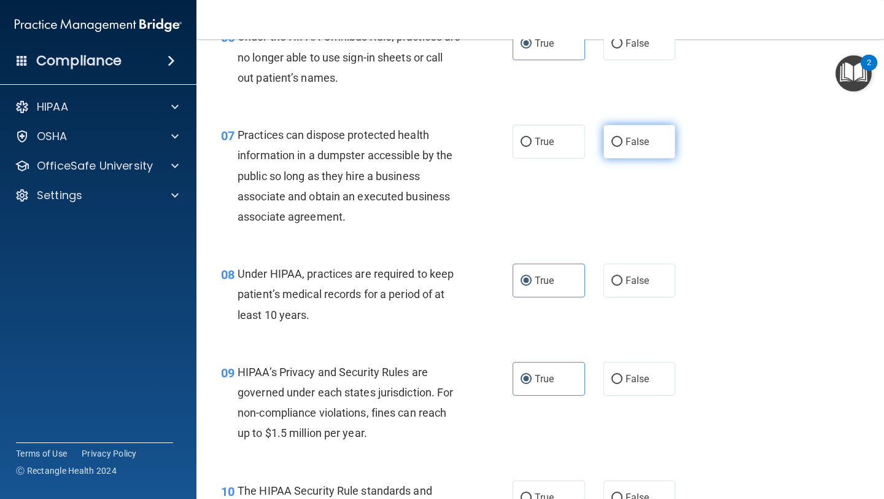
click at [647, 135] on label "False" at bounding box center [640, 142] width 72 height 34
click at [623, 138] on input "False" at bounding box center [617, 142] width 11 height 9
radio input "true"
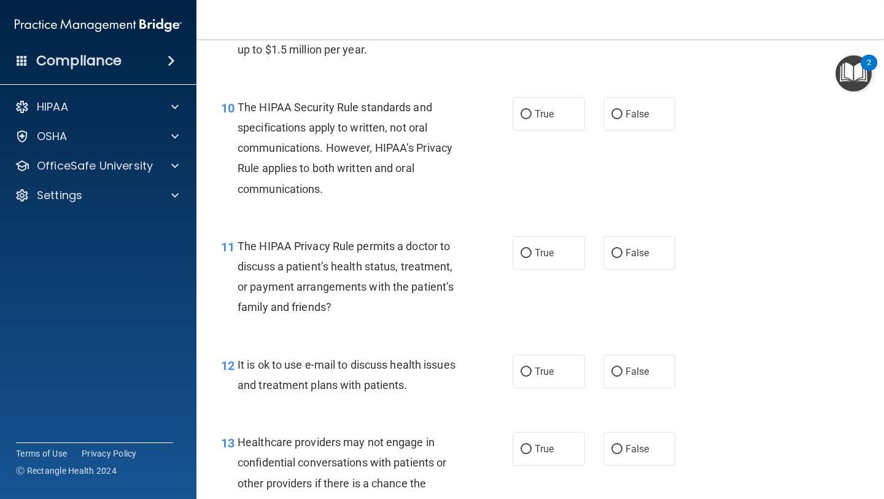
scroll to position [1106, 0]
click at [542, 128] on label "True" at bounding box center [549, 115] width 72 height 34
click at [532, 120] on input "True" at bounding box center [526, 115] width 11 height 9
radio input "true"
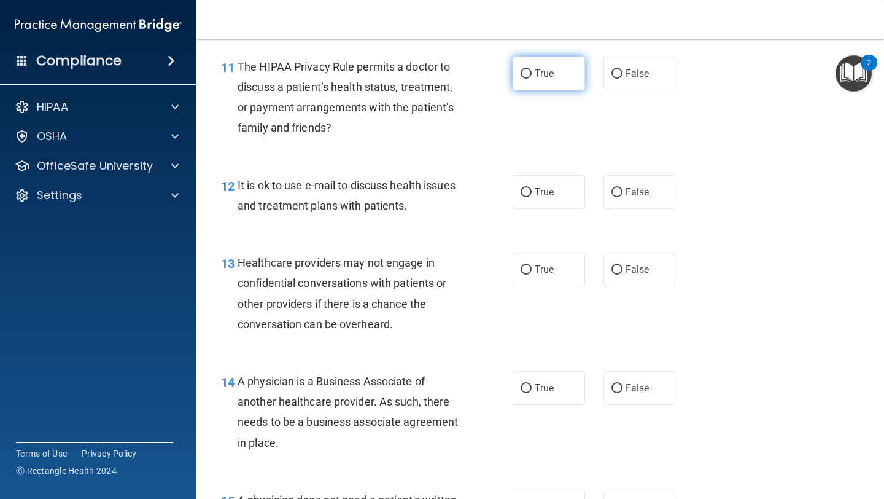
scroll to position [1286, 0]
click at [537, 76] on span "True" at bounding box center [544, 74] width 19 height 12
click at [532, 76] on input "True" at bounding box center [526, 74] width 11 height 9
radio input "true"
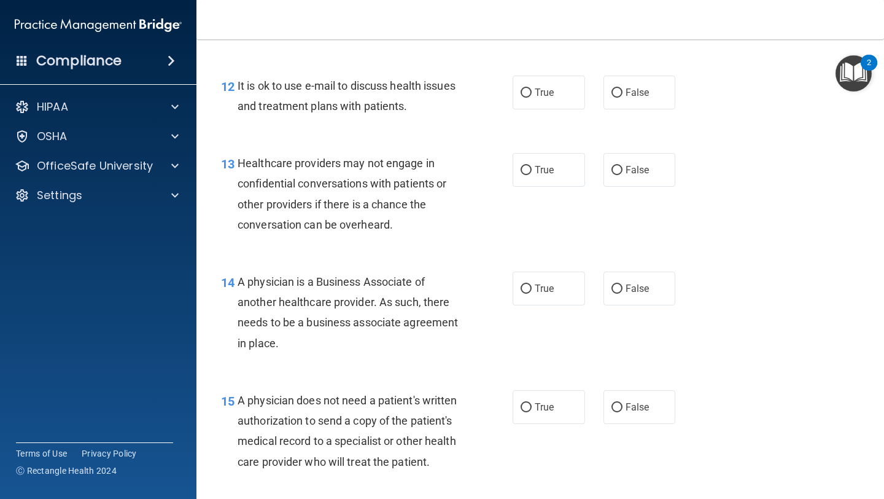
scroll to position [1387, 0]
click at [550, 88] on span "True" at bounding box center [544, 92] width 19 height 12
click at [532, 88] on input "True" at bounding box center [526, 92] width 11 height 9
radio input "true"
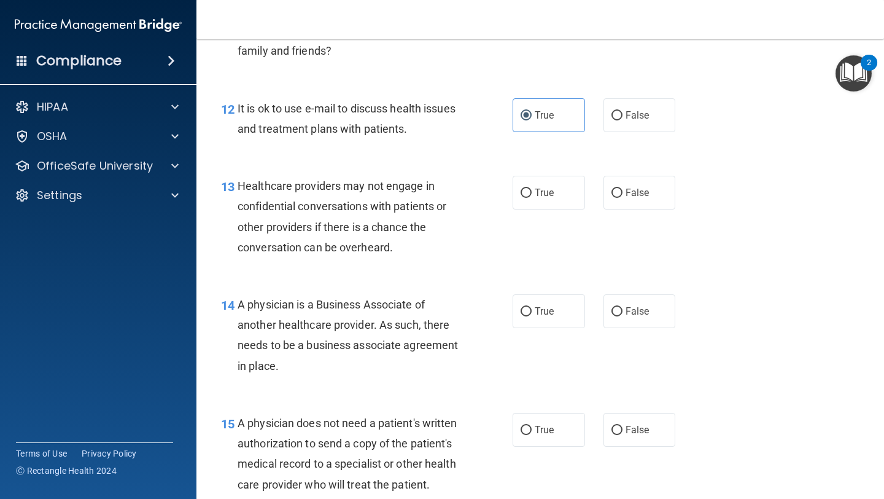
scroll to position [1467, 0]
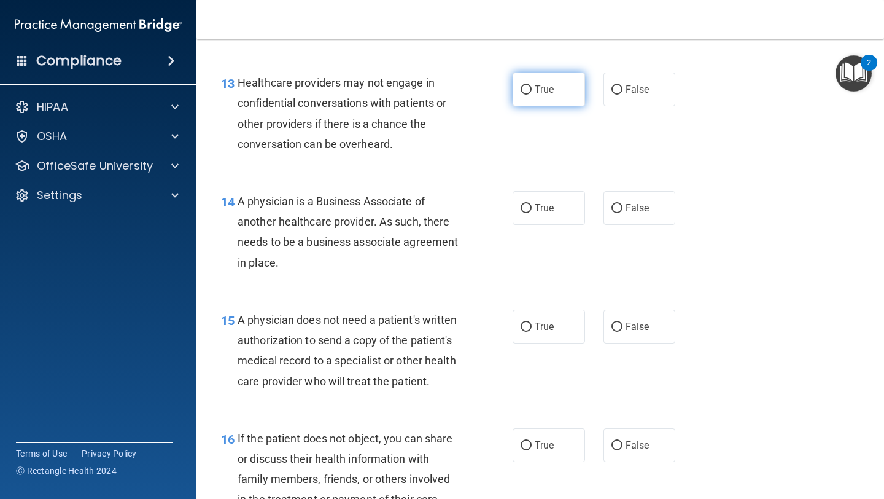
click at [572, 94] on label "True" at bounding box center [549, 89] width 72 height 34
click at [532, 94] on input "True" at bounding box center [526, 89] width 11 height 9
radio input "true"
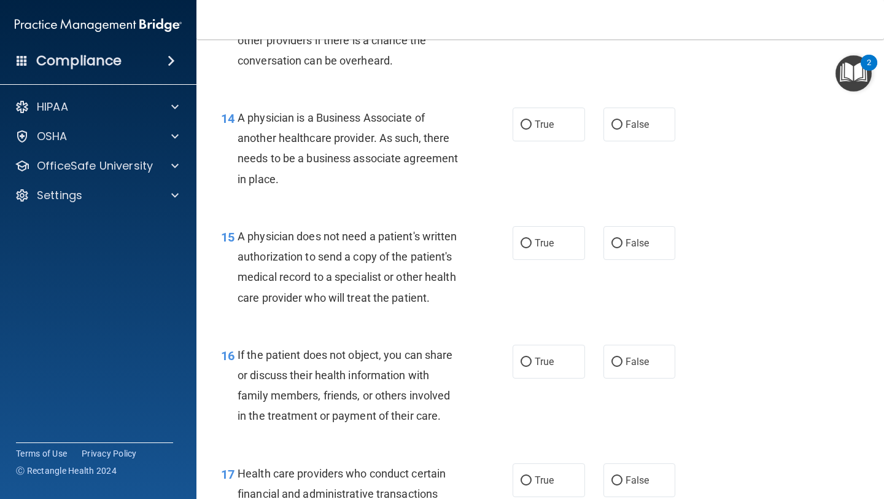
scroll to position [1556, 0]
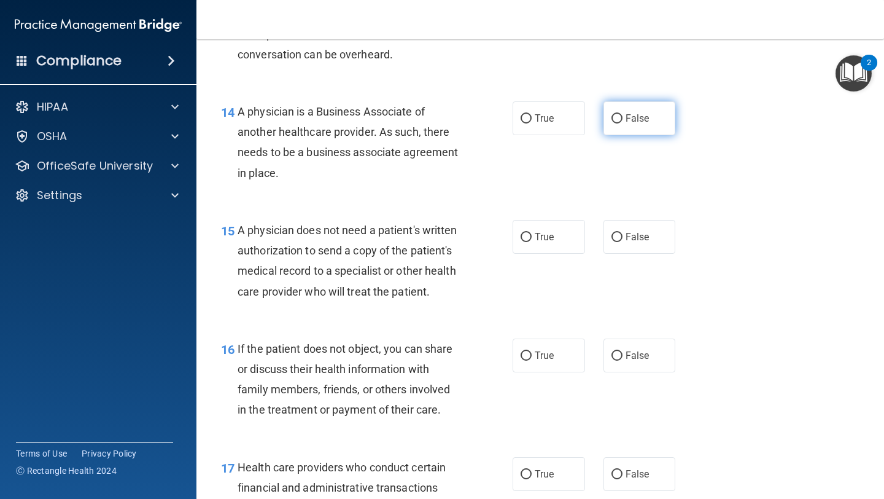
click at [618, 117] on input "False" at bounding box center [617, 118] width 11 height 9
radio input "true"
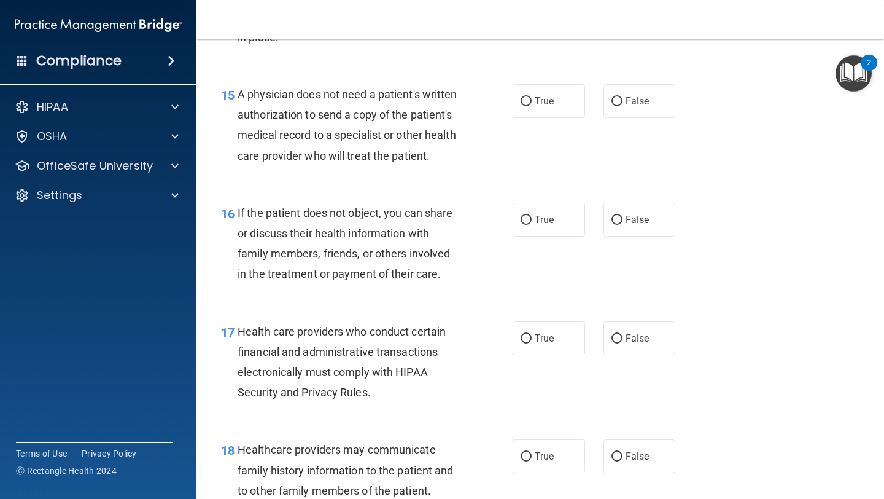
scroll to position [1696, 0]
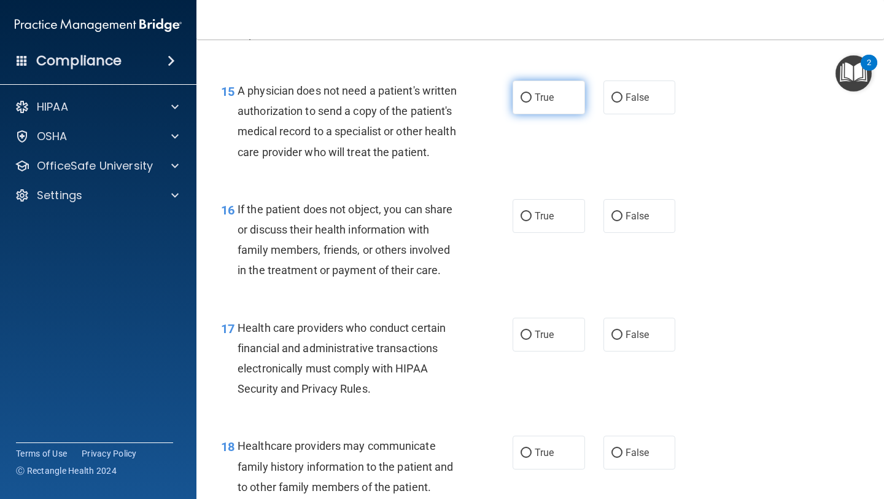
click at [526, 101] on input "True" at bounding box center [526, 97] width 11 height 9
radio input "true"
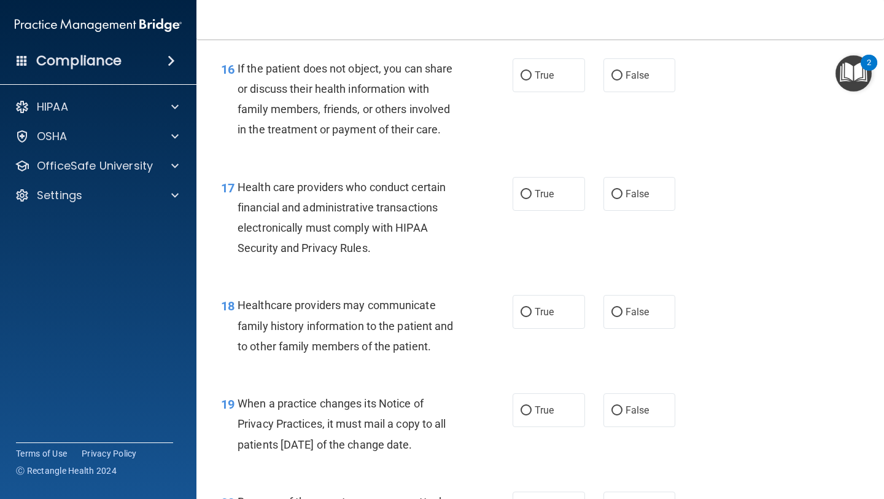
scroll to position [1839, 0]
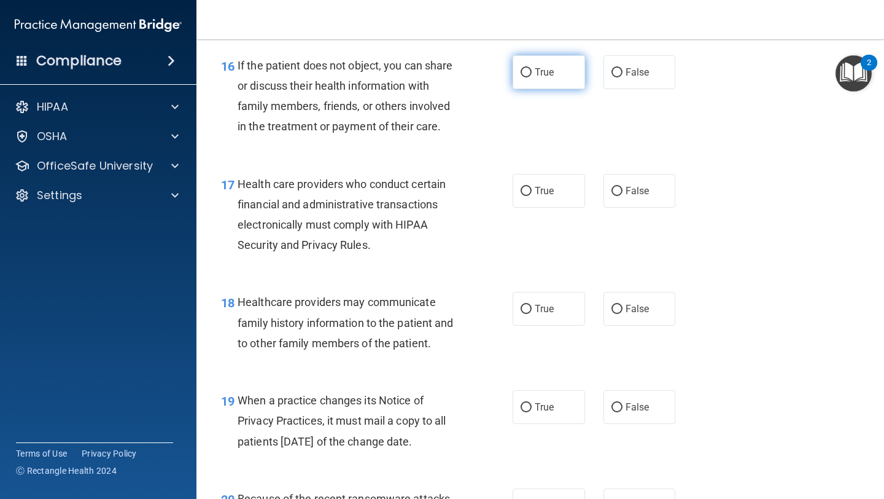
click at [552, 75] on span "True" at bounding box center [544, 72] width 19 height 12
click at [532, 75] on input "True" at bounding box center [526, 72] width 11 height 9
radio input "true"
click at [545, 262] on div "17 Health care providers who conduct certain financial and administrative trans…" at bounding box center [540, 217] width 657 height 119
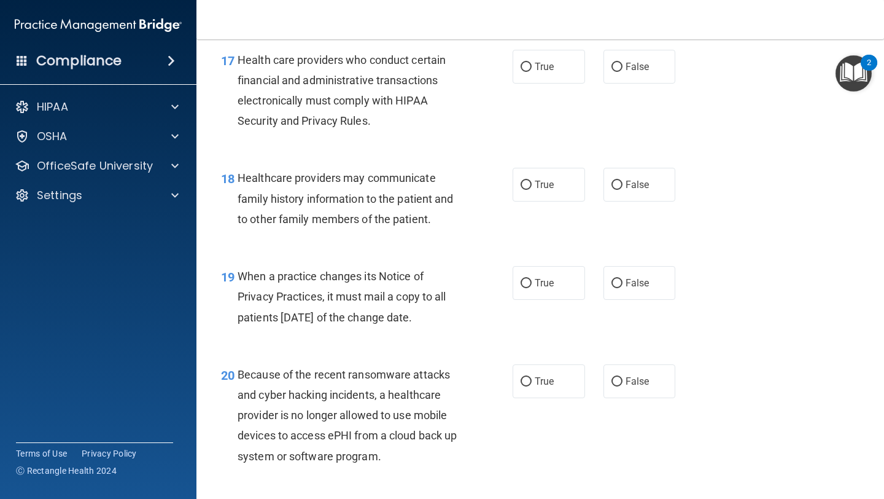
scroll to position [1959, 0]
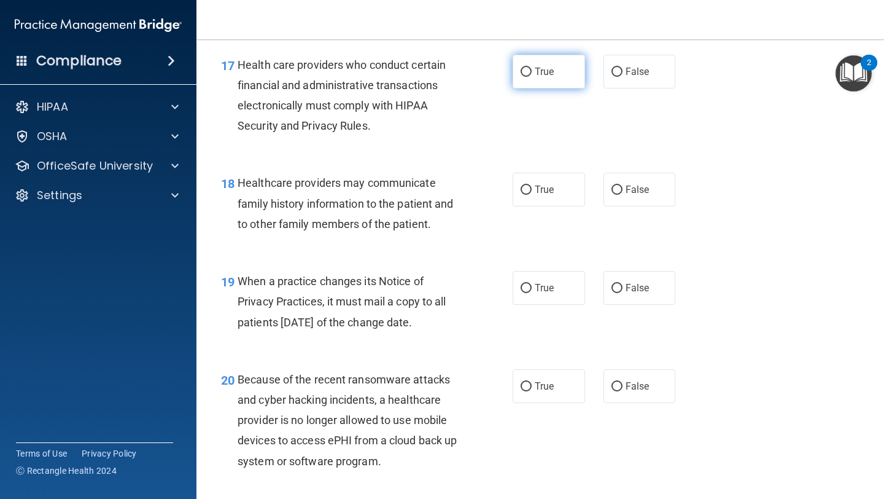
click at [556, 72] on label "True" at bounding box center [549, 72] width 72 height 34
click at [532, 72] on input "True" at bounding box center [526, 72] width 11 height 9
radio input "true"
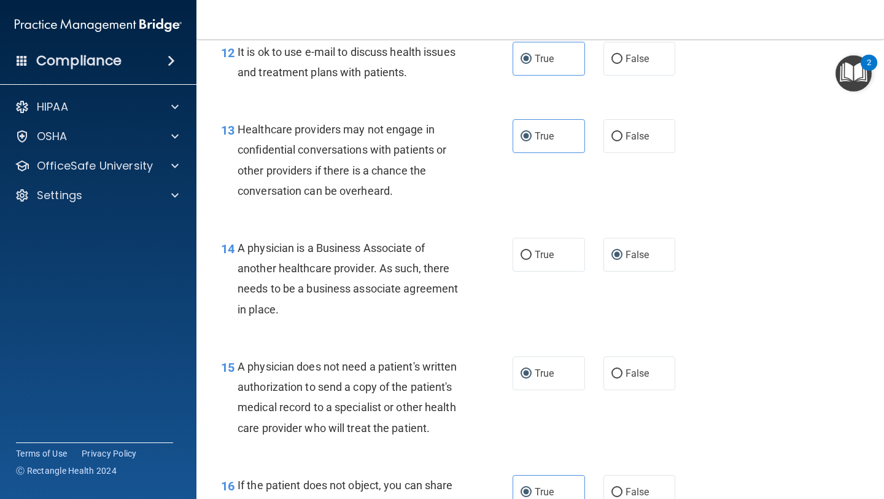
scroll to position [1414, 0]
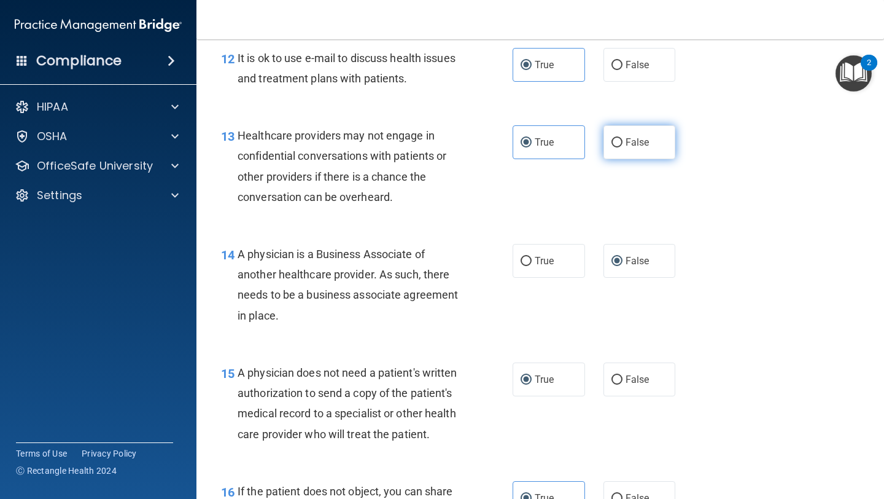
click at [627, 151] on label "False" at bounding box center [640, 142] width 72 height 34
click at [623, 147] on input "False" at bounding box center [617, 142] width 11 height 9
radio input "true"
radio input "false"
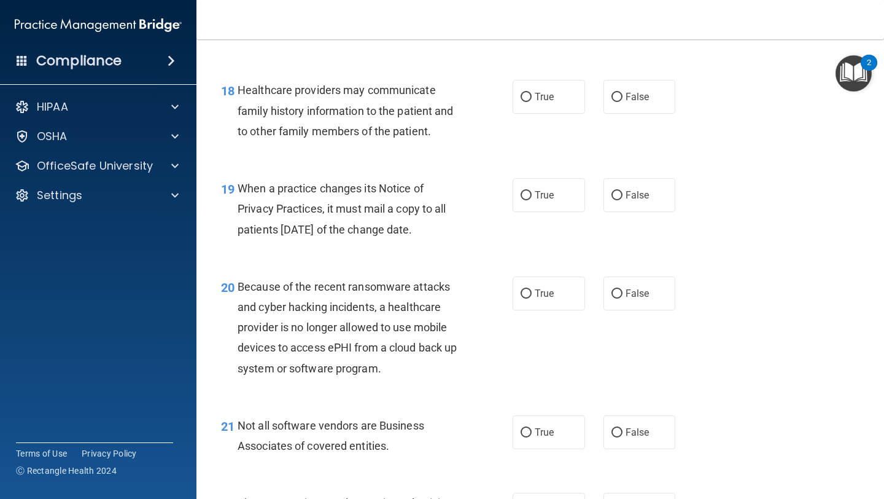
scroll to position [2035, 0]
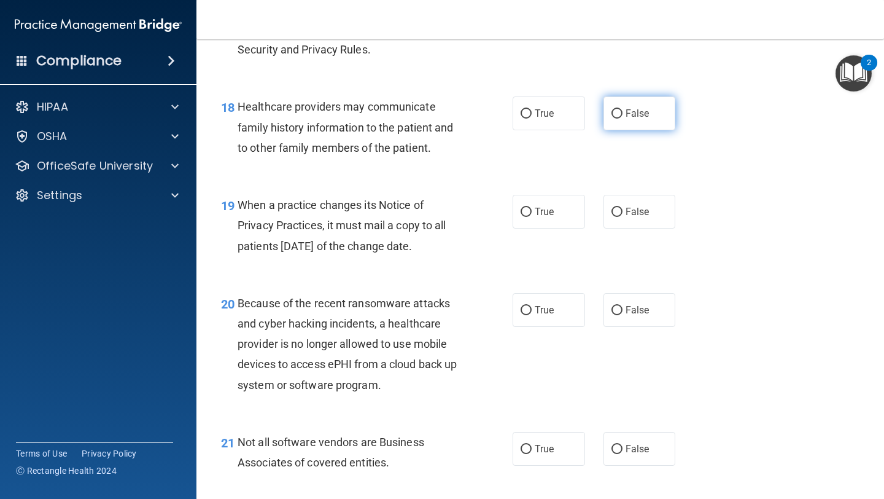
click at [617, 112] on input "False" at bounding box center [617, 113] width 11 height 9
radio input "true"
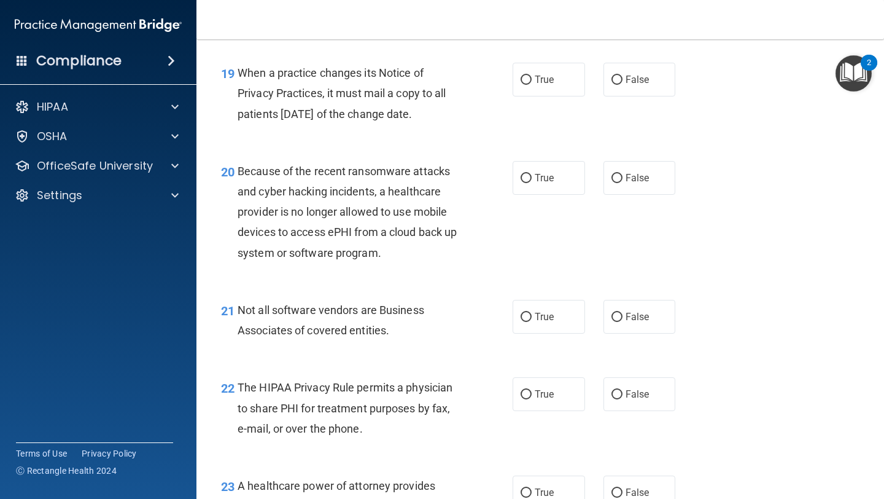
scroll to position [2169, 0]
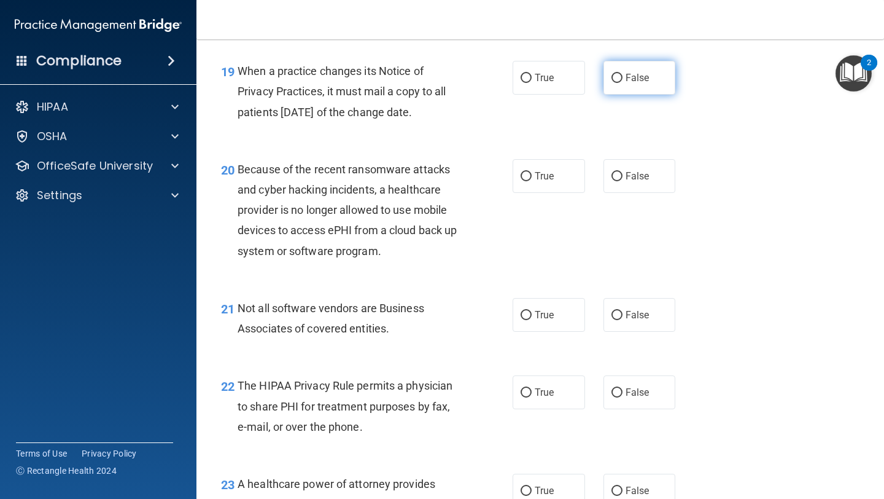
click at [632, 86] on label "False" at bounding box center [640, 78] width 72 height 34
click at [623, 83] on input "False" at bounding box center [617, 78] width 11 height 9
radio input "true"
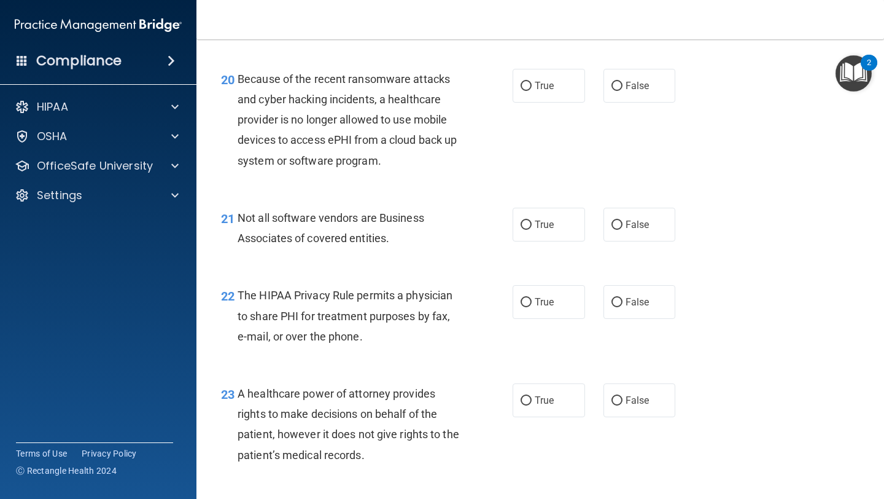
scroll to position [2275, 0]
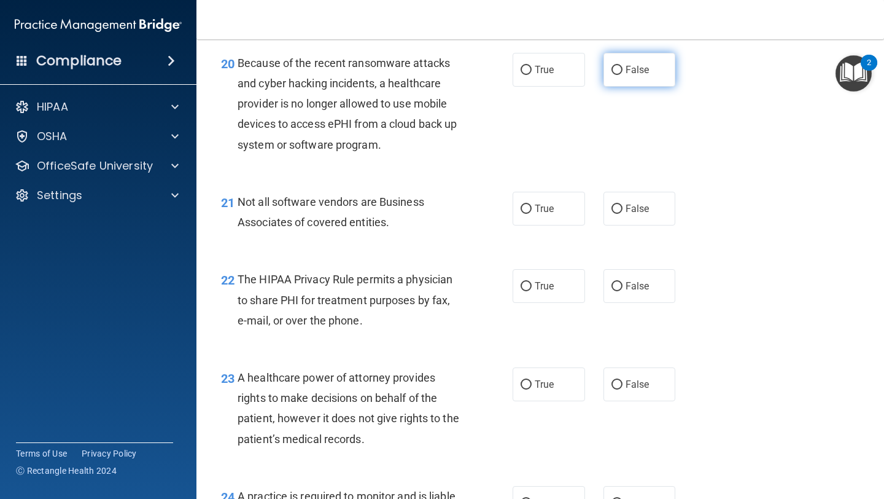
click at [651, 79] on label "False" at bounding box center [640, 70] width 72 height 34
click at [623, 75] on input "False" at bounding box center [617, 70] width 11 height 9
radio input "true"
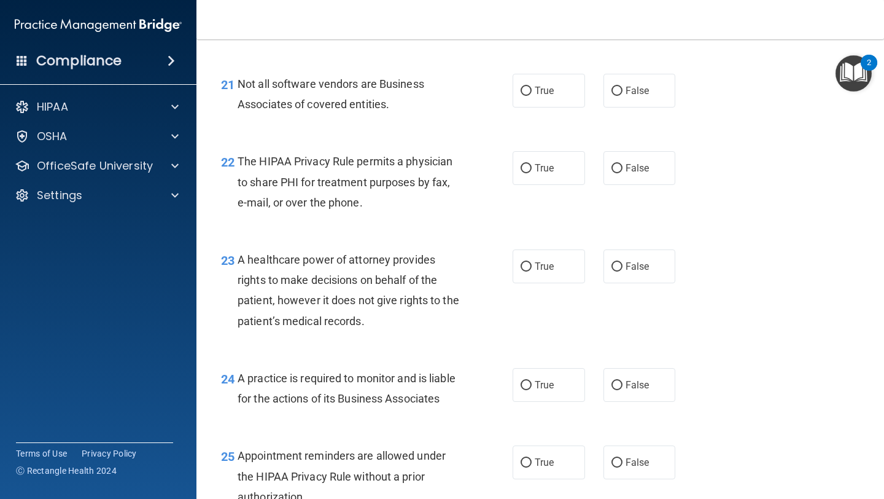
scroll to position [2398, 0]
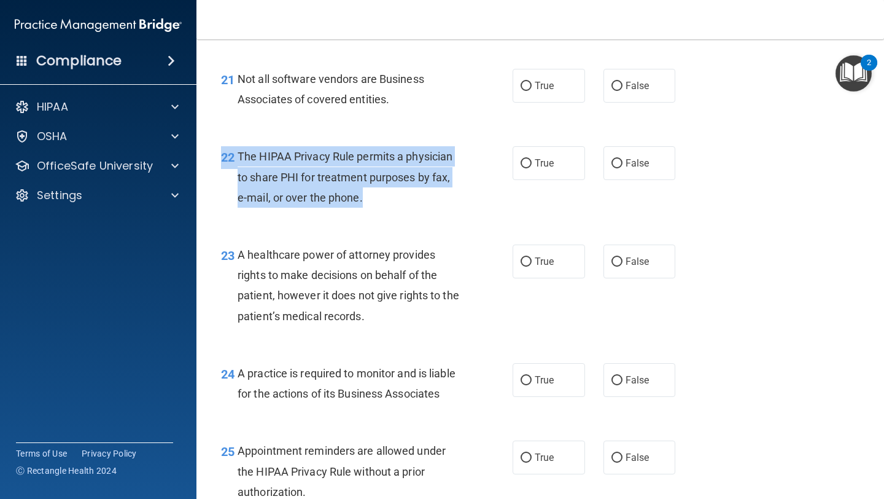
drag, startPoint x: 384, startPoint y: 198, endPoint x: 267, endPoint y: 146, distance: 129.0
click at [267, 146] on div "22 The HIPAA Privacy Rule permits a physician to share PHI for treatment purpos…" at bounding box center [540, 180] width 657 height 98
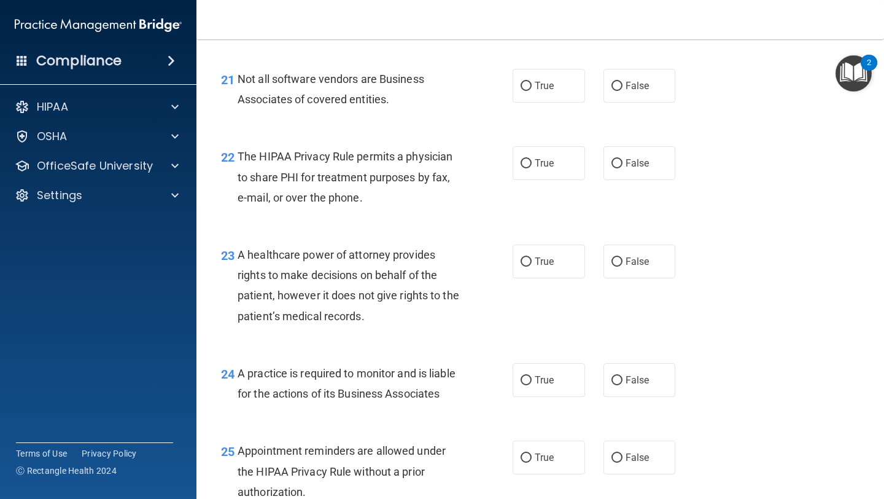
click at [305, 139] on div "22 The HIPAA Privacy Rule permits a physician to share PHI for treatment purpos…" at bounding box center [540, 180] width 657 height 98
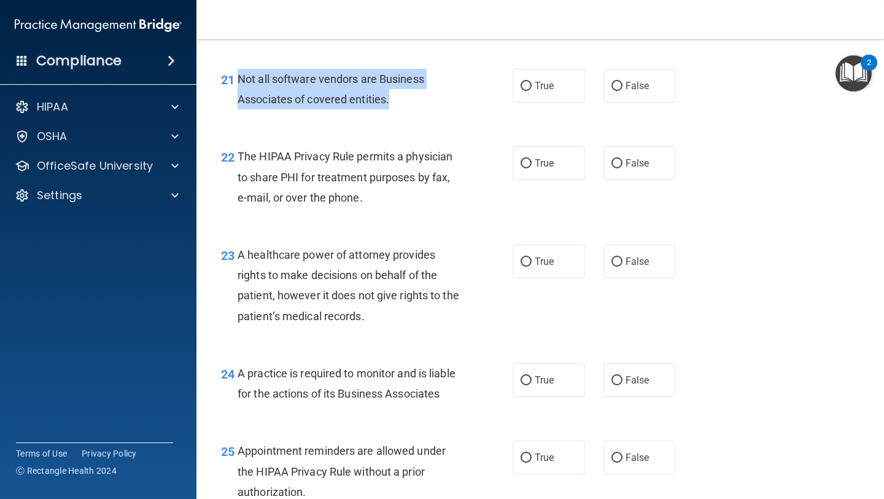
drag, startPoint x: 397, startPoint y: 98, endPoint x: 240, endPoint y: 77, distance: 158.7
click at [240, 77] on div "Not all software vendors are Business Associates of covered entities." at bounding box center [354, 89] width 233 height 41
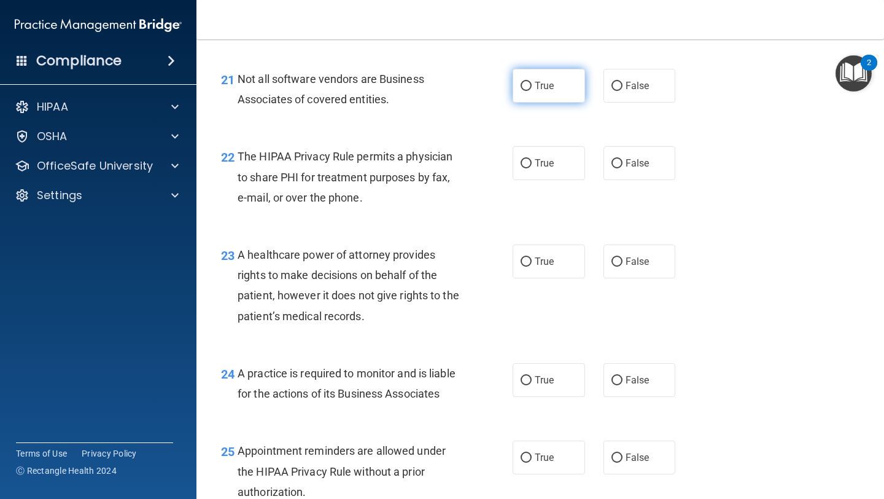
click at [555, 90] on label "True" at bounding box center [549, 86] width 72 height 34
click at [532, 90] on input "True" at bounding box center [526, 86] width 11 height 9
radio input "true"
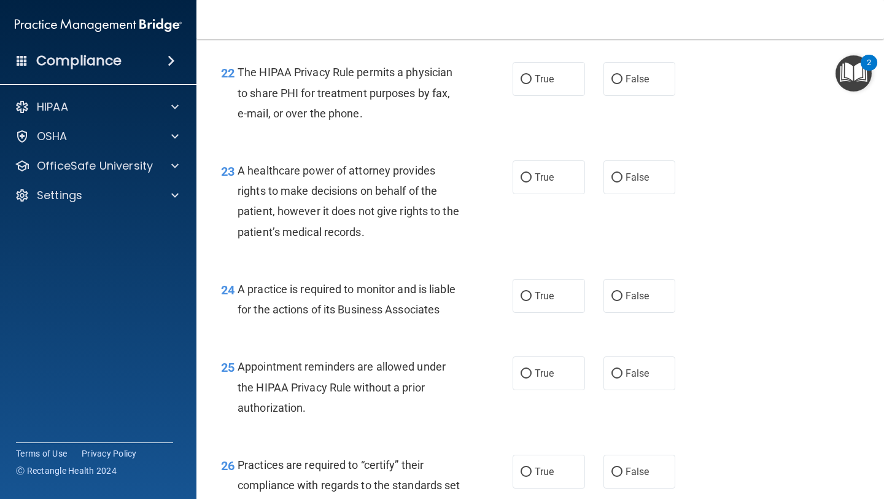
scroll to position [2493, 0]
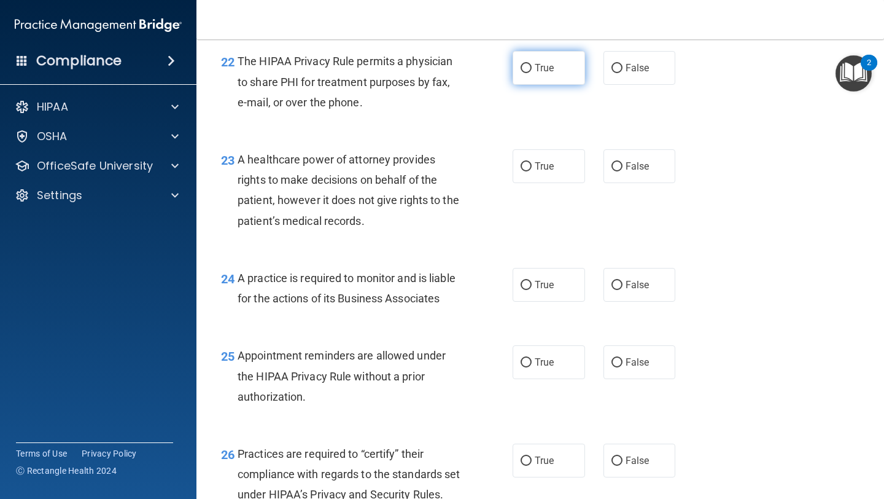
click at [558, 69] on label "True" at bounding box center [549, 68] width 72 height 34
click at [532, 69] on input "True" at bounding box center [526, 68] width 11 height 9
radio input "true"
click at [647, 279] on span "False" at bounding box center [638, 285] width 24 height 12
click at [623, 281] on input "False" at bounding box center [617, 285] width 11 height 9
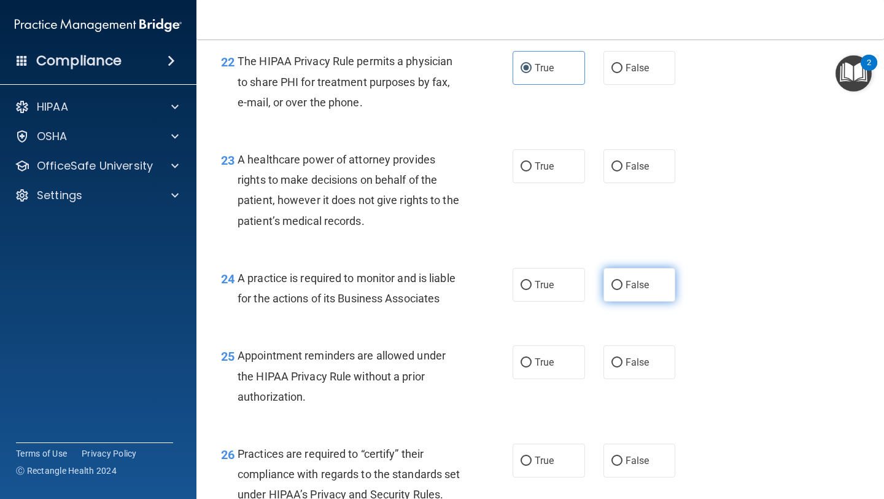
radio input "true"
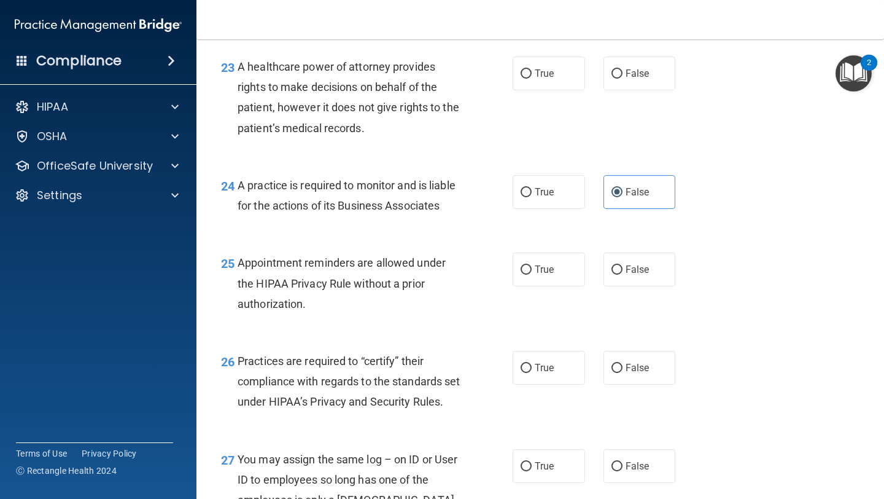
scroll to position [2606, 0]
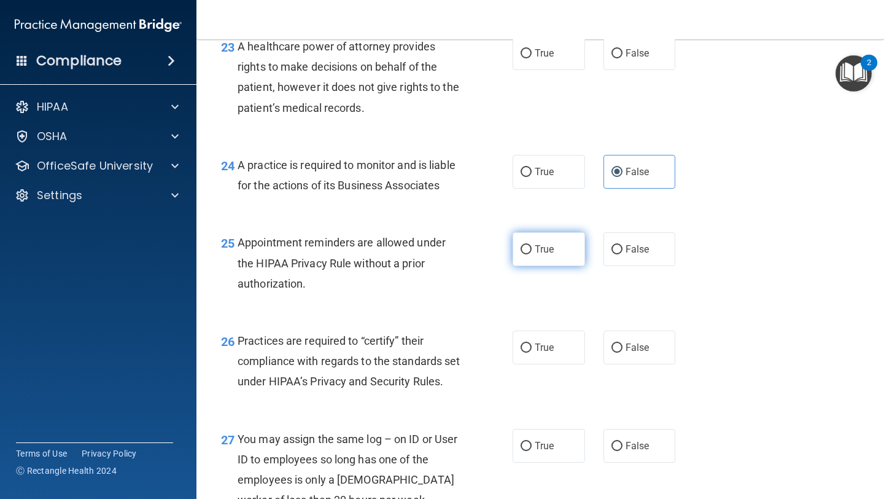
click at [538, 241] on label "True" at bounding box center [549, 249] width 72 height 34
click at [532, 245] on input "True" at bounding box center [526, 249] width 11 height 9
radio input "true"
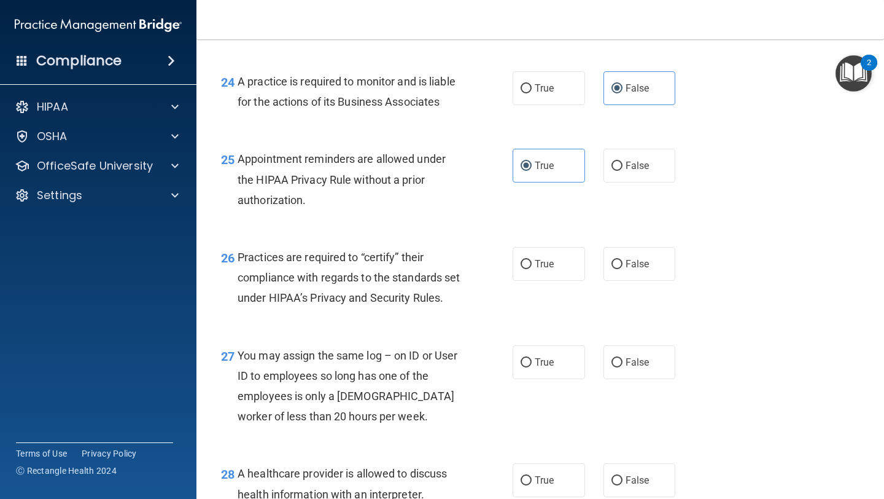
scroll to position [2726, 0]
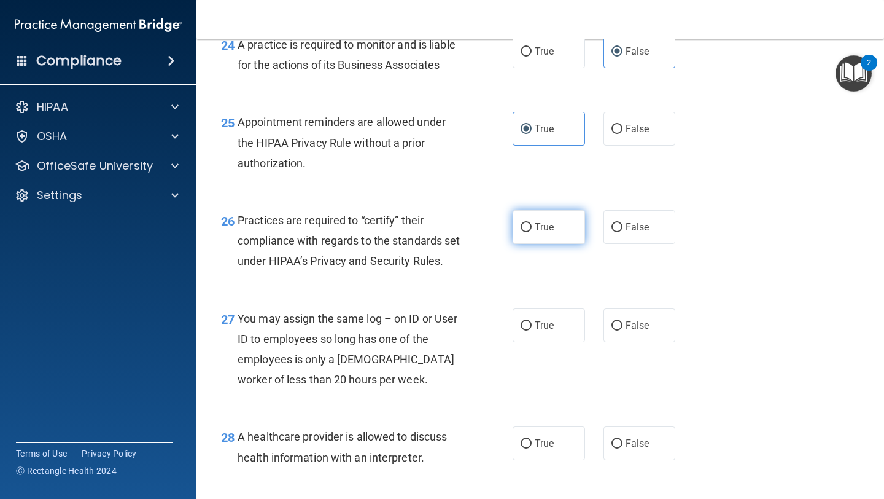
click at [534, 227] on label "True" at bounding box center [549, 227] width 72 height 34
click at [532, 227] on input "True" at bounding box center [526, 227] width 11 height 9
radio input "true"
click at [630, 231] on span "False" at bounding box center [638, 227] width 24 height 12
click at [623, 231] on input "False" at bounding box center [617, 227] width 11 height 9
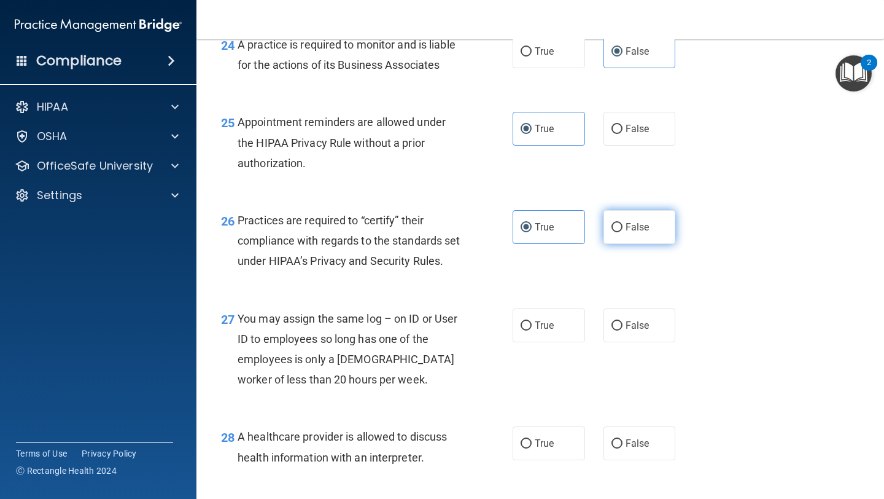
radio input "true"
radio input "false"
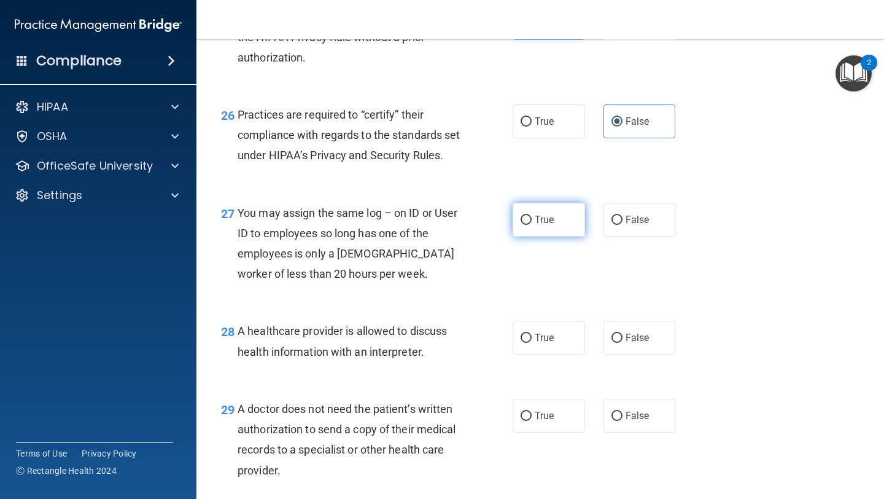
scroll to position [2837, 0]
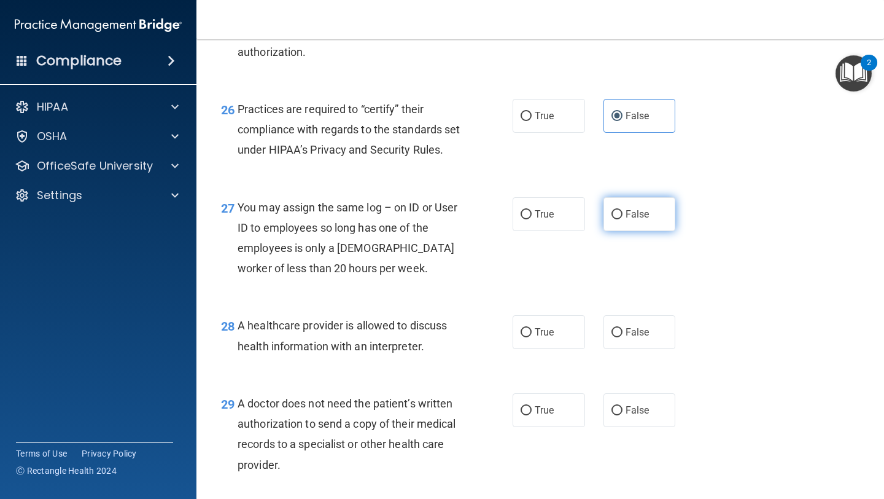
click at [628, 231] on label "False" at bounding box center [640, 214] width 72 height 34
click at [623, 219] on input "False" at bounding box center [617, 214] width 11 height 9
radio input "true"
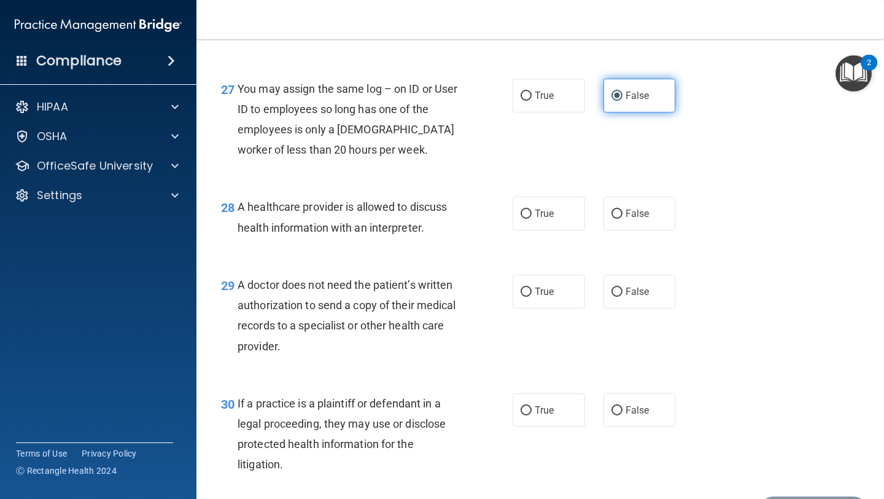
scroll to position [2963, 0]
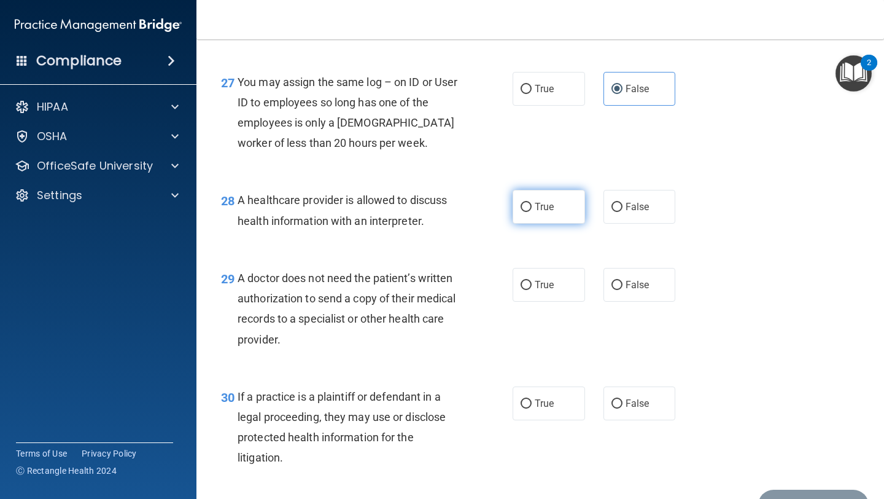
click at [555, 224] on label "True" at bounding box center [549, 207] width 72 height 34
click at [532, 212] on input "True" at bounding box center [526, 207] width 11 height 9
radio input "true"
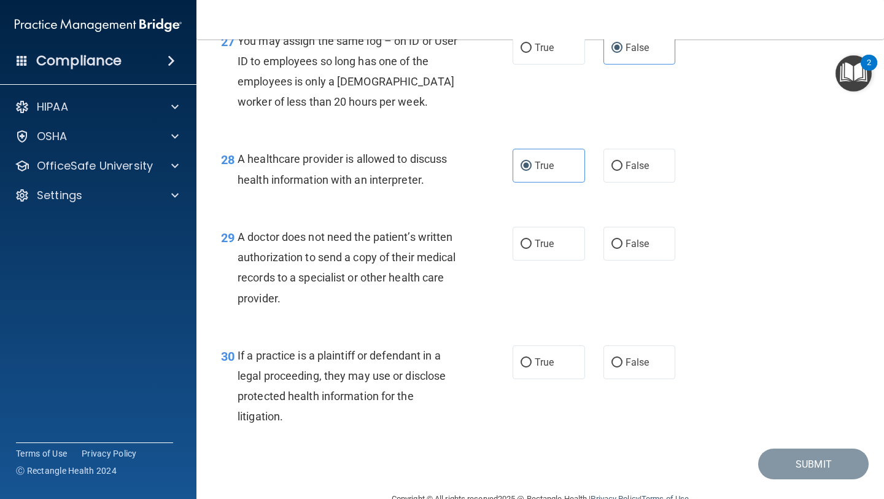
scroll to position [3054, 0]
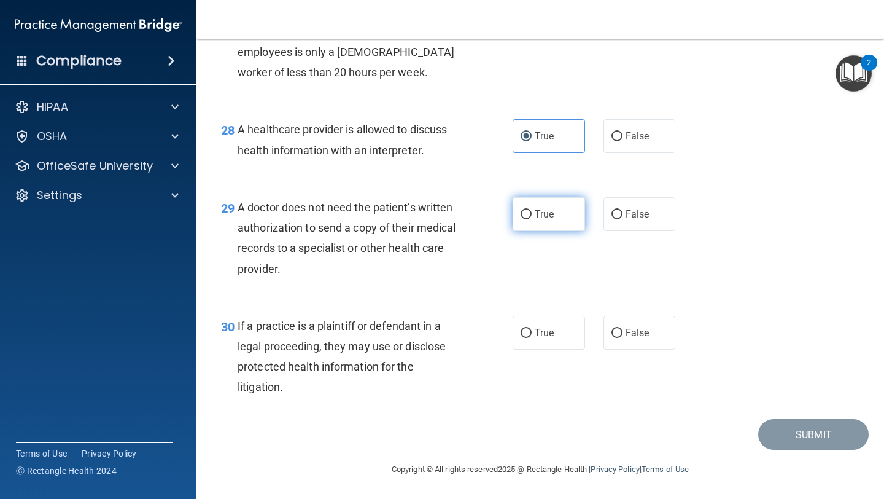
click at [546, 214] on span "True" at bounding box center [544, 214] width 19 height 12
click at [532, 214] on input "True" at bounding box center [526, 214] width 11 height 9
radio input "true"
click at [547, 398] on div "30 If a practice is a plaintiff or defendant in a legal proceeding, they may us…" at bounding box center [540, 359] width 657 height 119
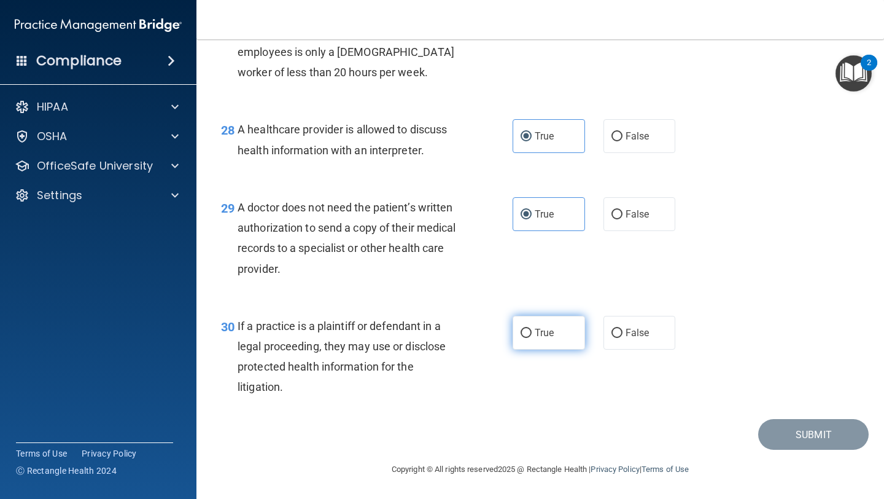
click at [544, 329] on span "True" at bounding box center [544, 333] width 19 height 12
click at [532, 329] on input "True" at bounding box center [526, 333] width 11 height 9
radio input "true"
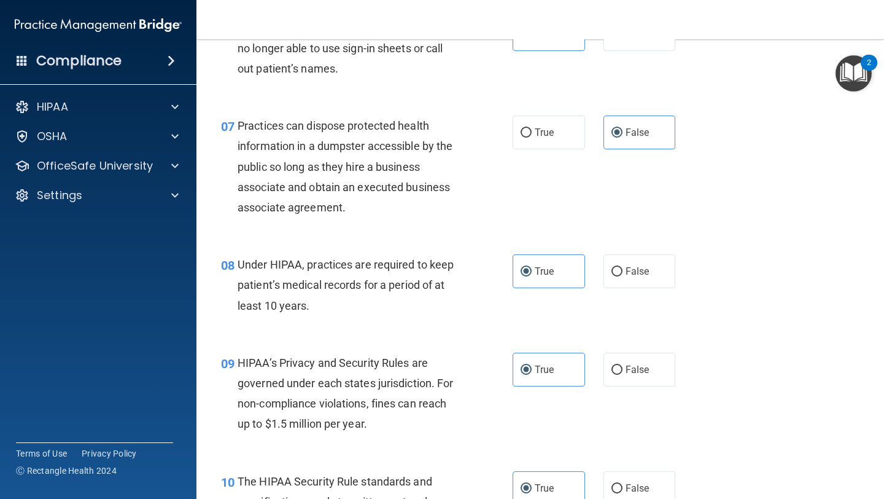
scroll to position [726, 0]
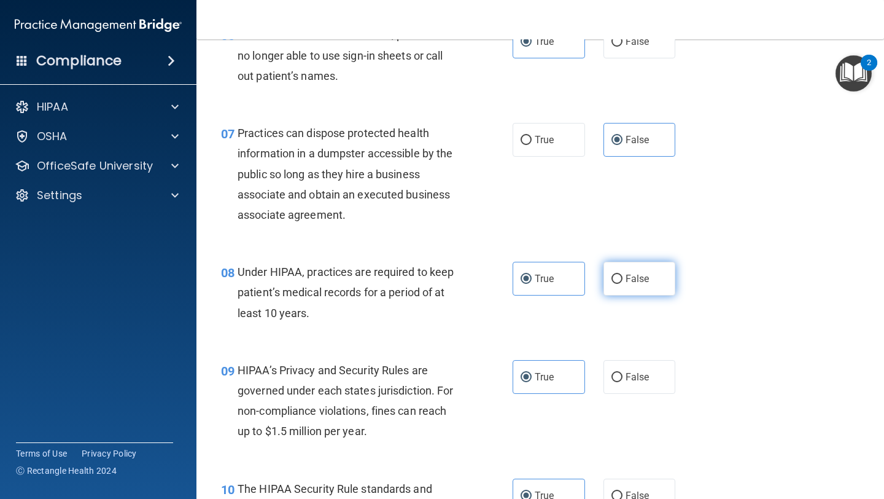
click at [636, 277] on span "False" at bounding box center [638, 279] width 24 height 12
click at [623, 277] on input "False" at bounding box center [617, 279] width 11 height 9
radio input "true"
radio input "false"
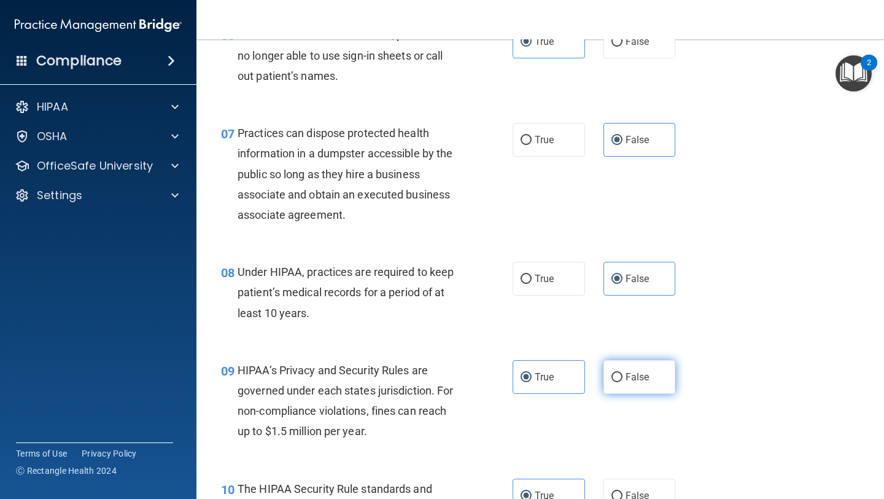
click at [634, 381] on span "False" at bounding box center [638, 377] width 24 height 12
click at [623, 381] on input "False" at bounding box center [617, 377] width 11 height 9
radio input "true"
radio input "false"
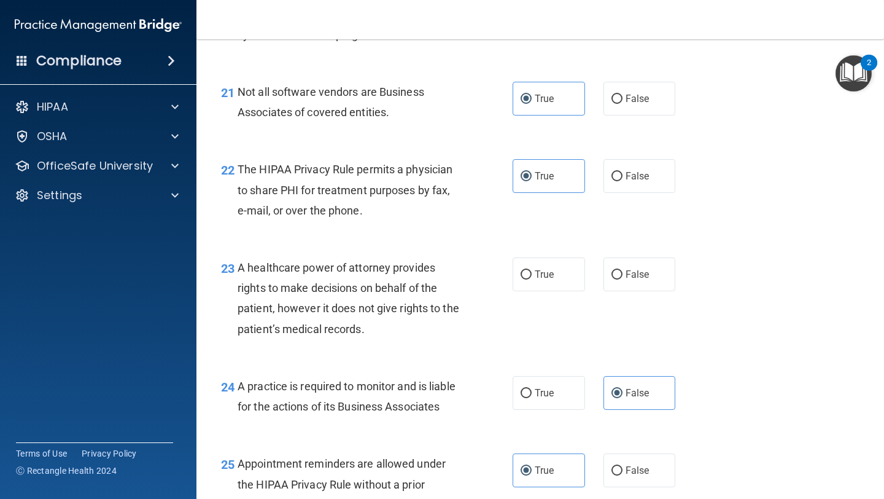
scroll to position [2391, 0]
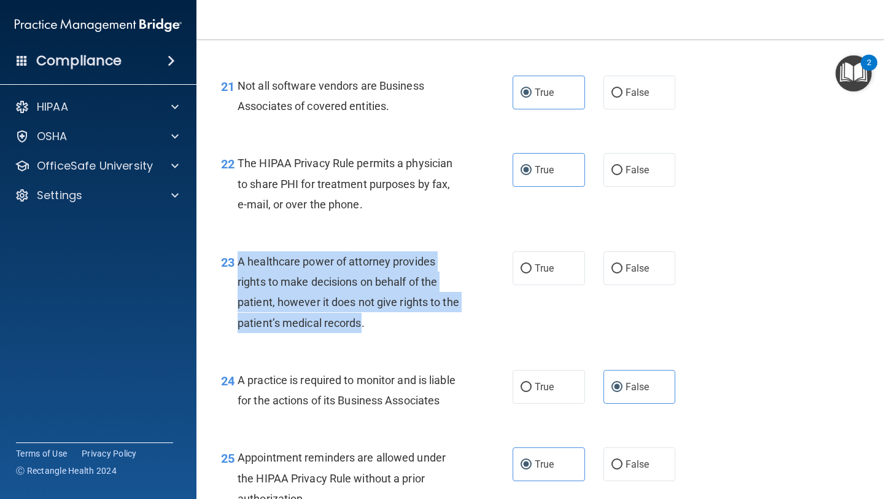
drag, startPoint x: 363, startPoint y: 328, endPoint x: 232, endPoint y: 268, distance: 144.0
click at [232, 268] on div "23 A healthcare power of attorney provides rights to make decisions on behalf o…" at bounding box center [367, 295] width 329 height 88
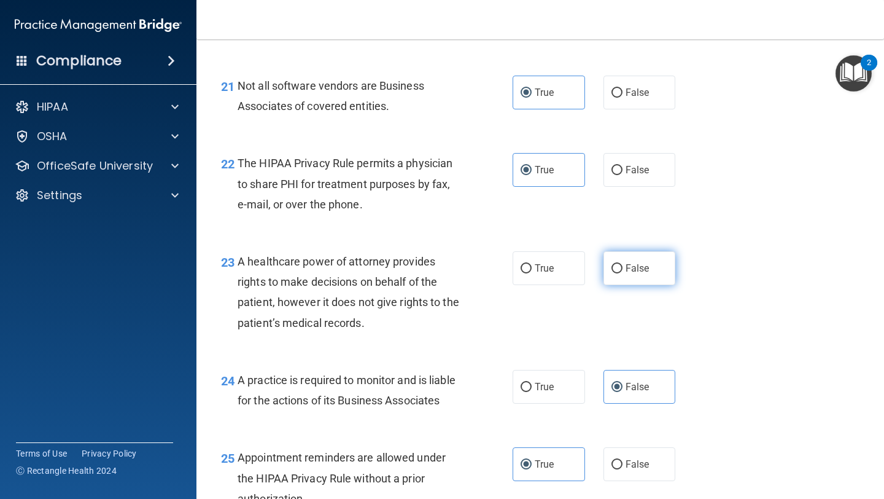
click at [649, 268] on label "False" at bounding box center [640, 268] width 72 height 34
click at [623, 268] on input "False" at bounding box center [617, 268] width 11 height 9
radio input "true"
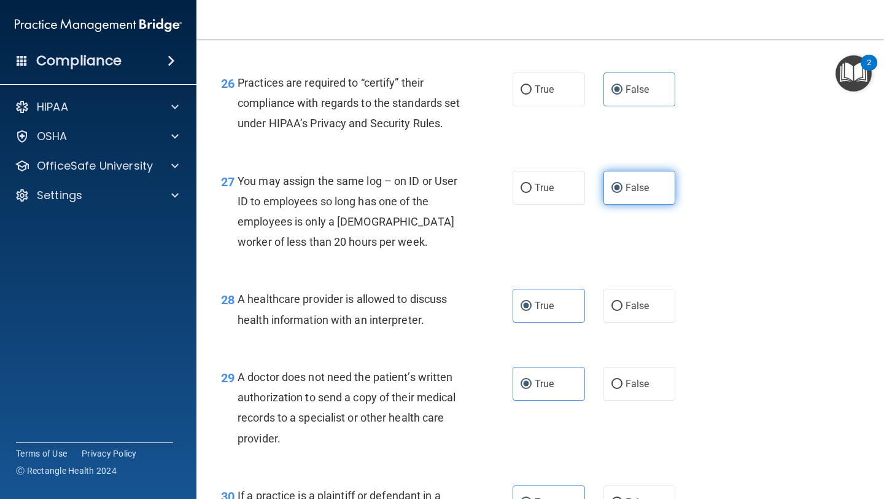
scroll to position [3054, 0]
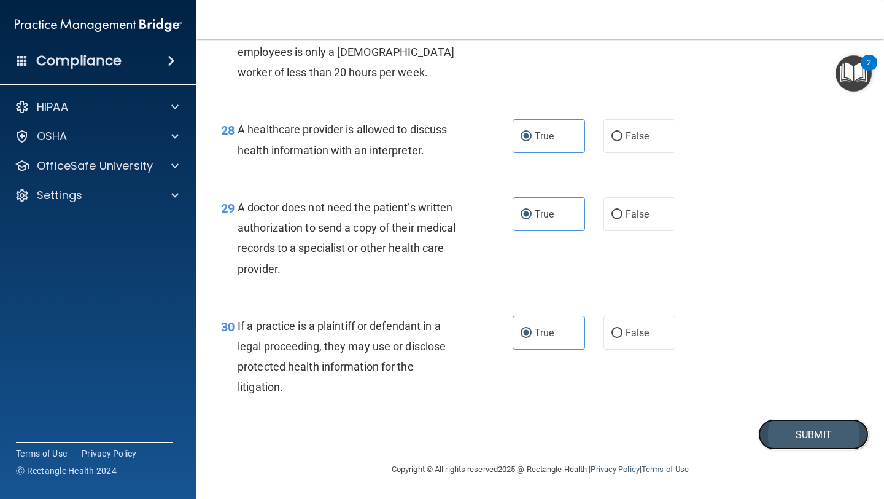
click at [809, 437] on button "Submit" at bounding box center [813, 434] width 111 height 31
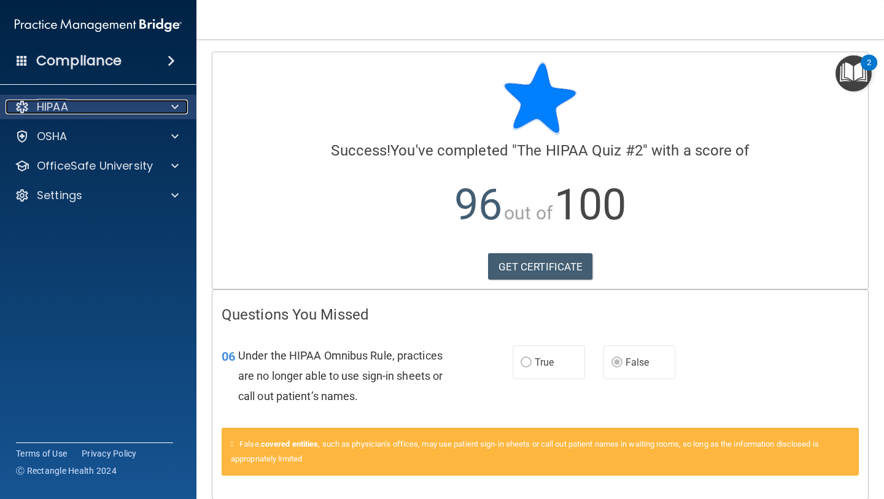
click at [120, 107] on div "HIPAA" at bounding box center [82, 106] width 152 height 15
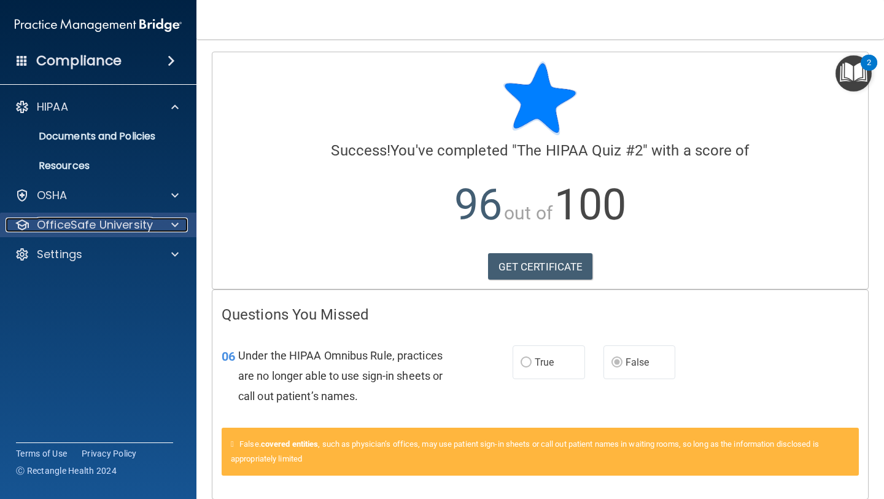
click at [125, 222] on p "OfficeSafe University" at bounding box center [95, 224] width 116 height 15
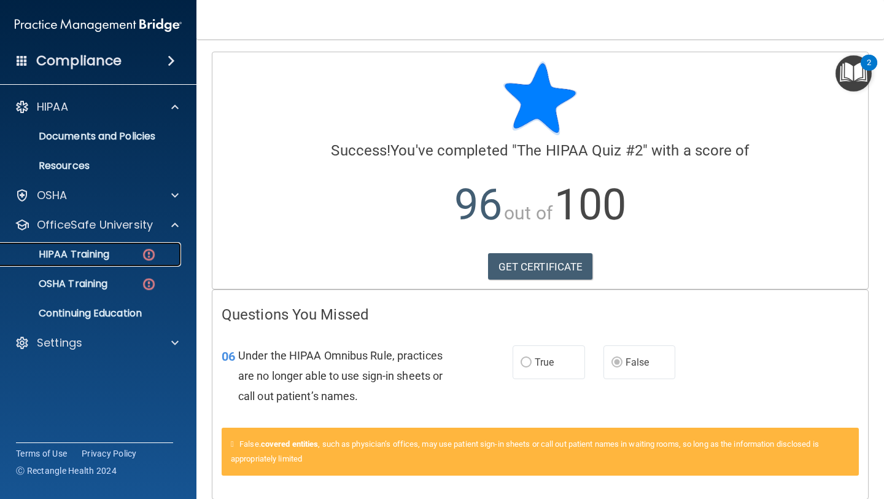
click at [114, 255] on div "HIPAA Training" at bounding box center [92, 254] width 168 height 12
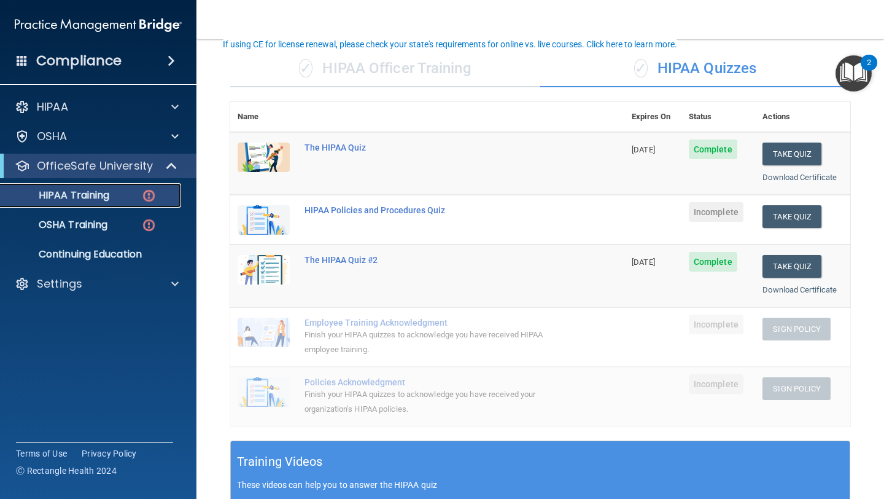
scroll to position [99, 0]
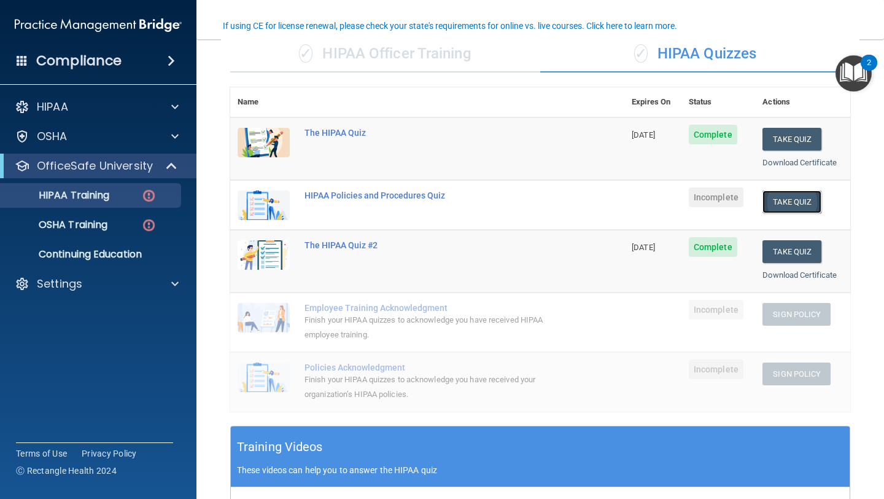
click at [792, 195] on button "Take Quiz" at bounding box center [792, 201] width 59 height 23
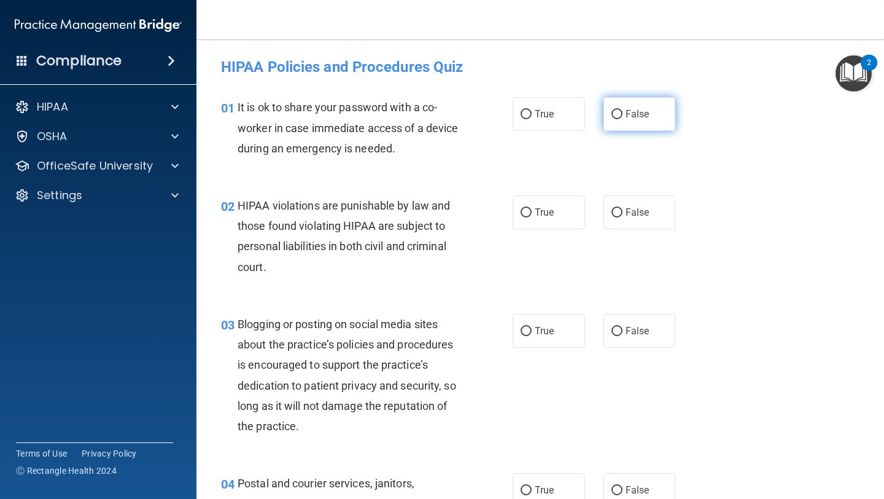
click at [621, 112] on input "False" at bounding box center [617, 114] width 11 height 9
radio input "true"
click at [619, 327] on input "False" at bounding box center [617, 331] width 11 height 9
radio input "true"
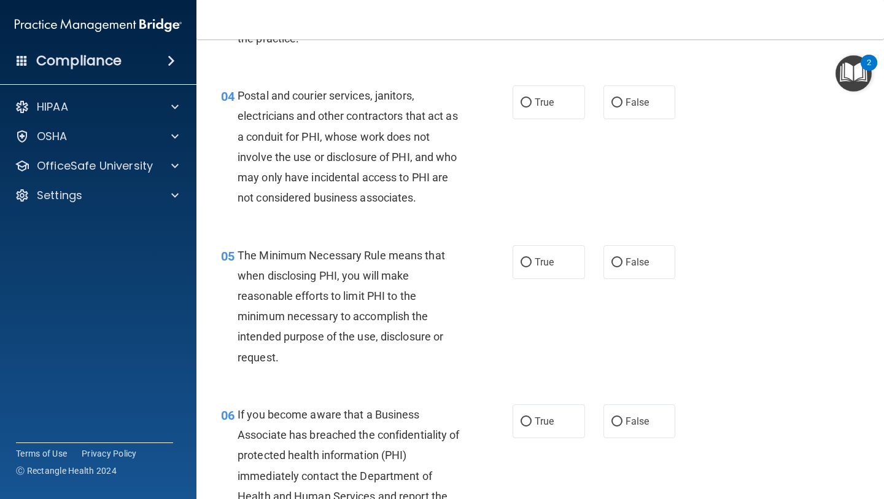
scroll to position [391, 0]
